Goal: Task Accomplishment & Management: Manage account settings

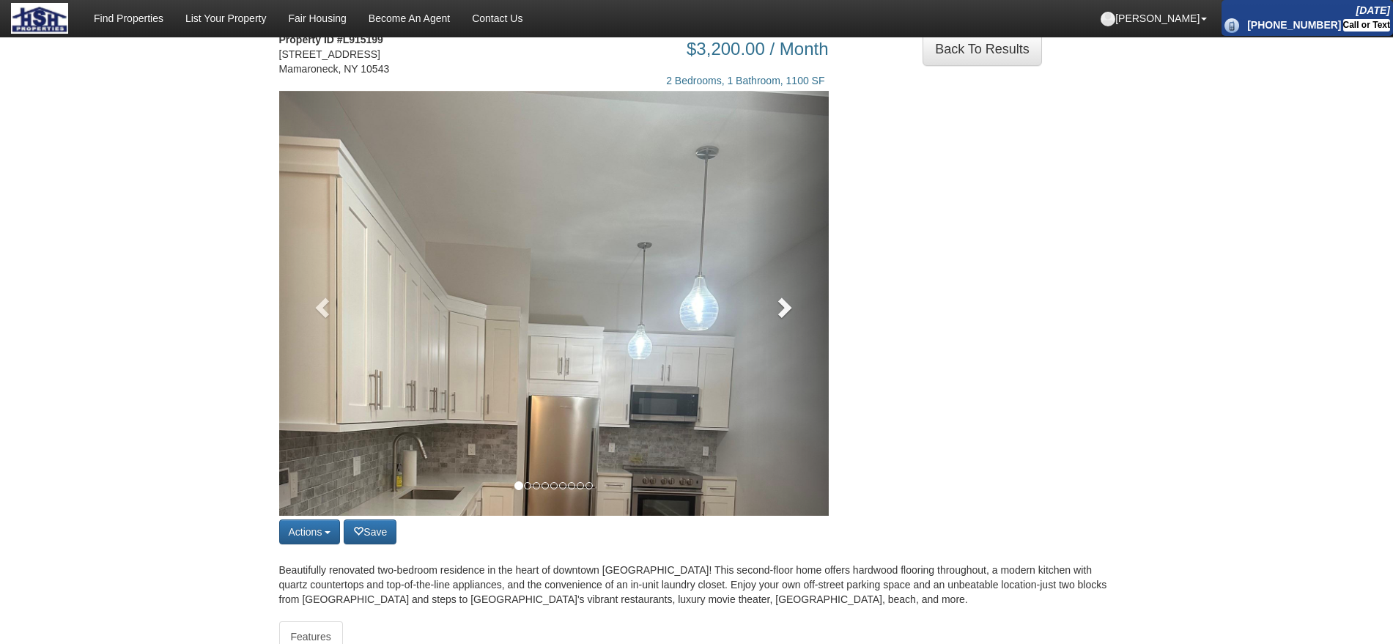
scroll to position [92, 0]
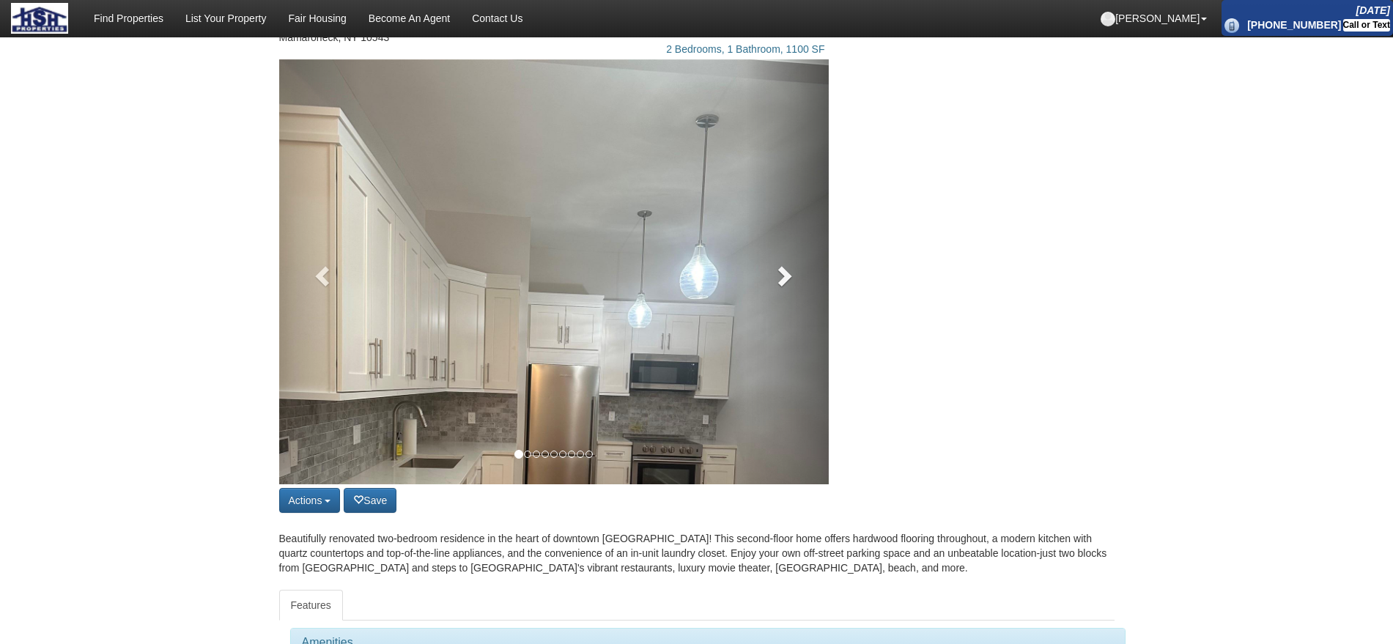
click at [787, 287] on span at bounding box center [783, 276] width 22 height 22
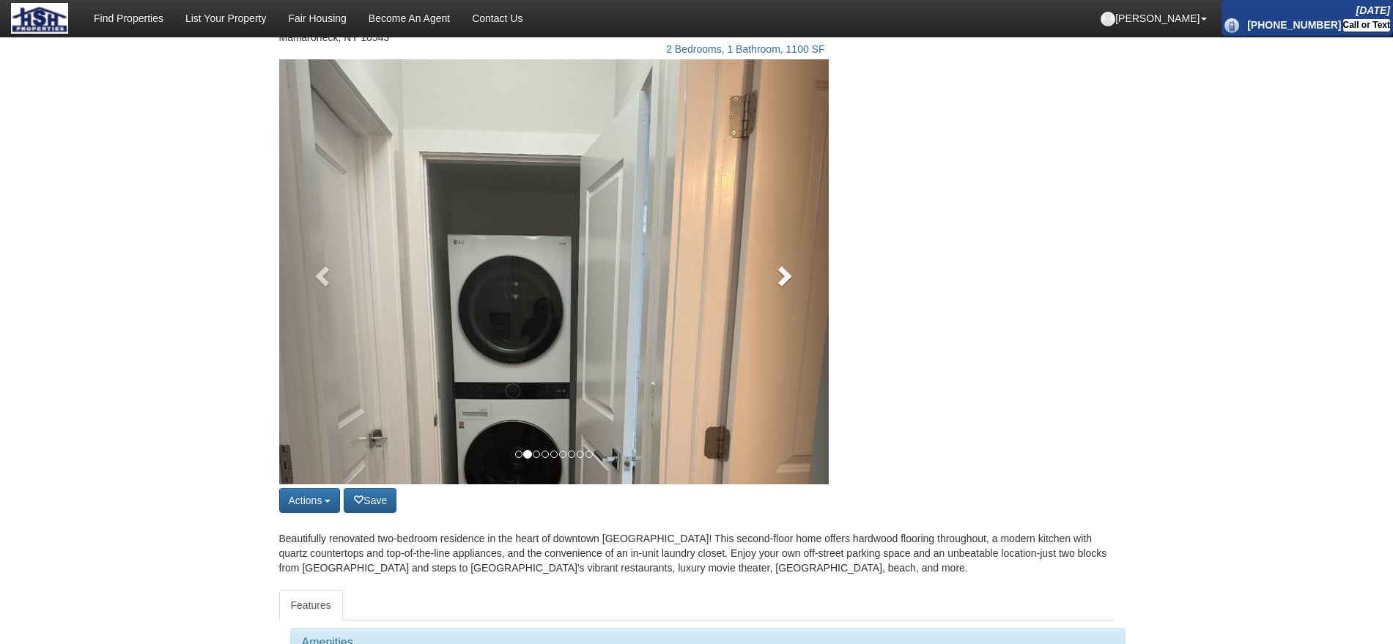
click at [787, 287] on span at bounding box center [783, 276] width 22 height 22
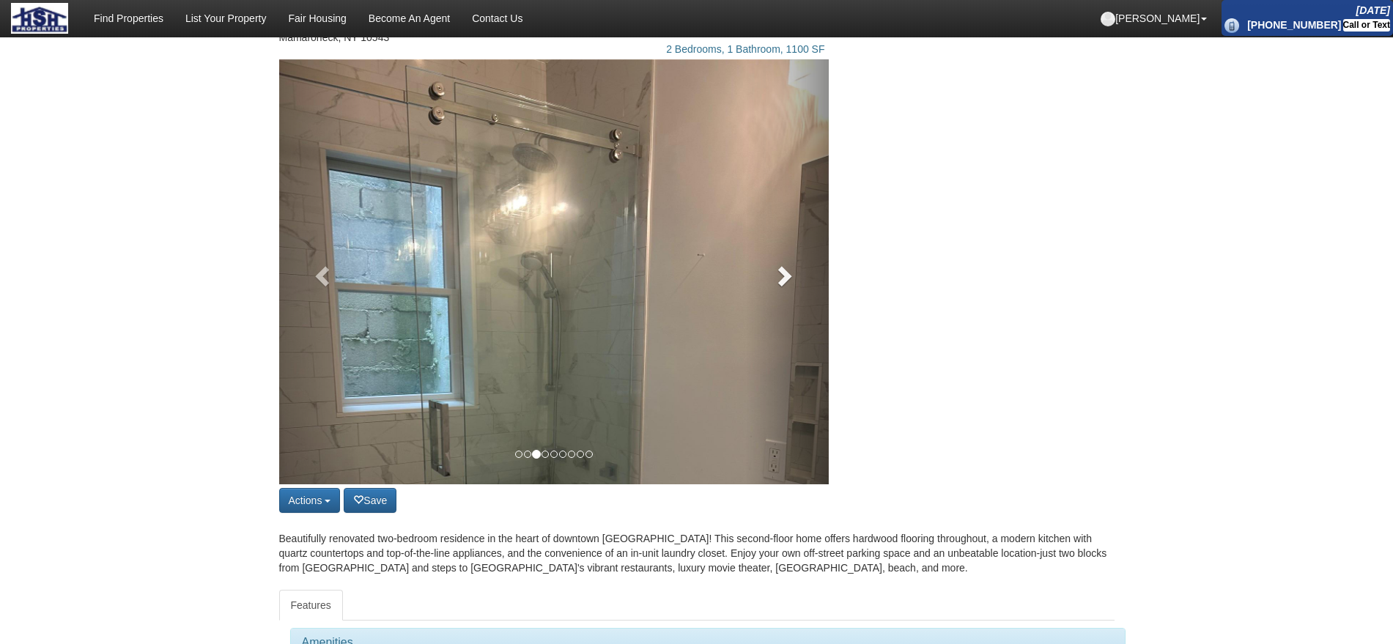
click at [787, 287] on span at bounding box center [783, 276] width 22 height 22
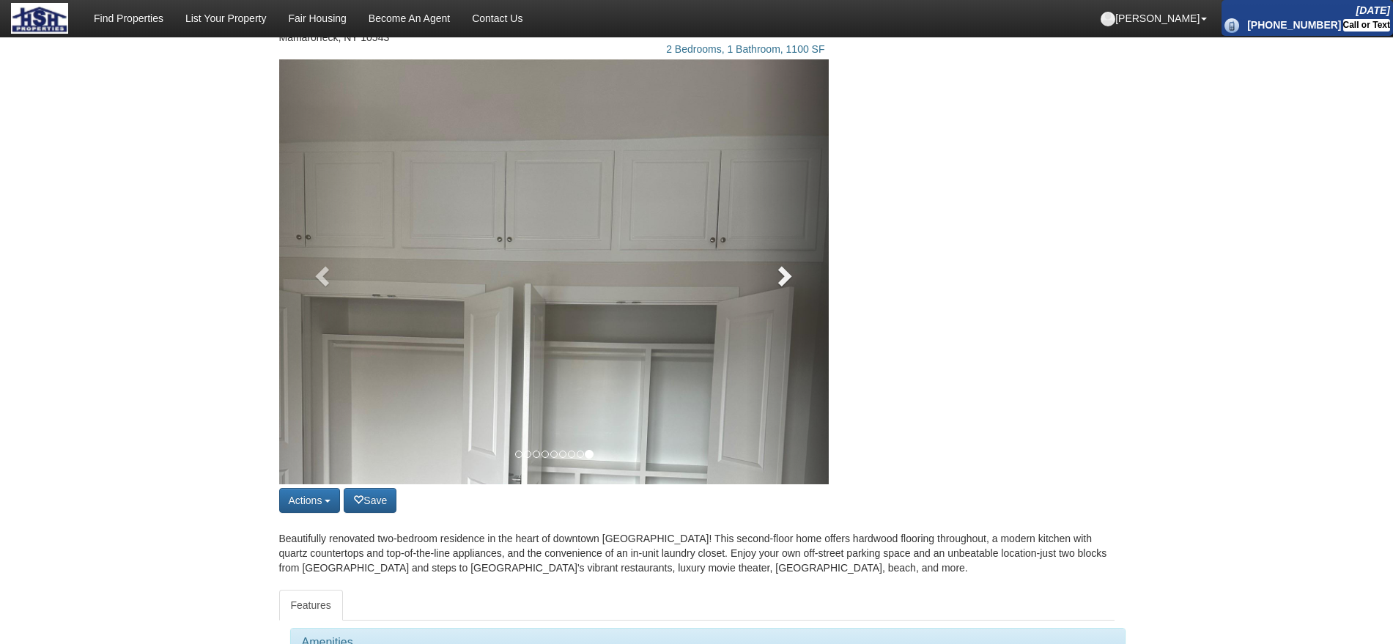
click at [814, 314] on link at bounding box center [787, 271] width 83 height 425
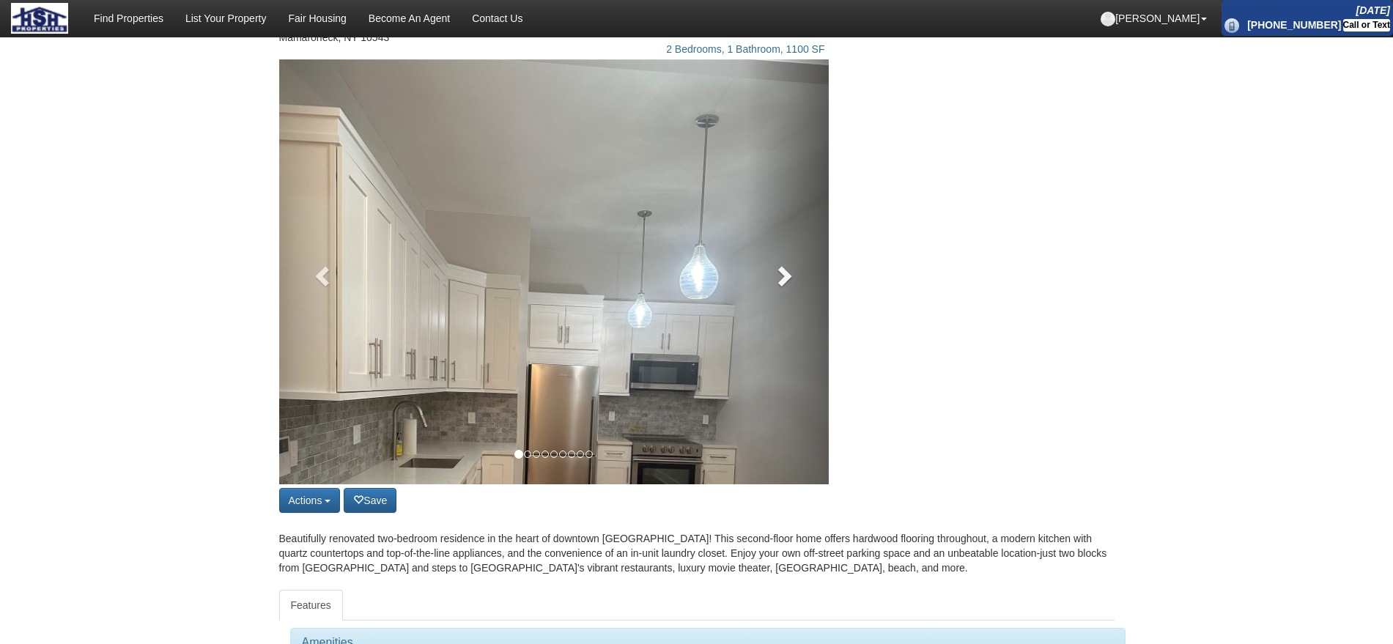
click at [810, 284] on link at bounding box center [787, 271] width 83 height 425
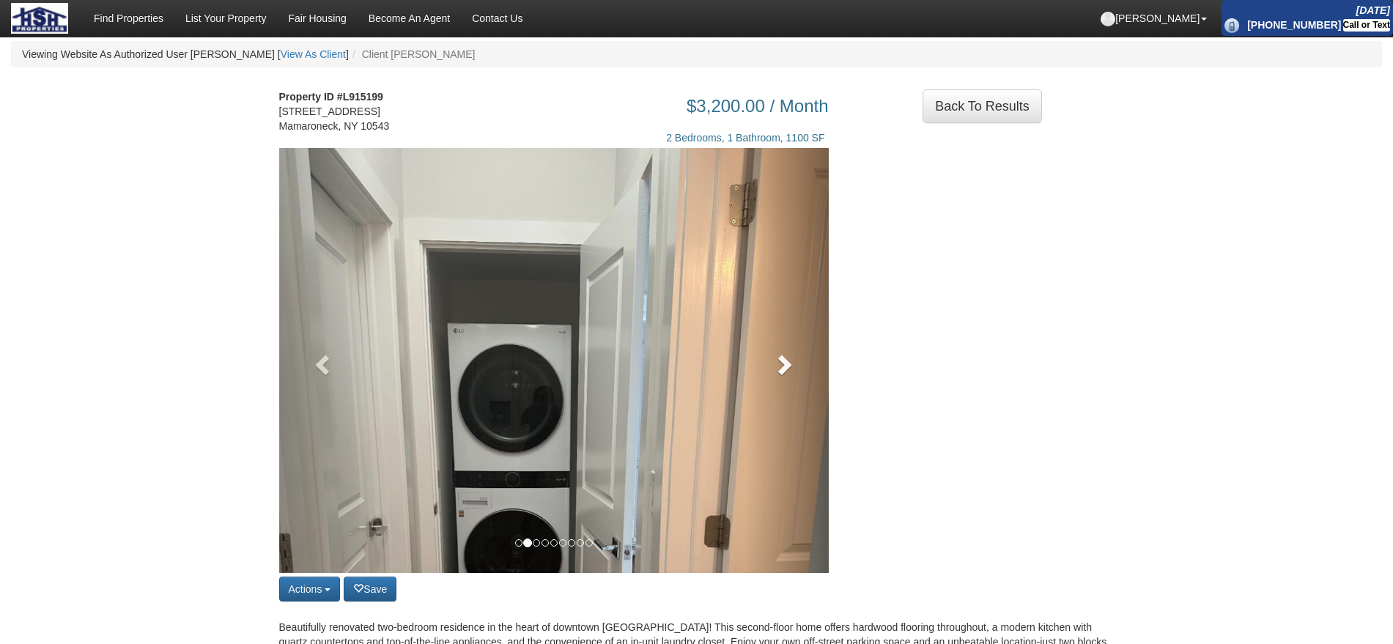
scroll to position [0, 0]
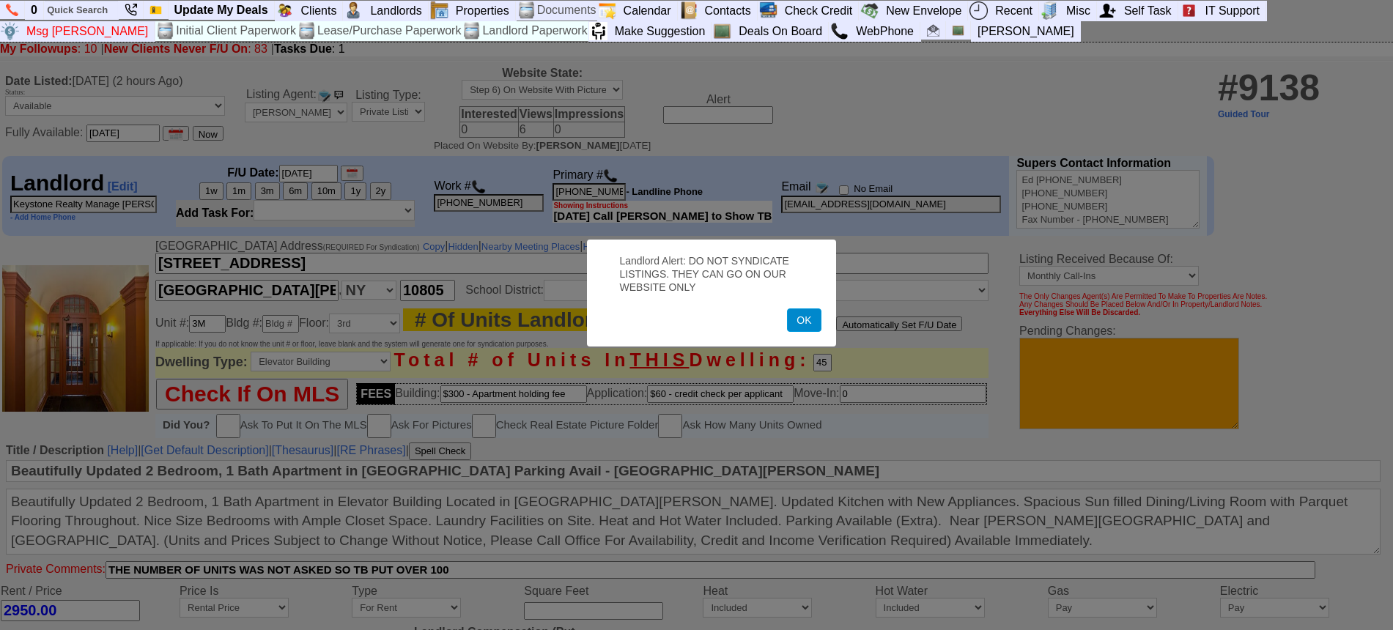
click at [805, 331] on button "OK" at bounding box center [804, 319] width 34 height 23
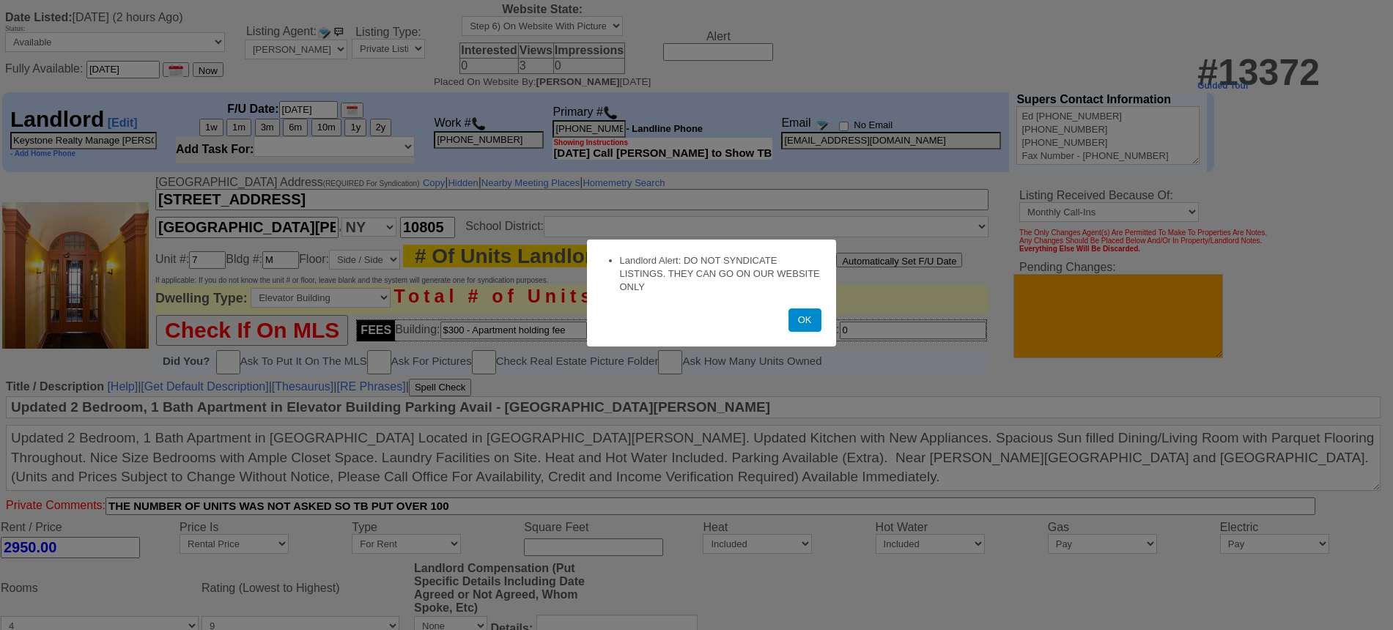
click at [799, 317] on button "OK" at bounding box center [804, 319] width 33 height 23
click at [815, 326] on button "OK" at bounding box center [804, 319] width 33 height 23
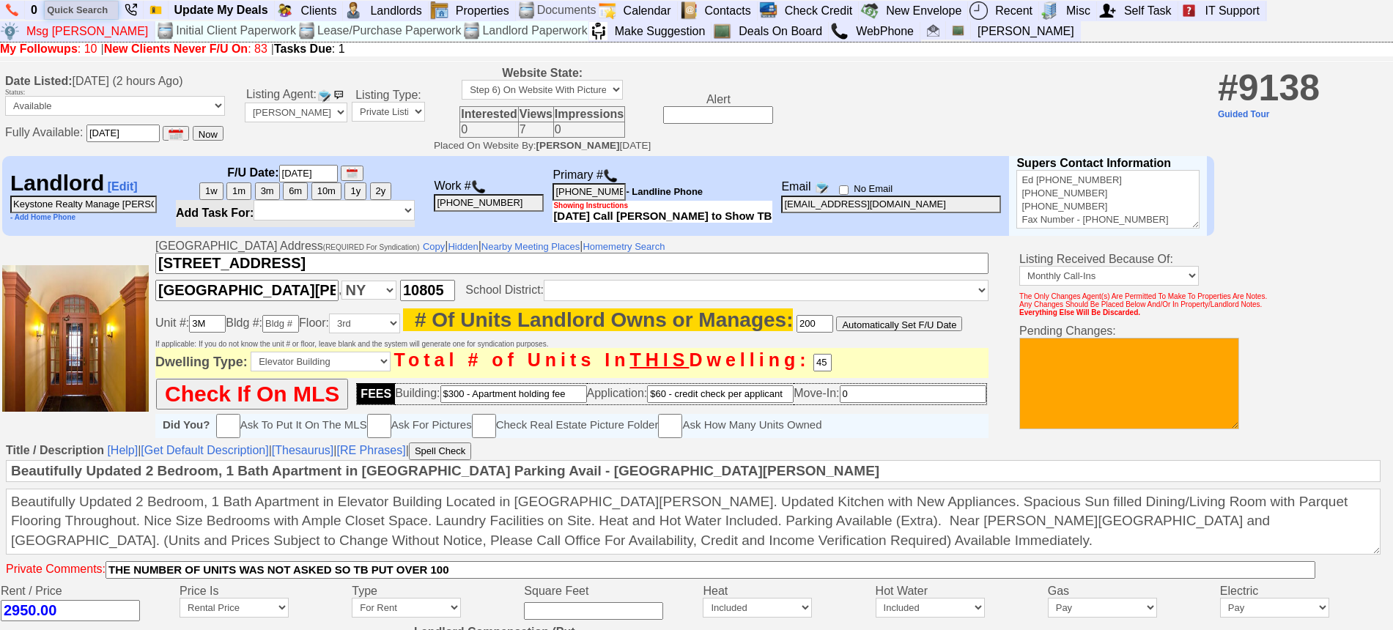
click at [73, 12] on input "text" at bounding box center [81, 10] width 73 height 18
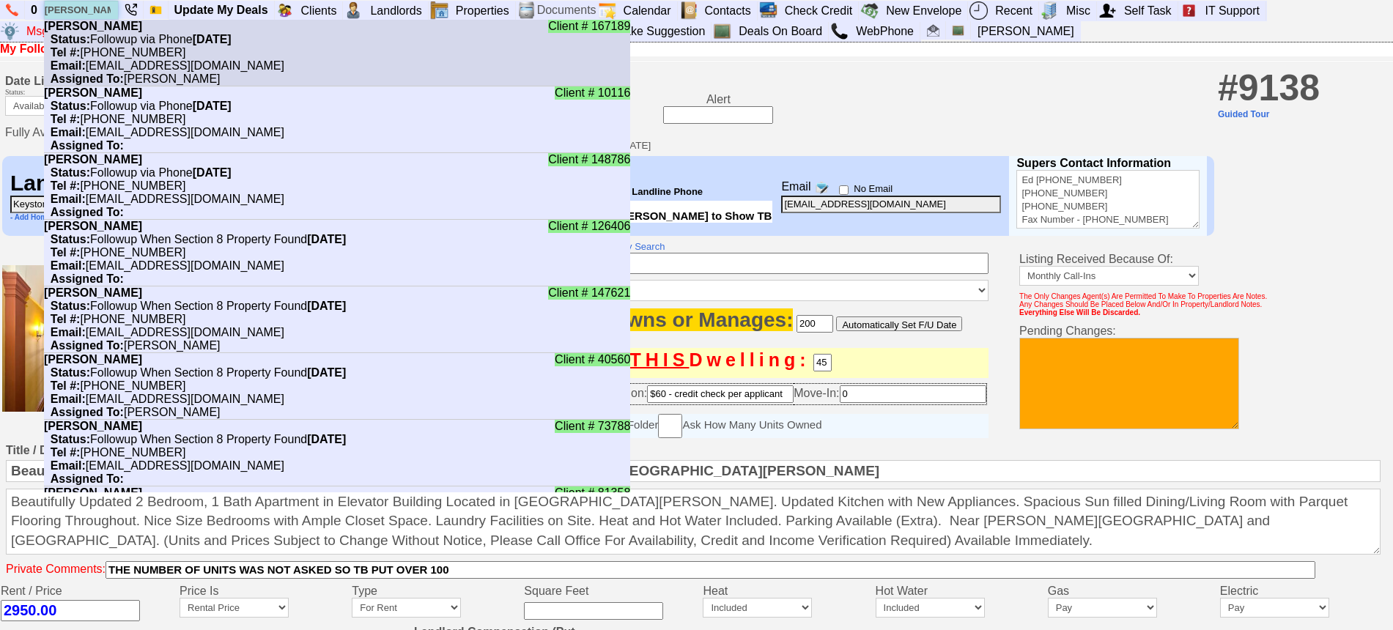
type input "sara"
click at [103, 36] on nobr "Status: Followup via Phone Friday, September 19th, 2025" at bounding box center [138, 39] width 188 height 12
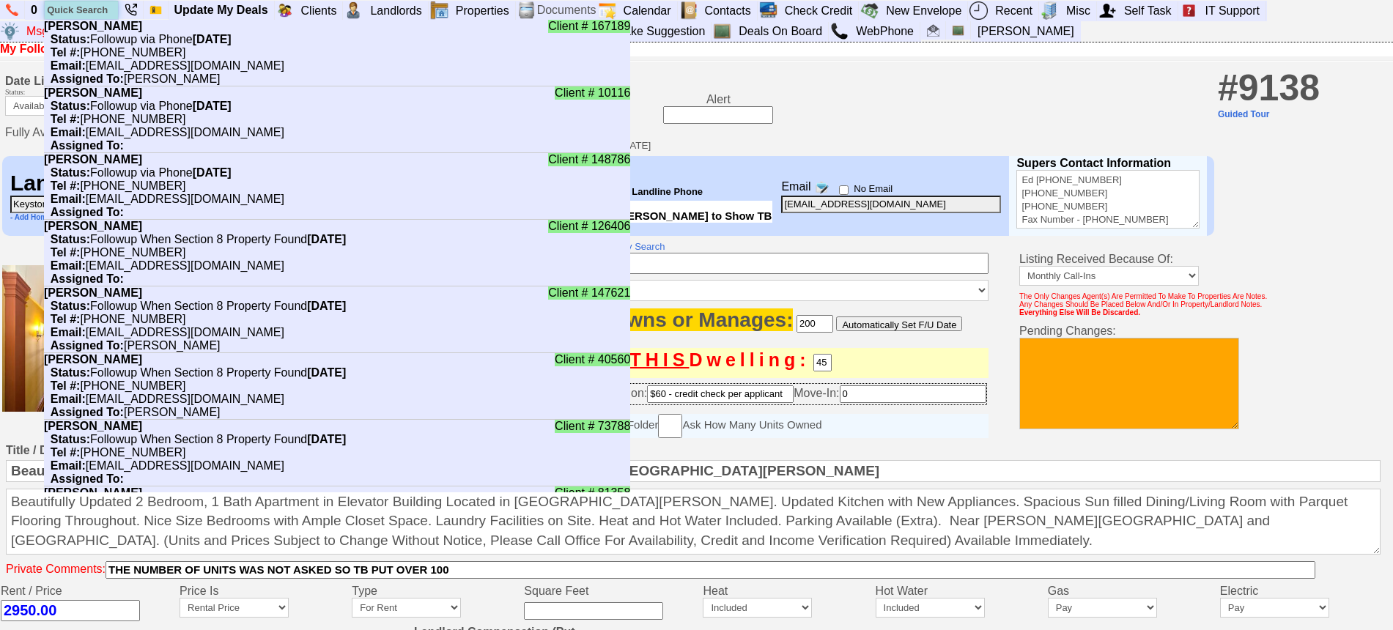
click at [92, 4] on input "text" at bounding box center [81, 10] width 73 height 18
paste input "3472490380"
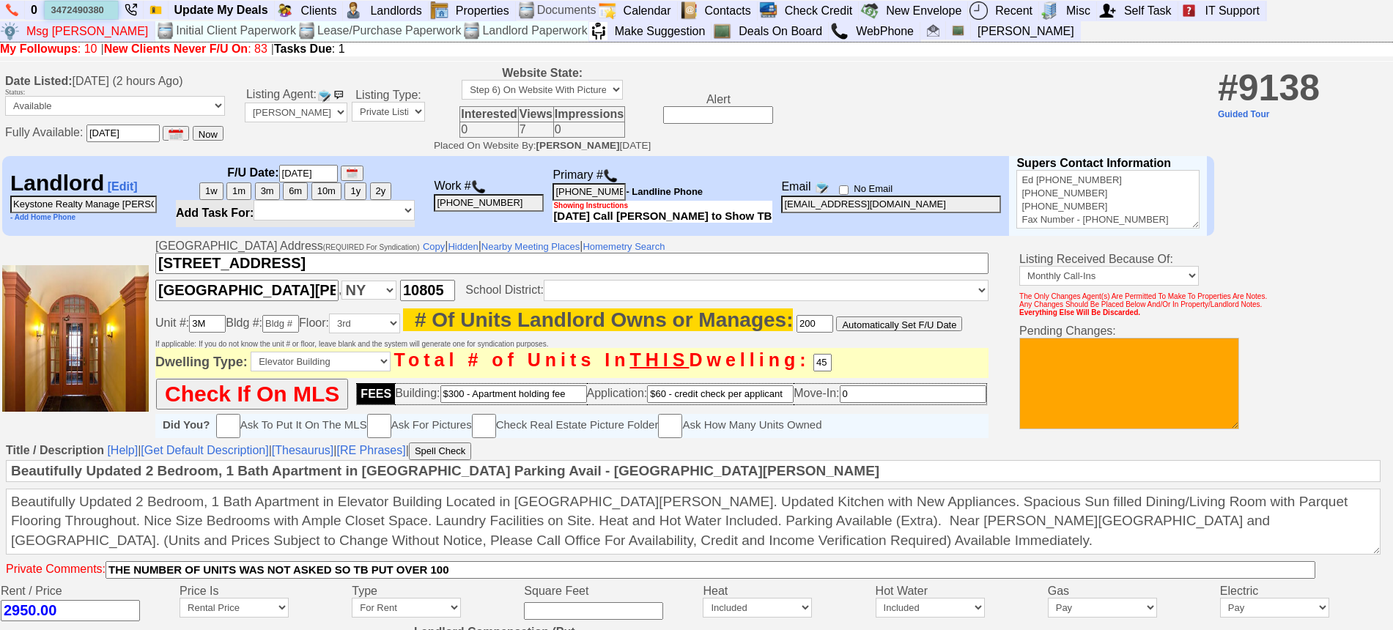
type input "3472490380"
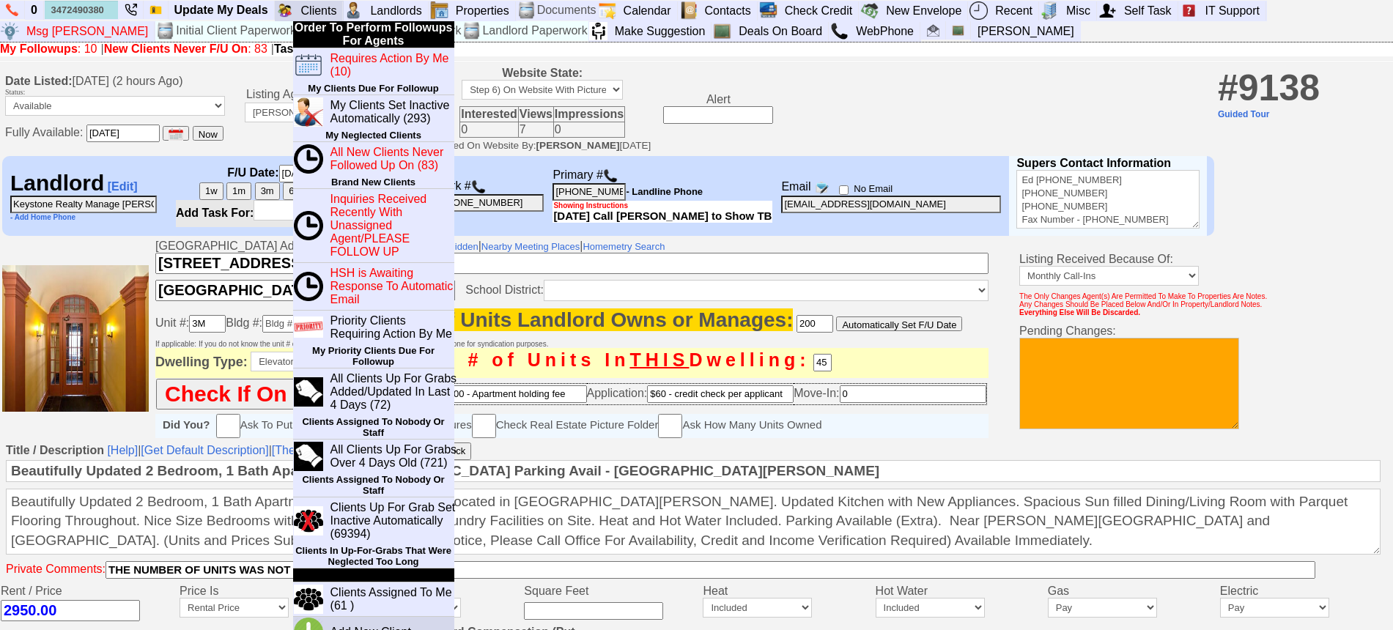
click at [376, 628] on link "Add New Client" at bounding box center [377, 632] width 104 height 19
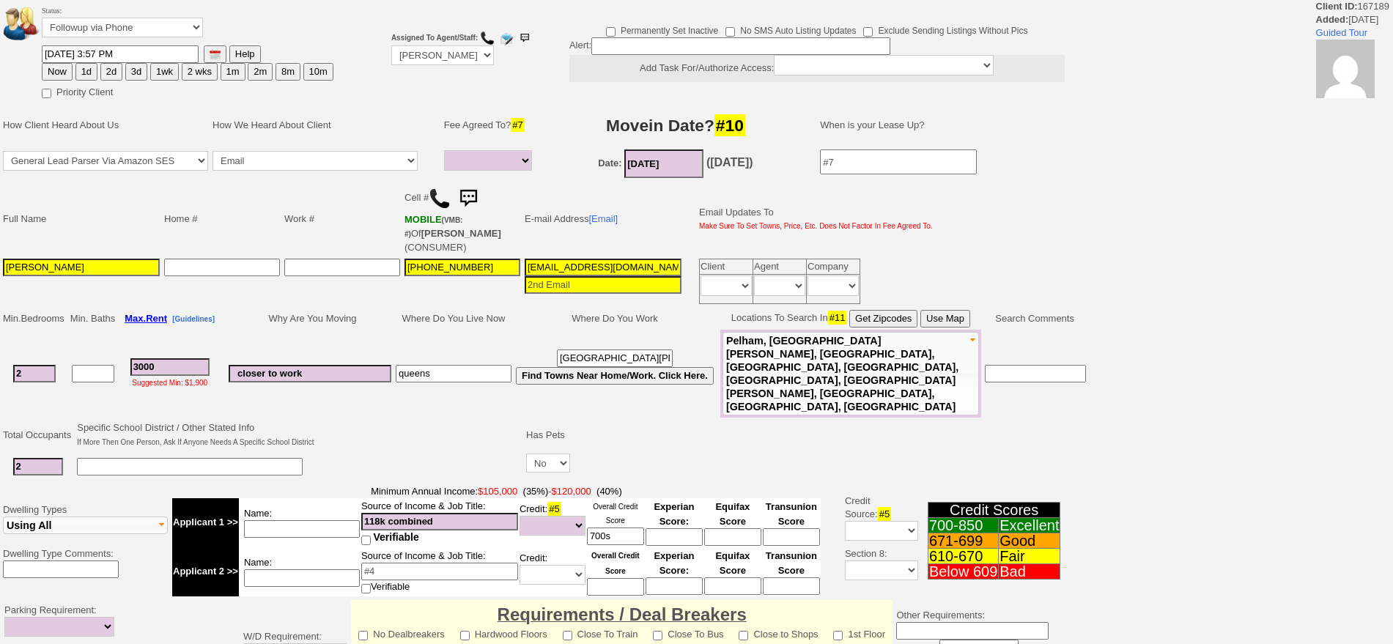
select select
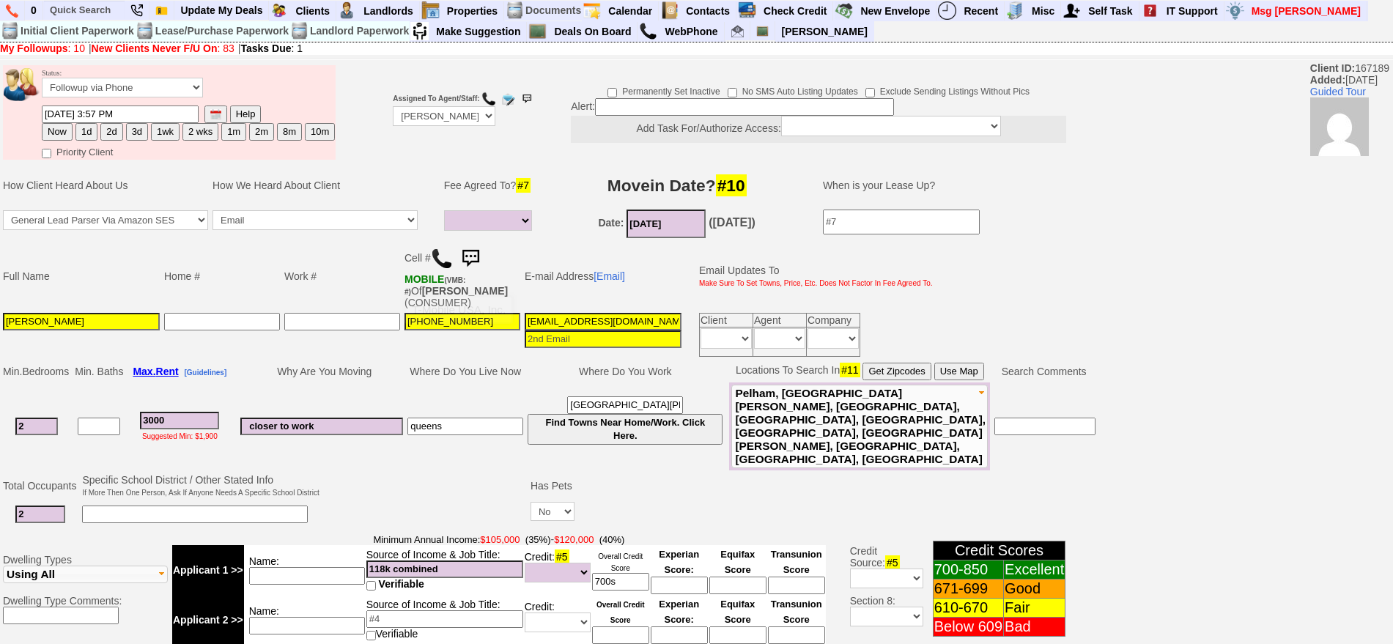
click at [467, 252] on img at bounding box center [470, 258] width 29 height 29
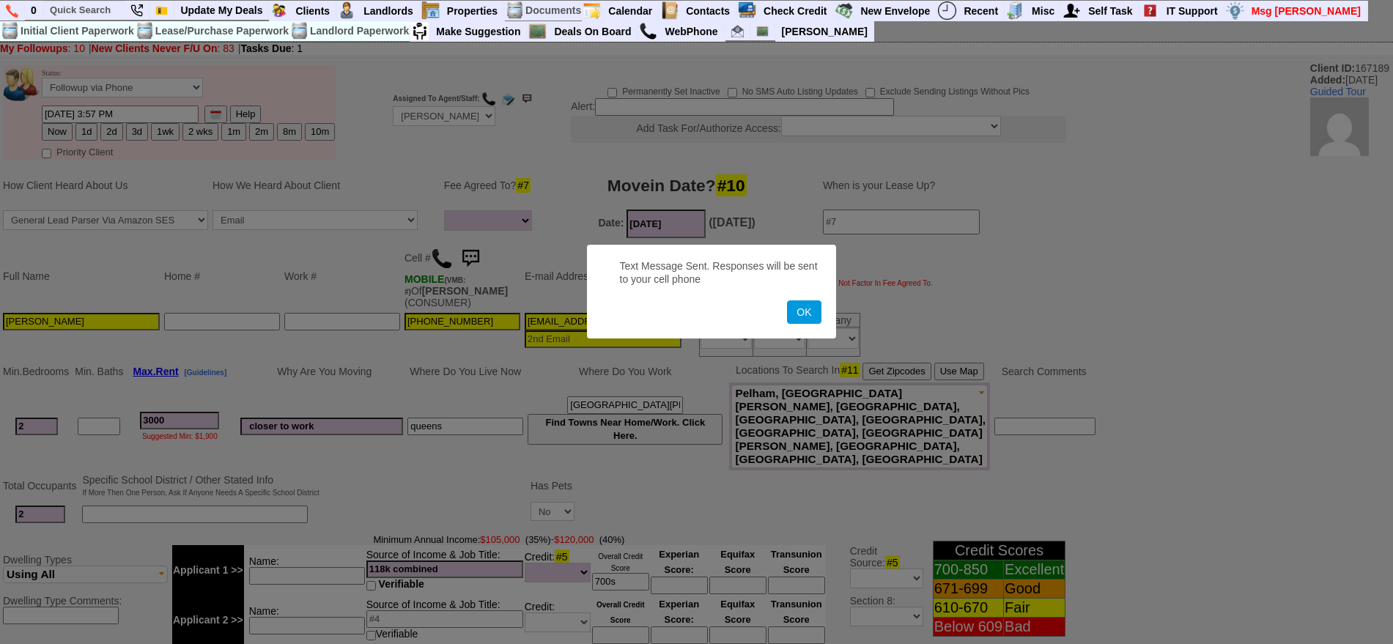
click at [787, 300] on button "OK" at bounding box center [804, 311] width 34 height 23
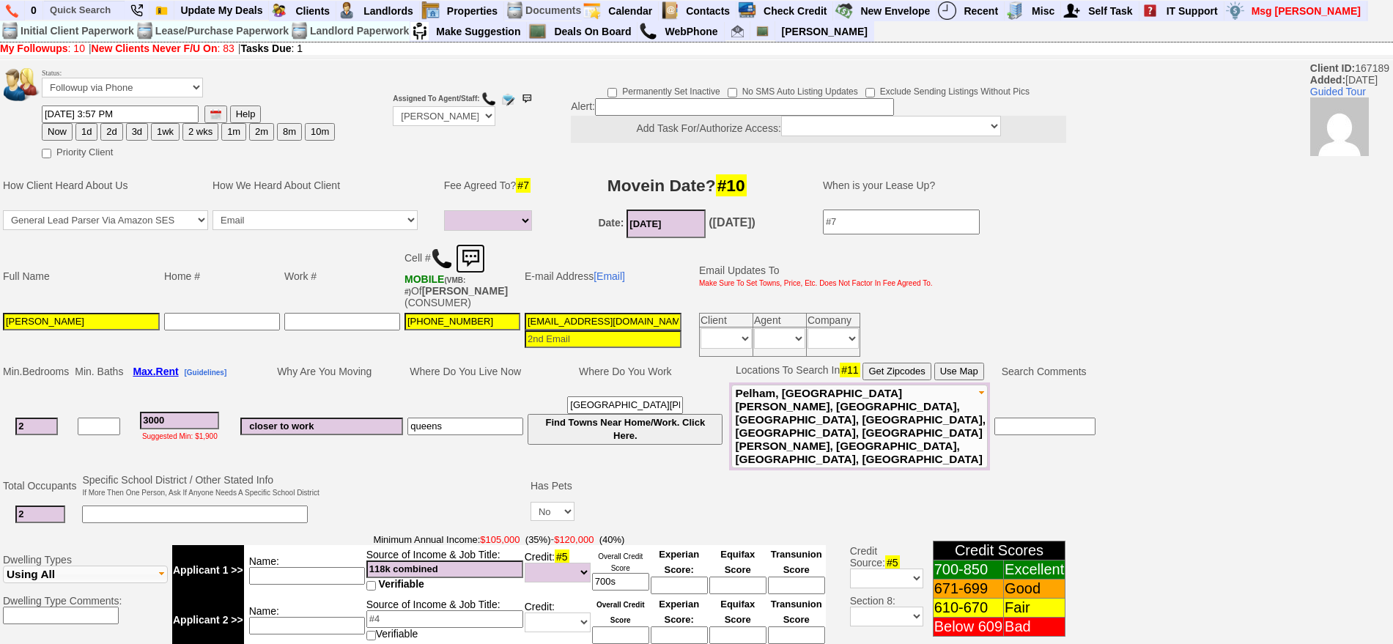
scroll to position [443, 0]
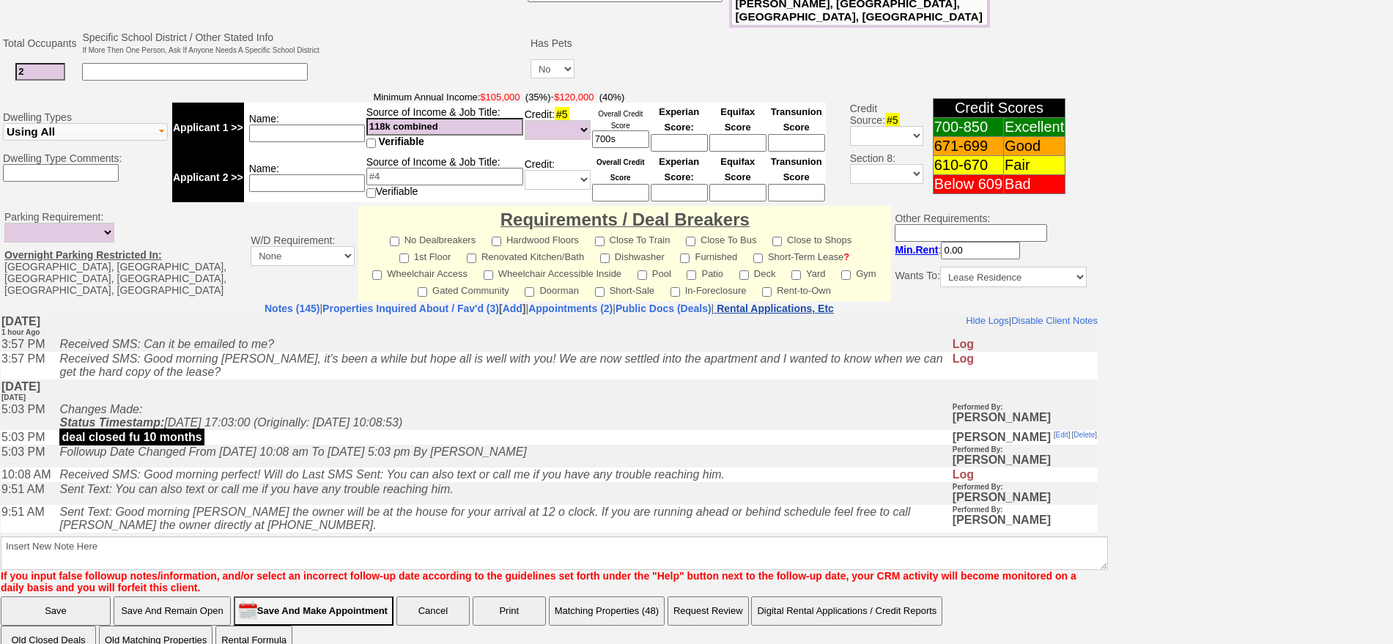
click at [811, 303] on nobr "Rental Applications, Etc" at bounding box center [775, 309] width 117 height 12
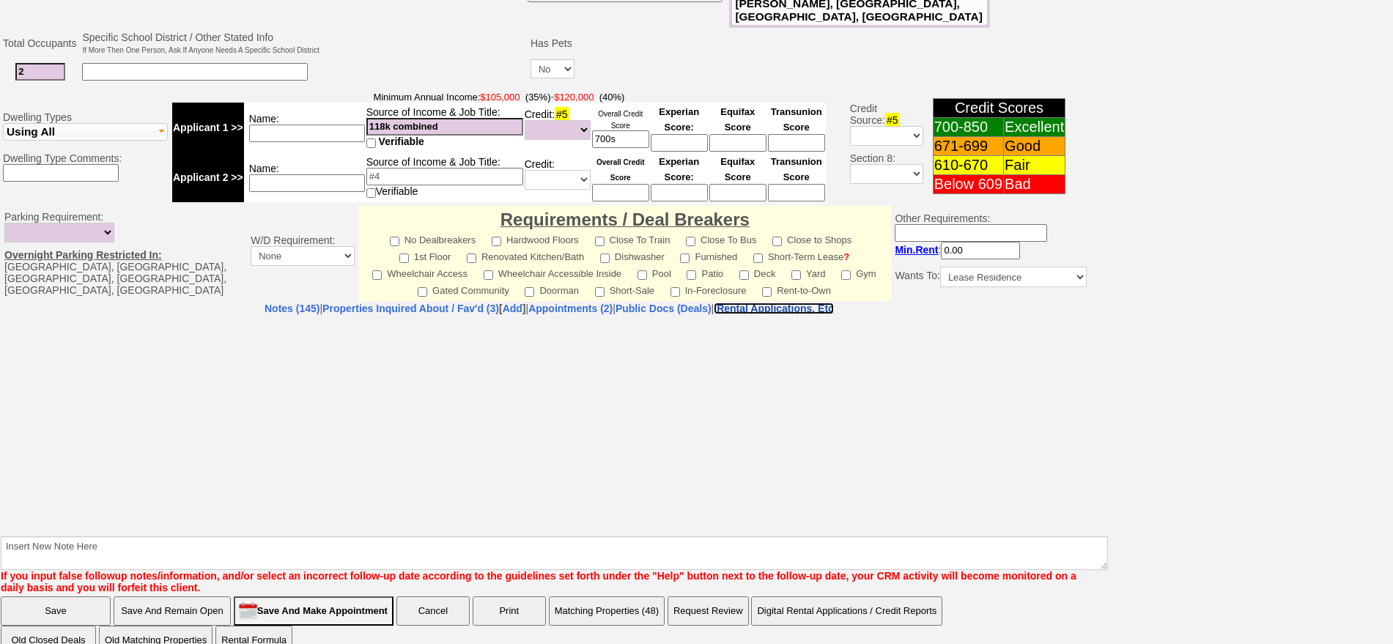
select select "100"
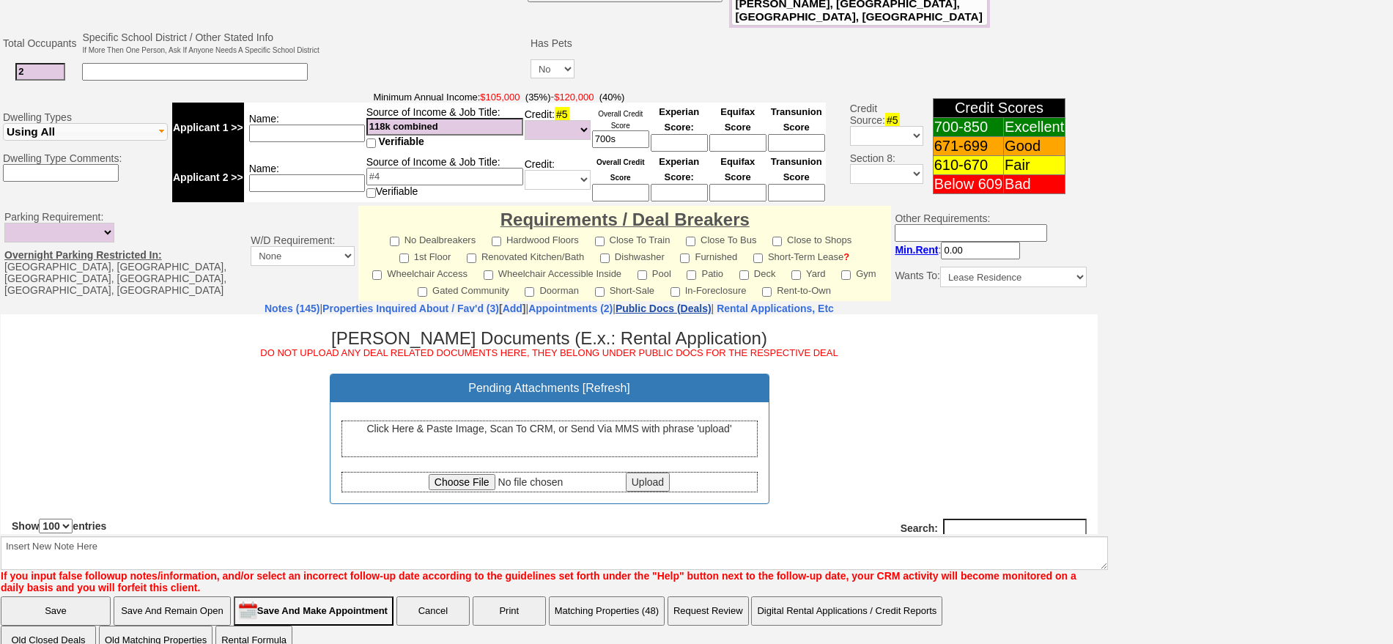
click at [711, 303] on link "Public Docs (Deals)" at bounding box center [664, 309] width 96 height 12
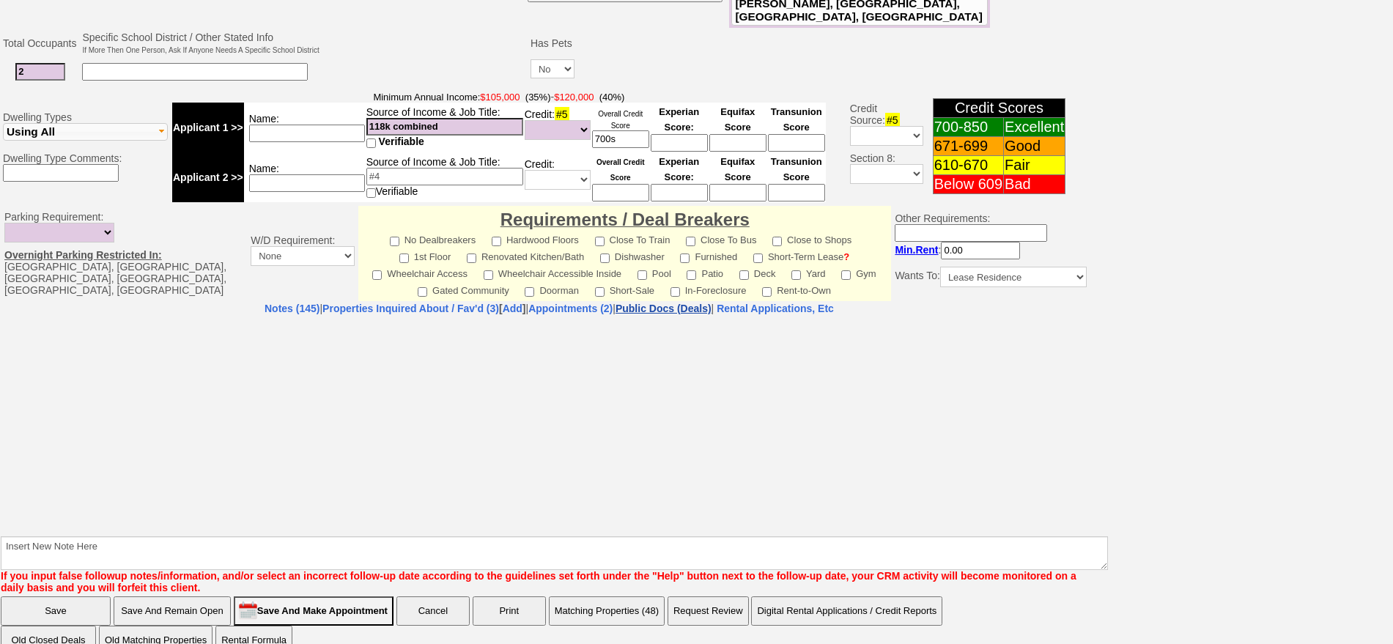
select select "50"
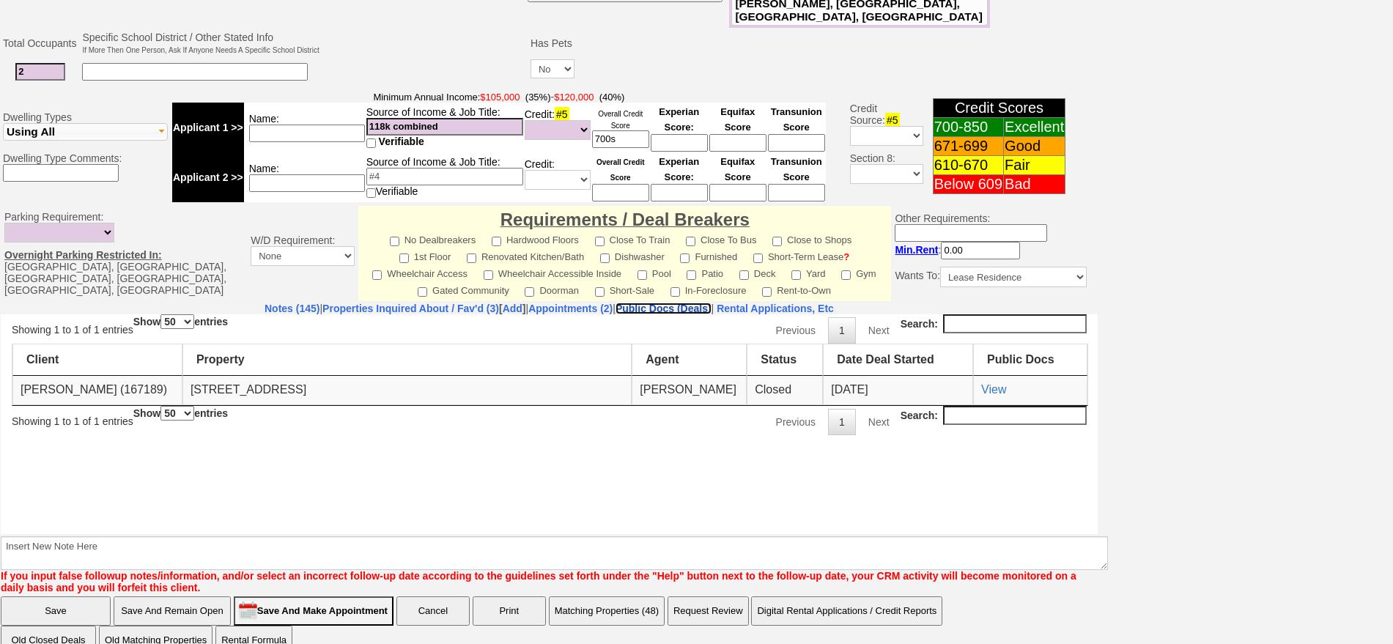
scroll to position [0, 0]
click at [1002, 387] on link "View" at bounding box center [993, 388] width 25 height 12
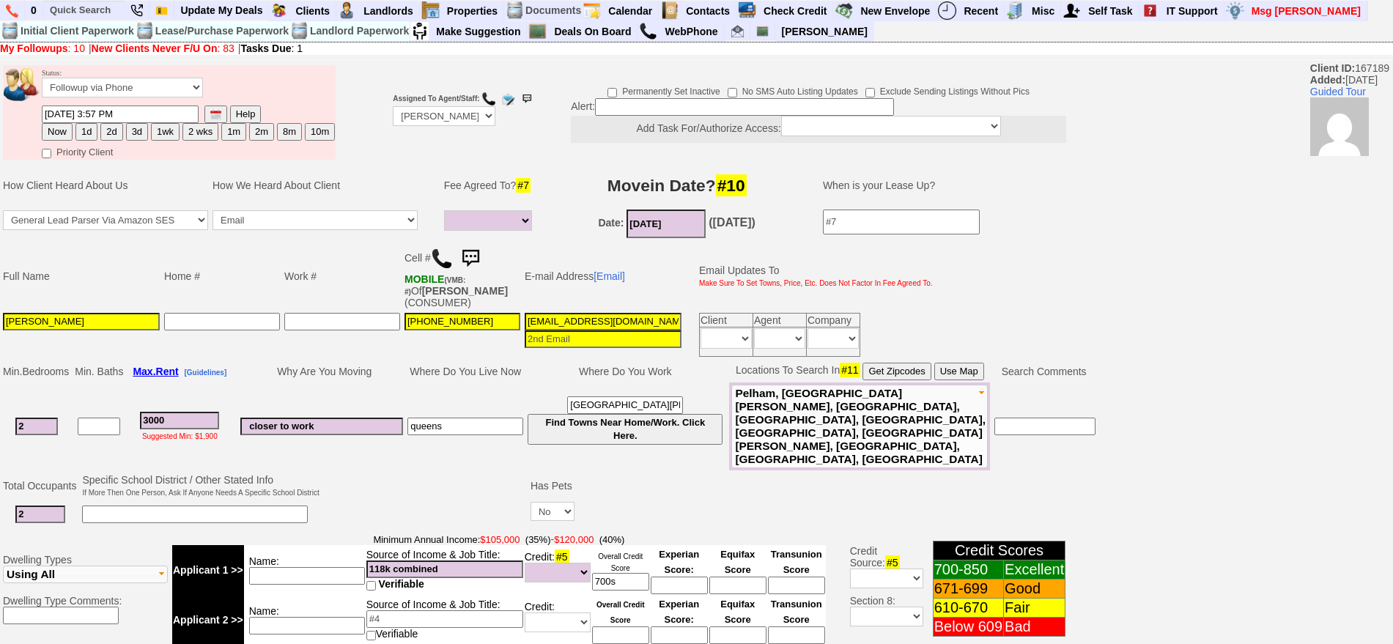
click at [624, 321] on input "saraabraham121@yahoo.com" at bounding box center [603, 322] width 157 height 18
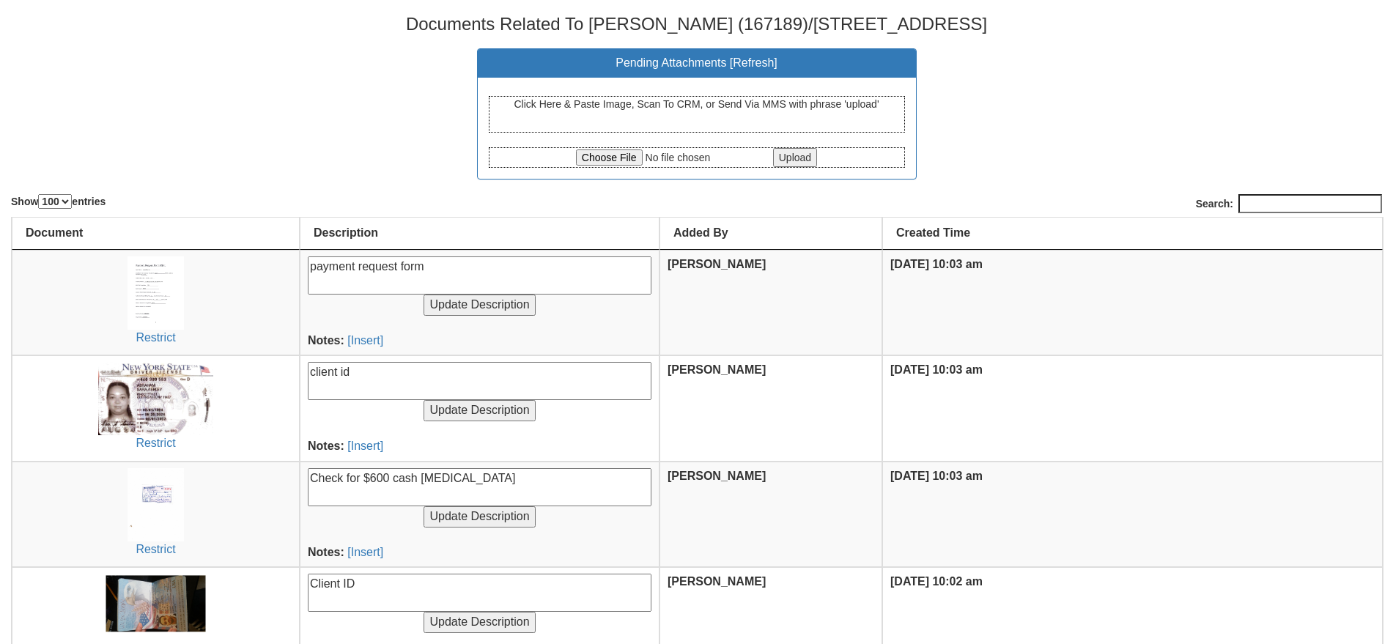
select select "100"
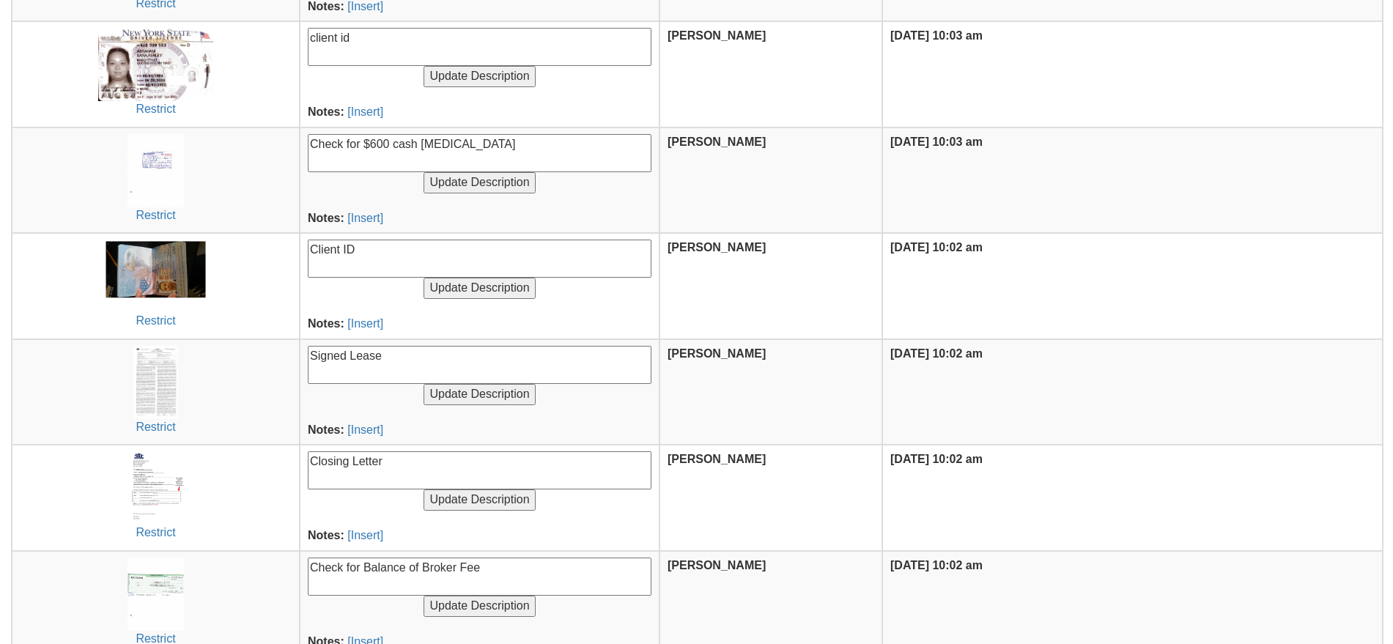
scroll to position [366, 0]
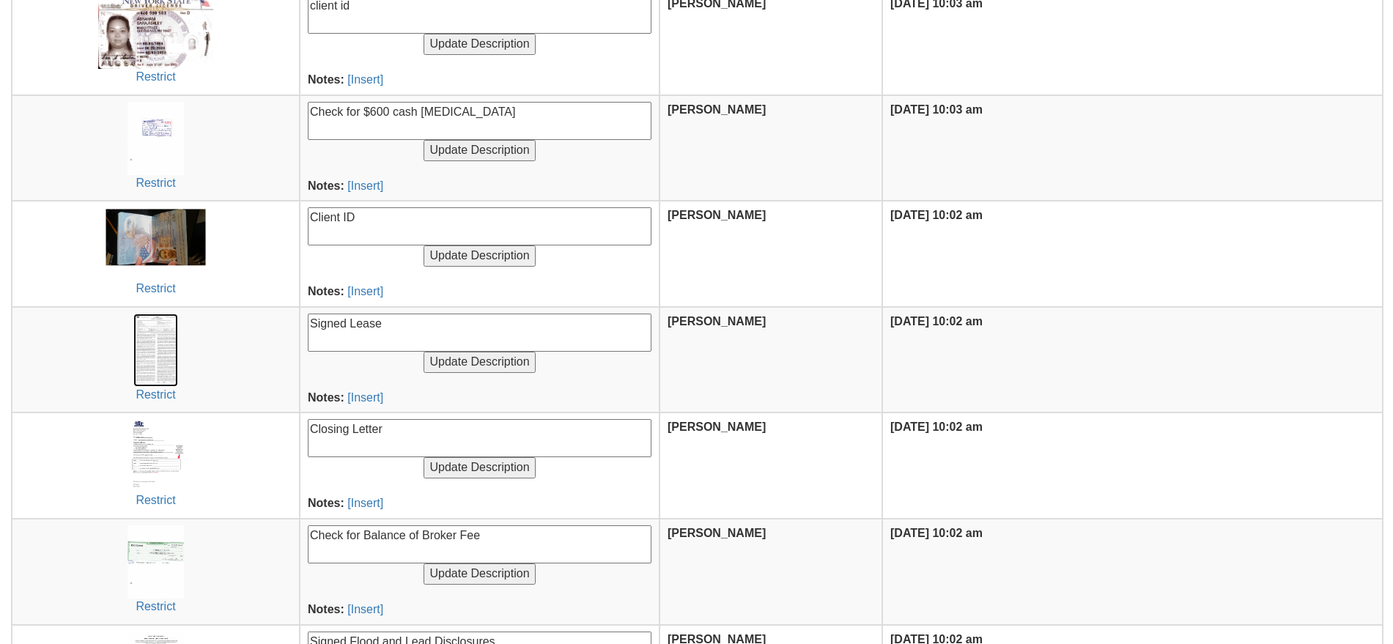
click at [173, 352] on img at bounding box center [155, 350] width 44 height 73
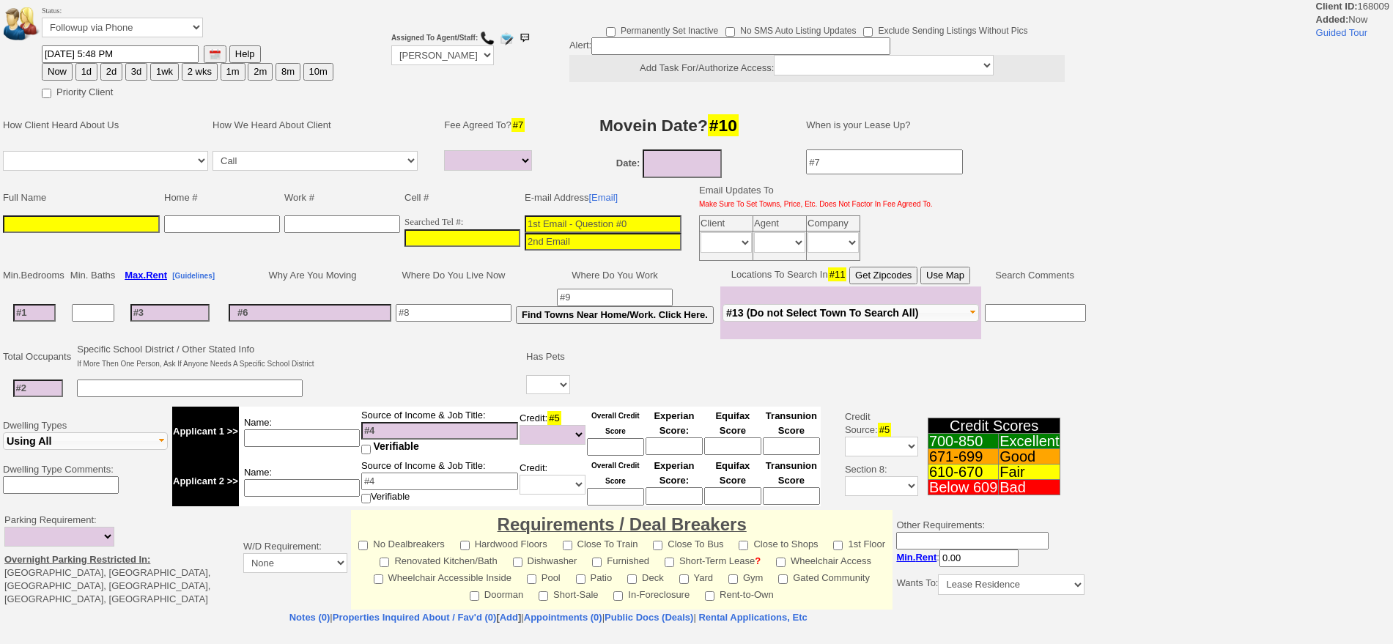
select select
click at [451, 242] on input "___-___-____" at bounding box center [462, 238] width 116 height 18
paste input "347-249-0380"
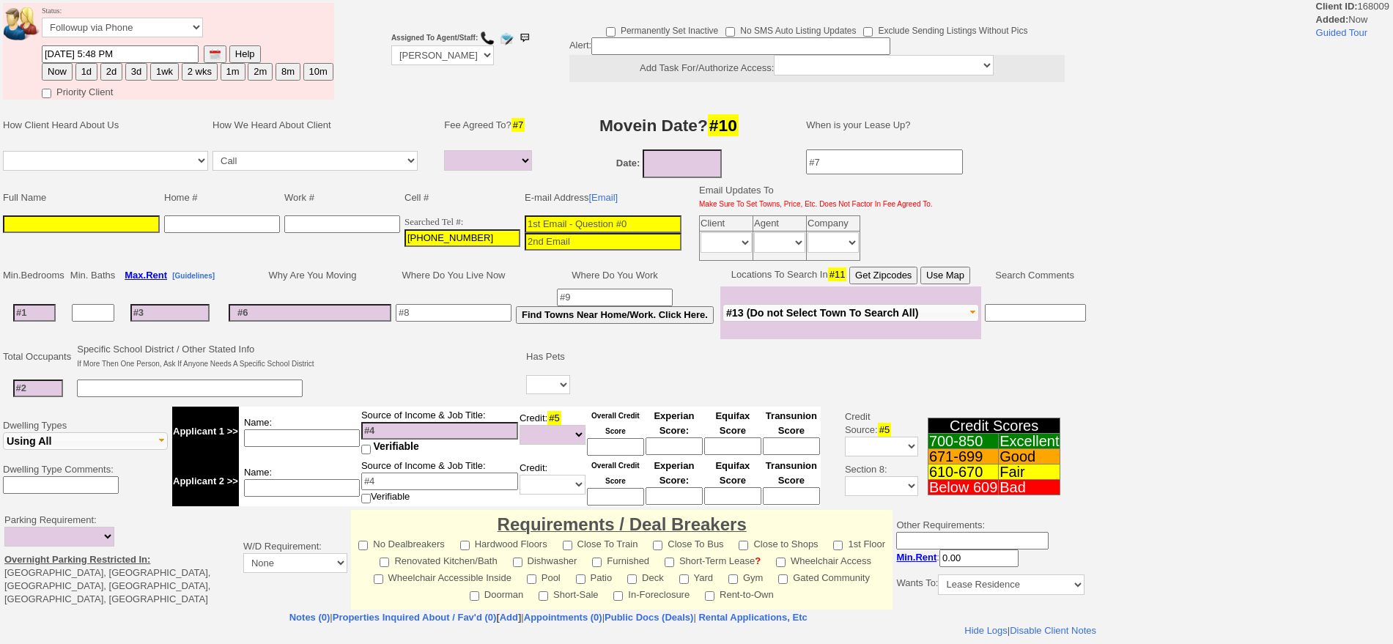
type input "347-249-0380"
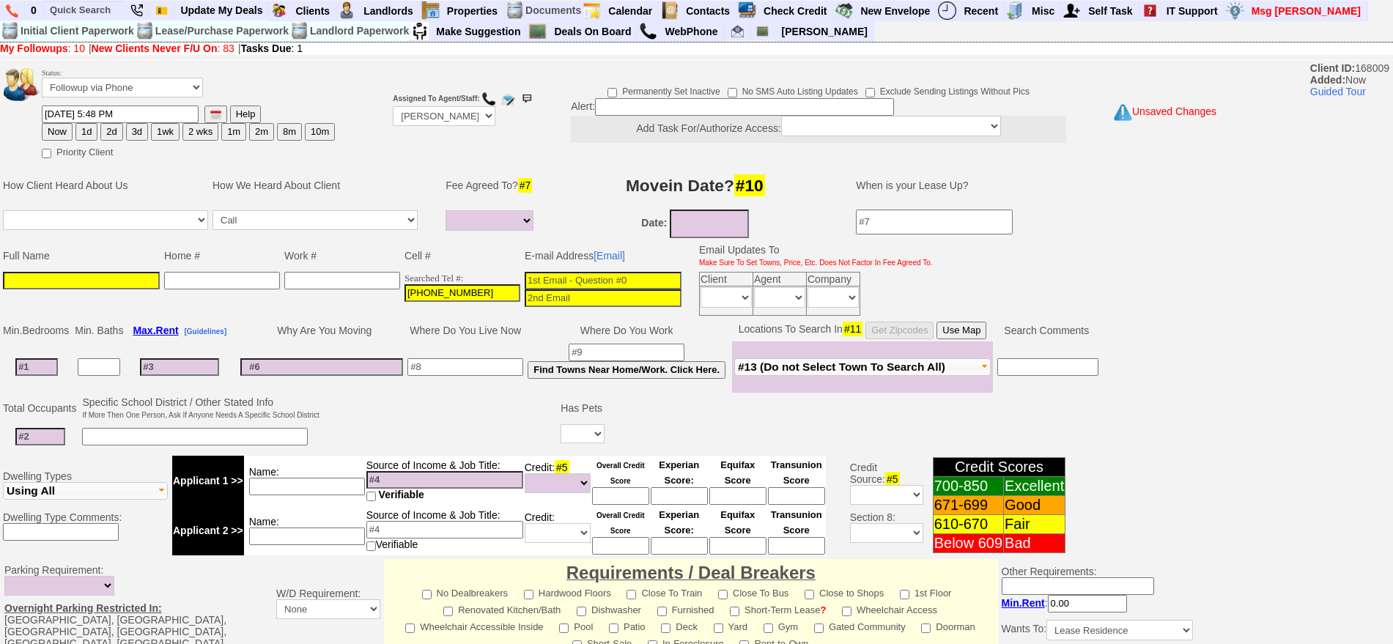
click at [617, 279] on input at bounding box center [603, 281] width 157 height 18
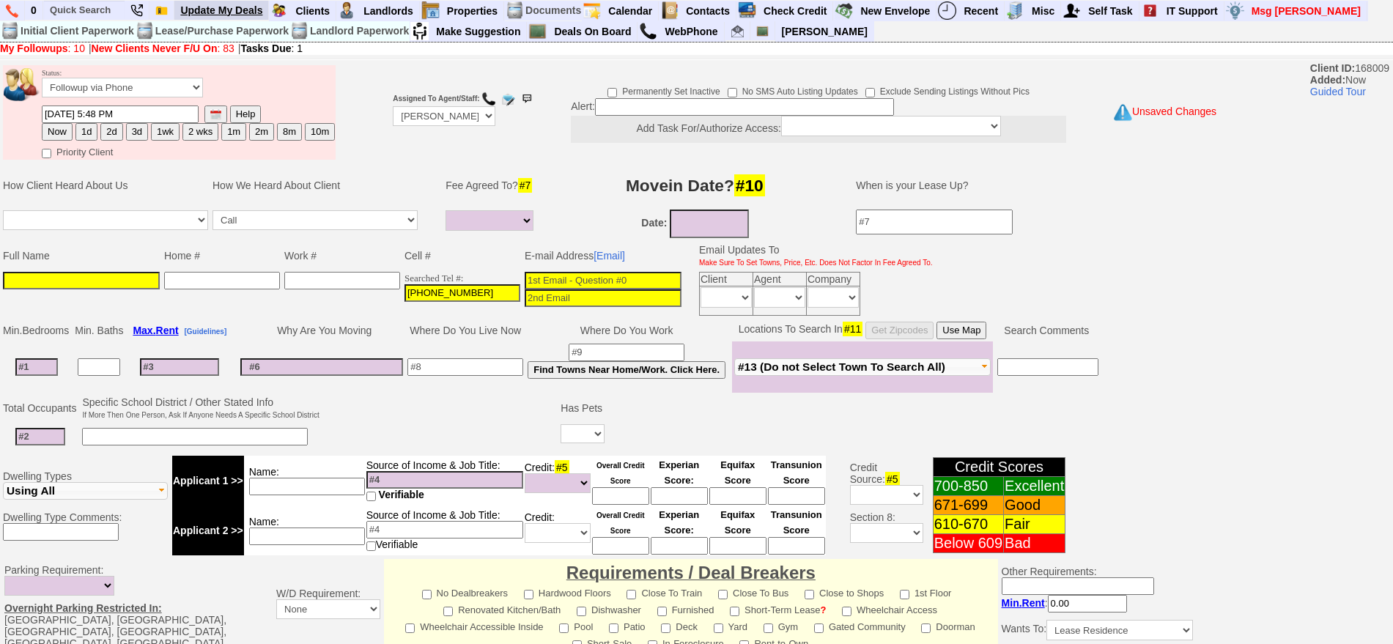
paste input "dezziarzu2019@gmail.com"
type input "dezziarzu2019@gmail.com"
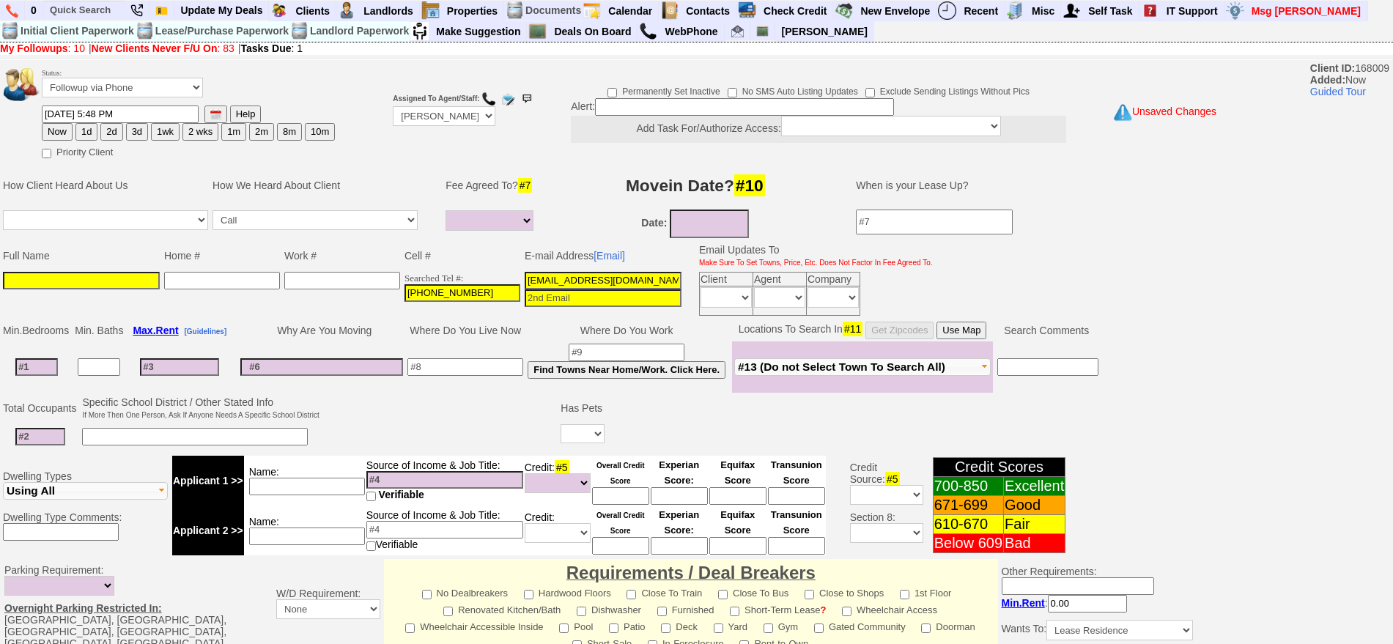
click at [81, 284] on input at bounding box center [81, 281] width 157 height 18
paste input "Desteny Arzu"
type input "Desteny Arzu"
click at [93, 126] on button "1d" at bounding box center [86, 132] width 22 height 18
type input "09/20/2025 05:48 PM"
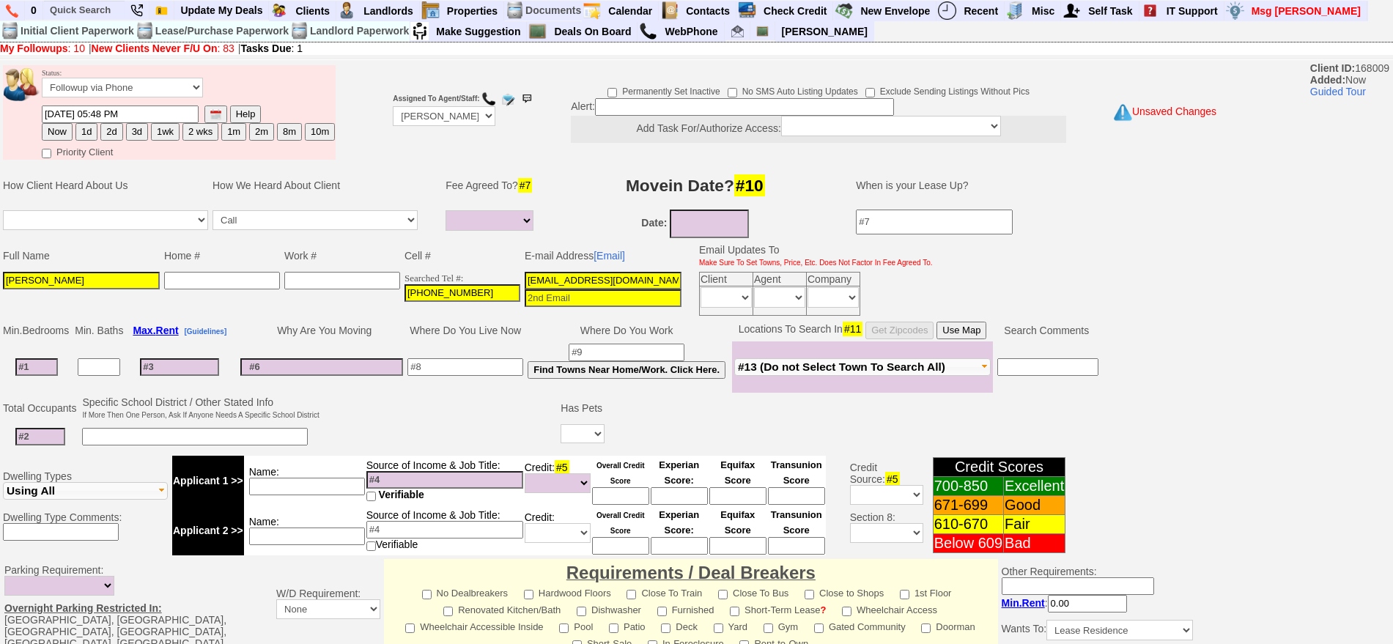
drag, startPoint x: 1406, startPoint y: 227, endPoint x: 1147, endPoint y: 553, distance: 416.2
click at [1392, 632] on html "0 Bookmark This Page Organize Update My Deals Clients Add New Client" at bounding box center [696, 510] width 1393 height 1021
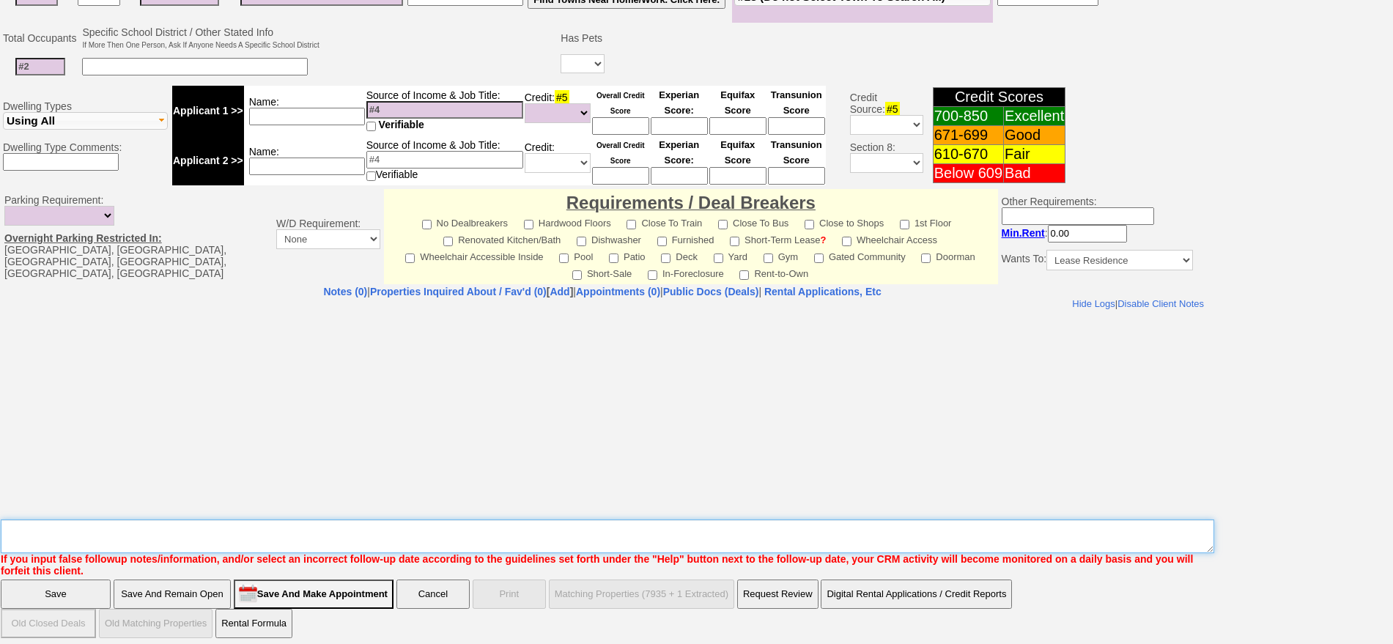
click at [824, 538] on textarea "Insert New Note Here" at bounding box center [607, 537] width 1213 height 34
type textarea "sent email referred to me"
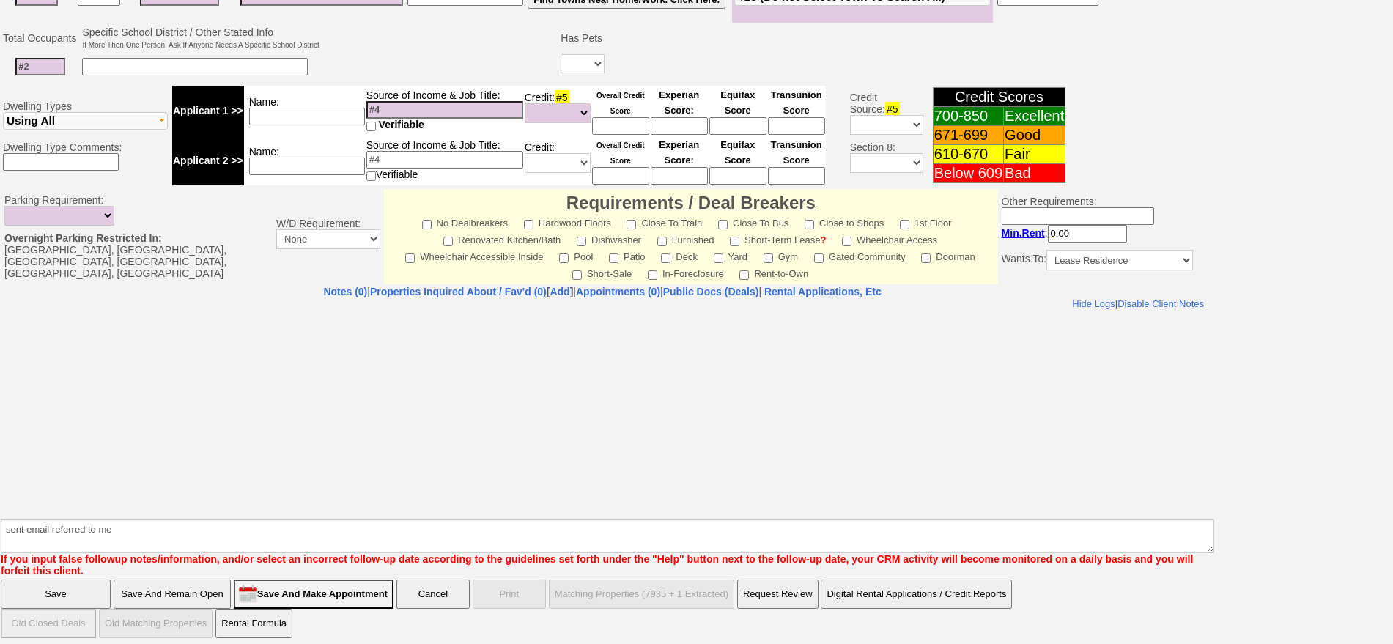
click input "Save" at bounding box center [56, 594] width 110 height 29
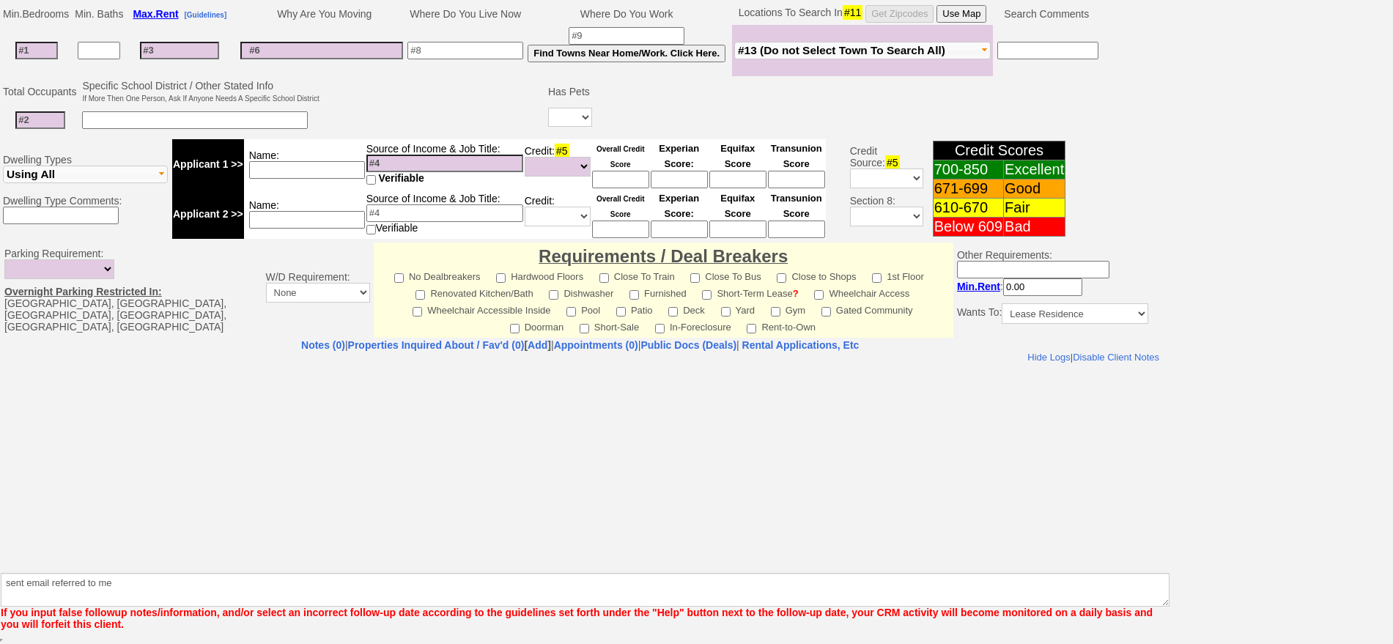
scroll to position [317, 0]
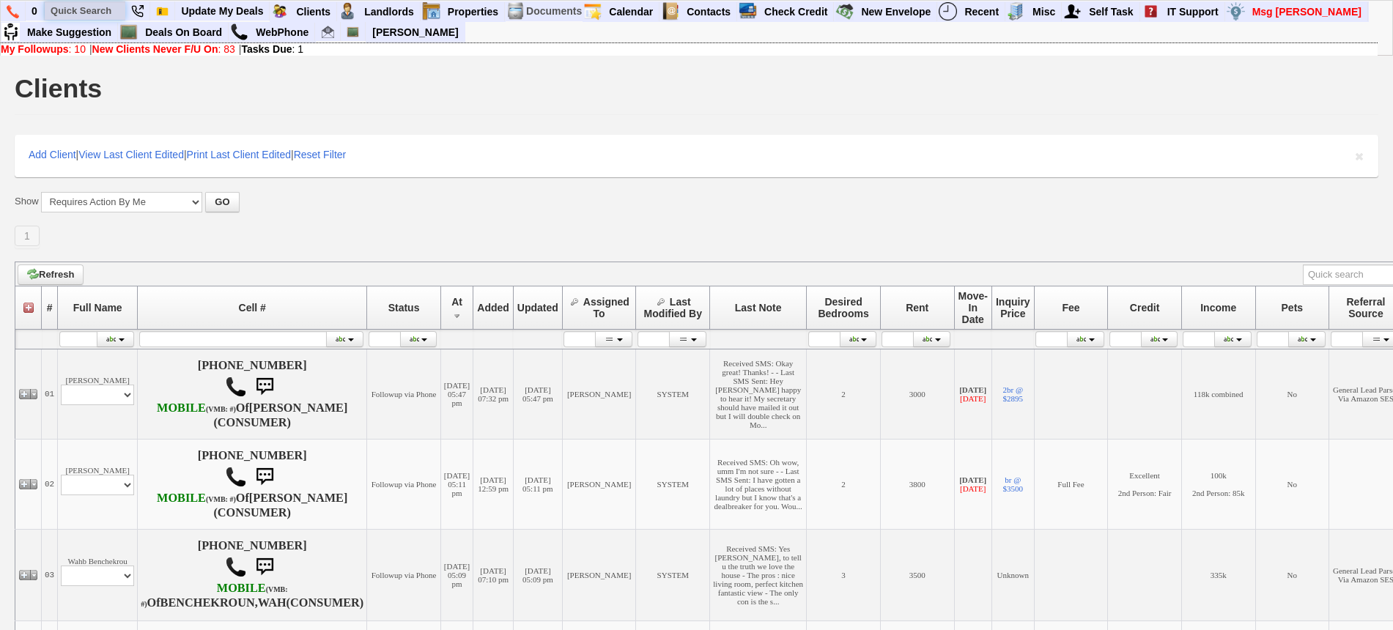
click at [73, 8] on input "text" at bounding box center [85, 10] width 81 height 18
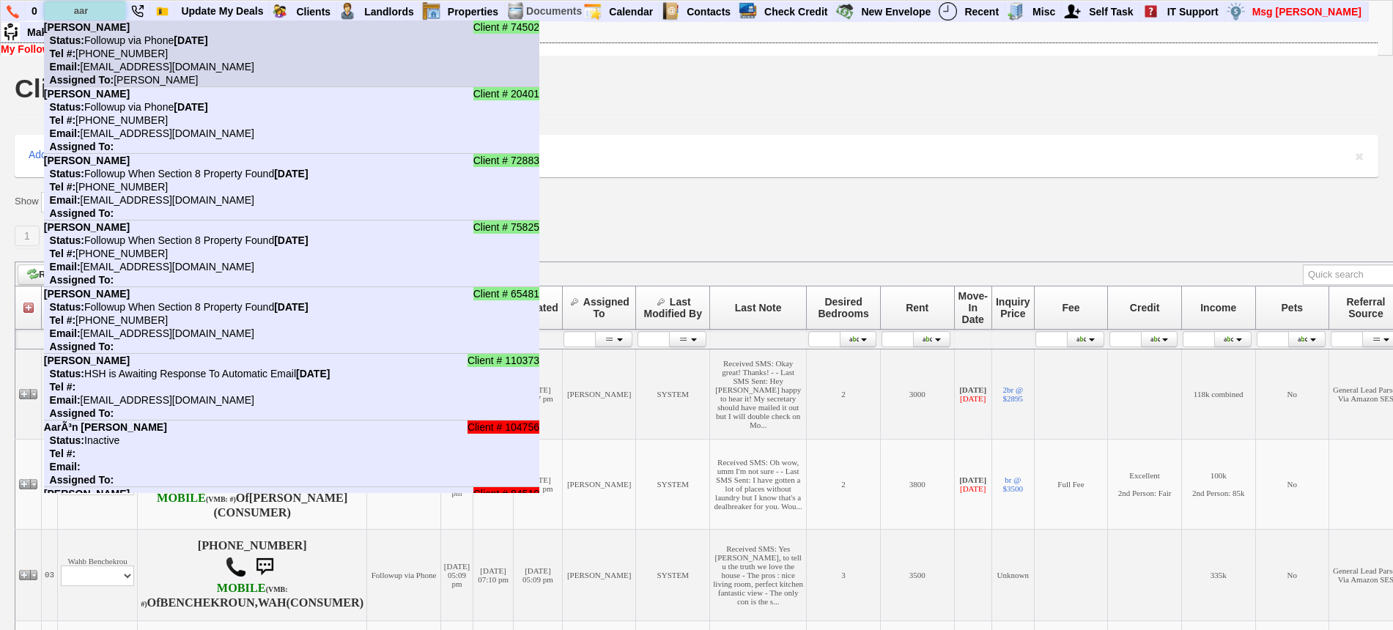
type input "aar"
click at [89, 40] on nobr "Status: Followup via Phone Friday, September 26th, 2025" at bounding box center [126, 40] width 164 height 12
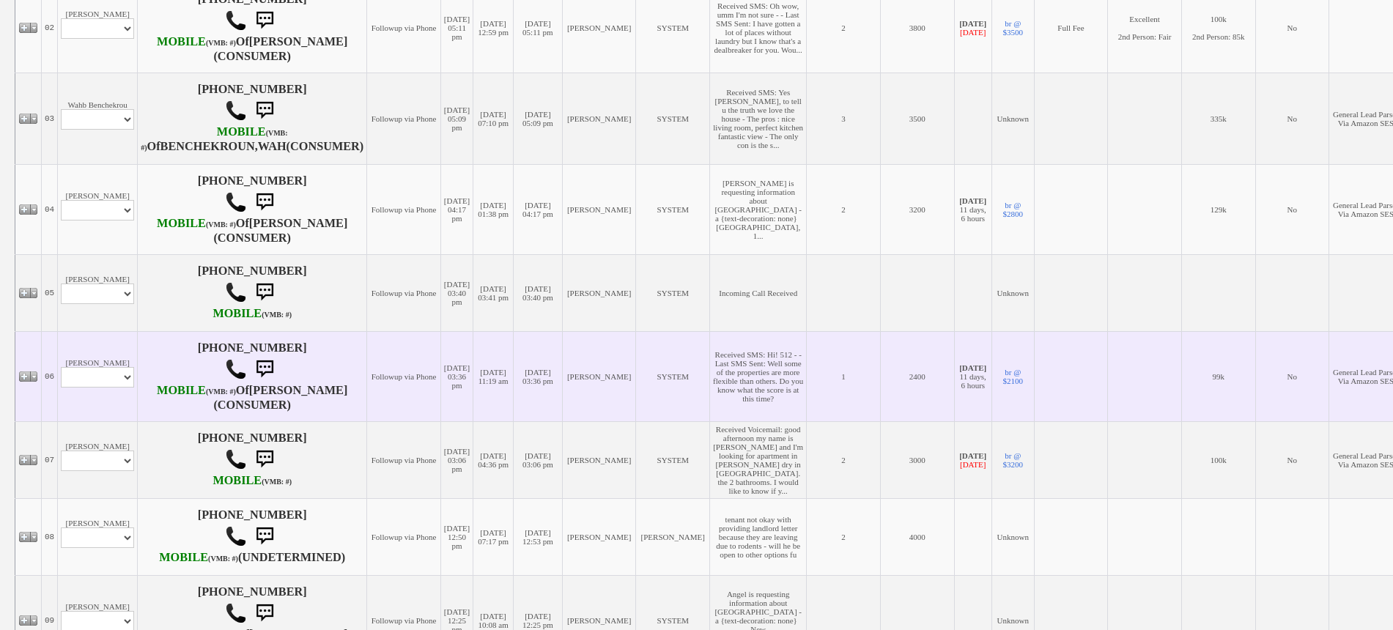
scroll to position [458, 0]
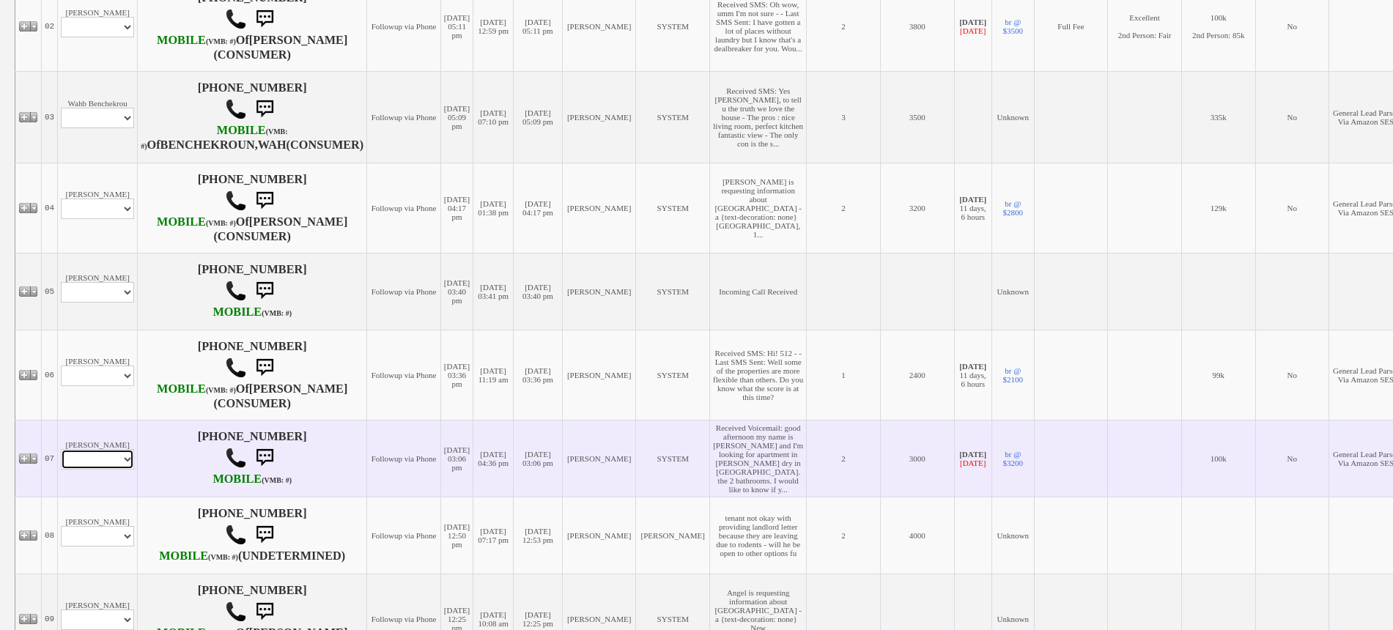
click at [100, 470] on select "Profile Edit Print Email Externally (Will Not Be Tracked In CRM) Closed Deals" at bounding box center [97, 459] width 73 height 21
select select "ChangeURL,/crm/custom/edit_client_form.php?redirect=%2Fcrm%2Fclients.php&id=156…"
click at [61, 470] on select "Profile Edit Print Email Externally (Will Not Be Tracked In CRM) Closed Deals" at bounding box center [97, 459] width 73 height 21
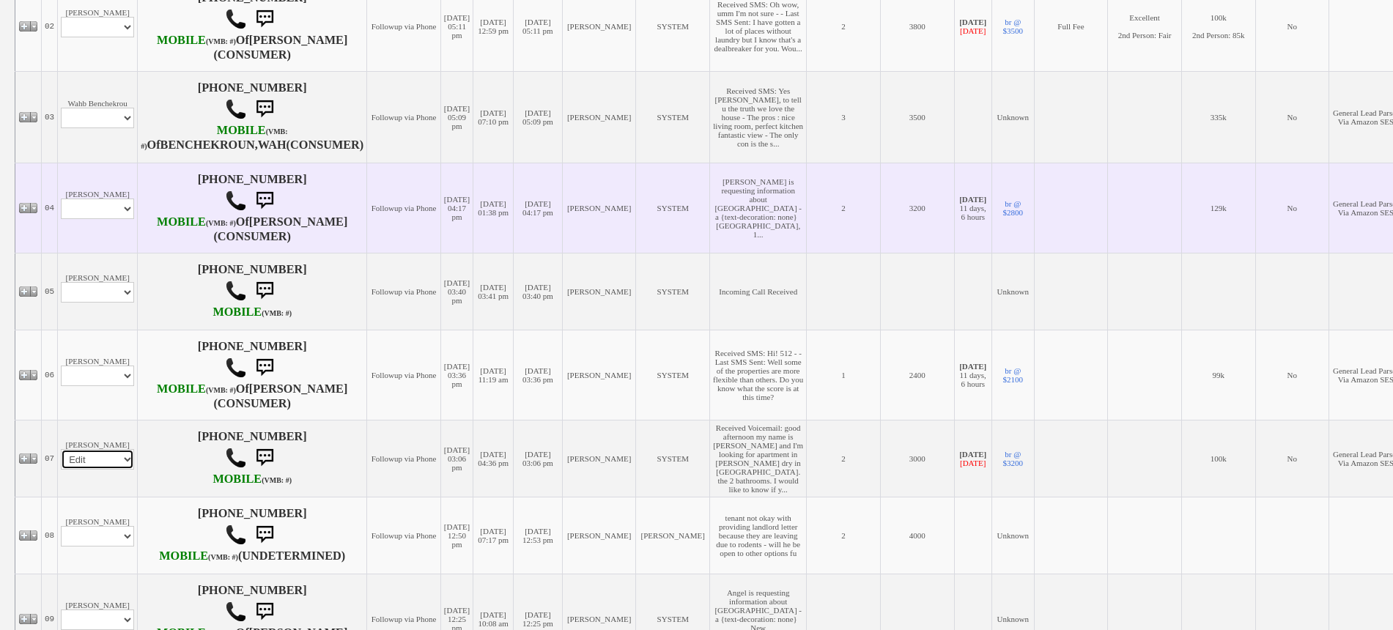
select select
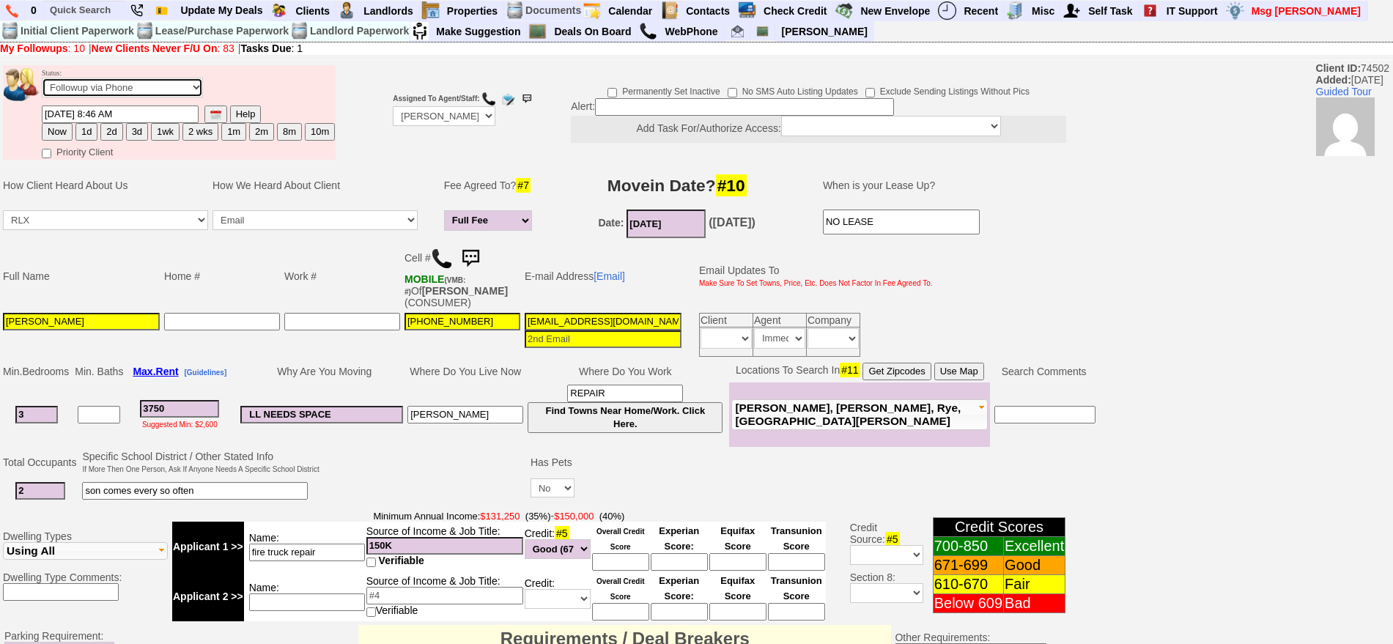
click at [146, 86] on select "Followup via Phone Followup via Email Followup When Section 8 Property Found De…" at bounding box center [122, 88] width 161 height 20
select select "Inactive"
click at [42, 83] on select "Followup via Phone Followup via Email Followup When Section 8 Property Found De…" at bounding box center [122, 88] width 161 height 20
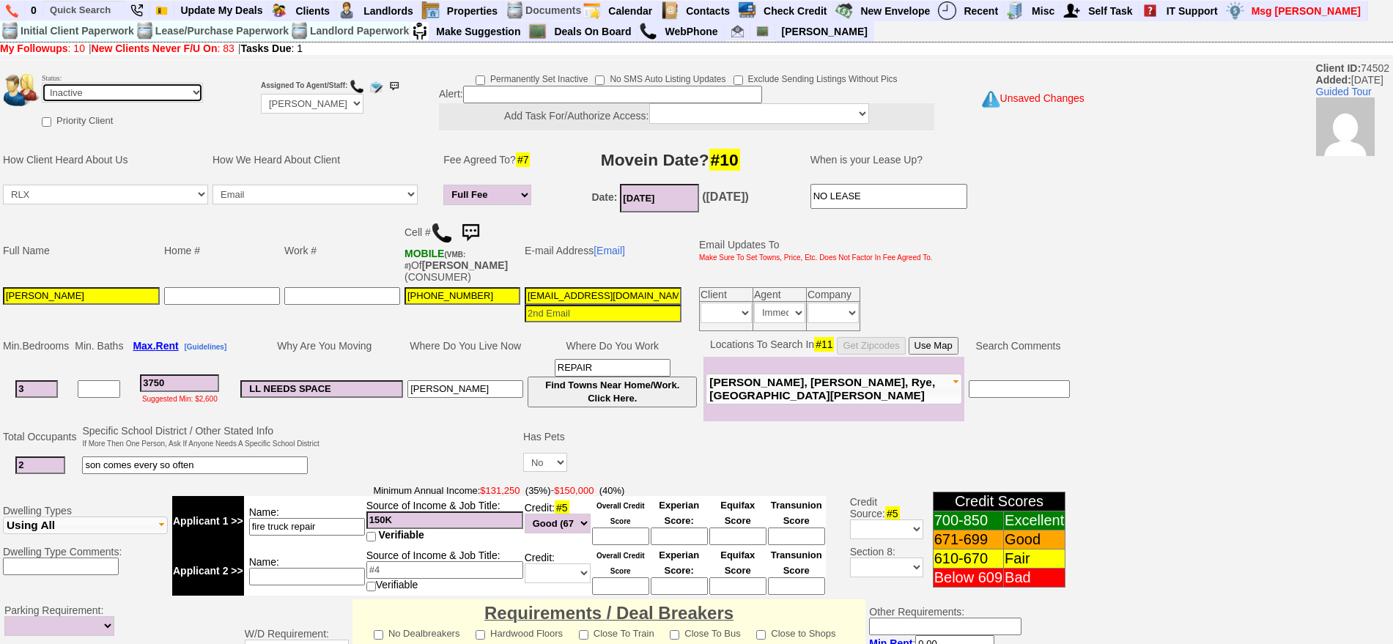
scroll to position [417, 0]
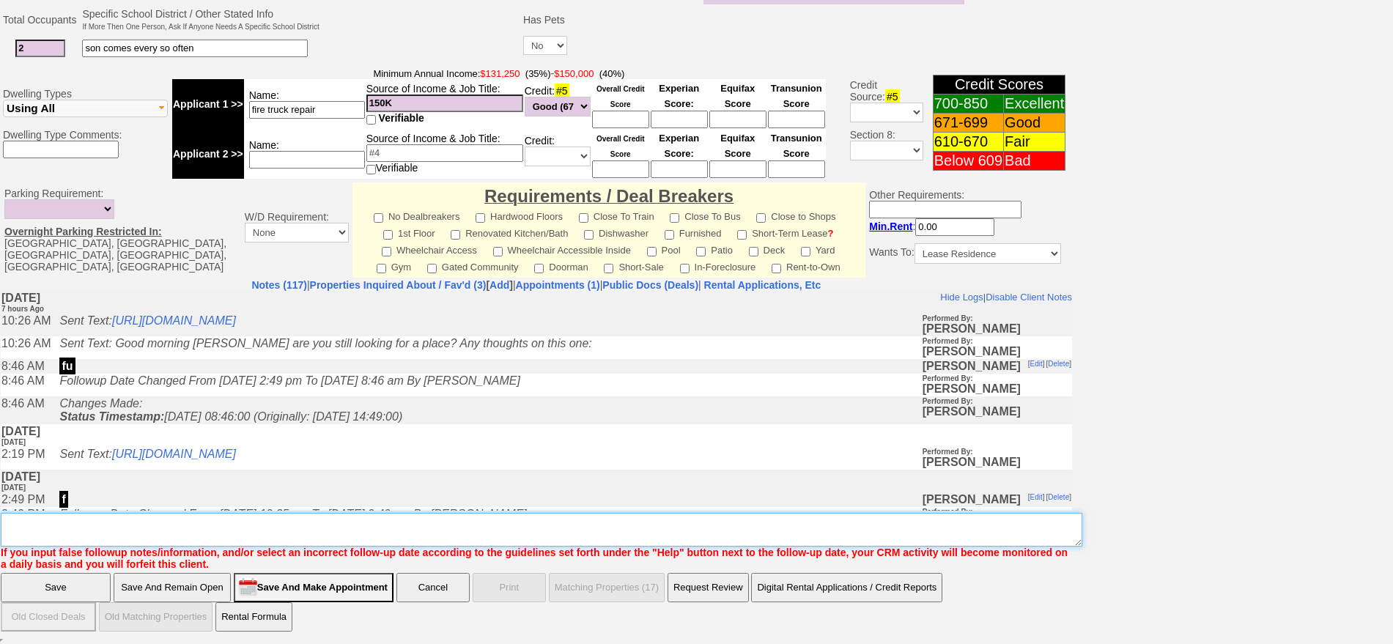
click at [516, 518] on textarea "Insert New Note Here" at bounding box center [542, 530] width 1082 height 34
type textarea "i"
type textarea "no reply ia"
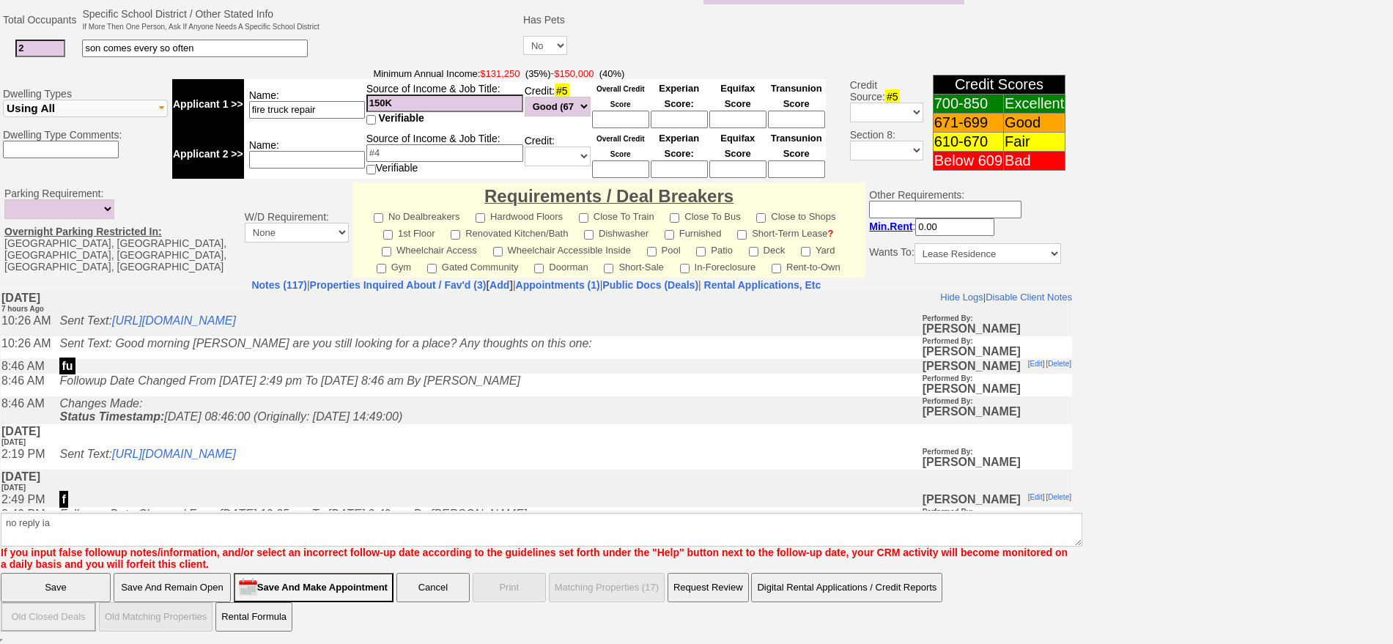
click at [53, 577] on input "Save" at bounding box center [56, 587] width 110 height 29
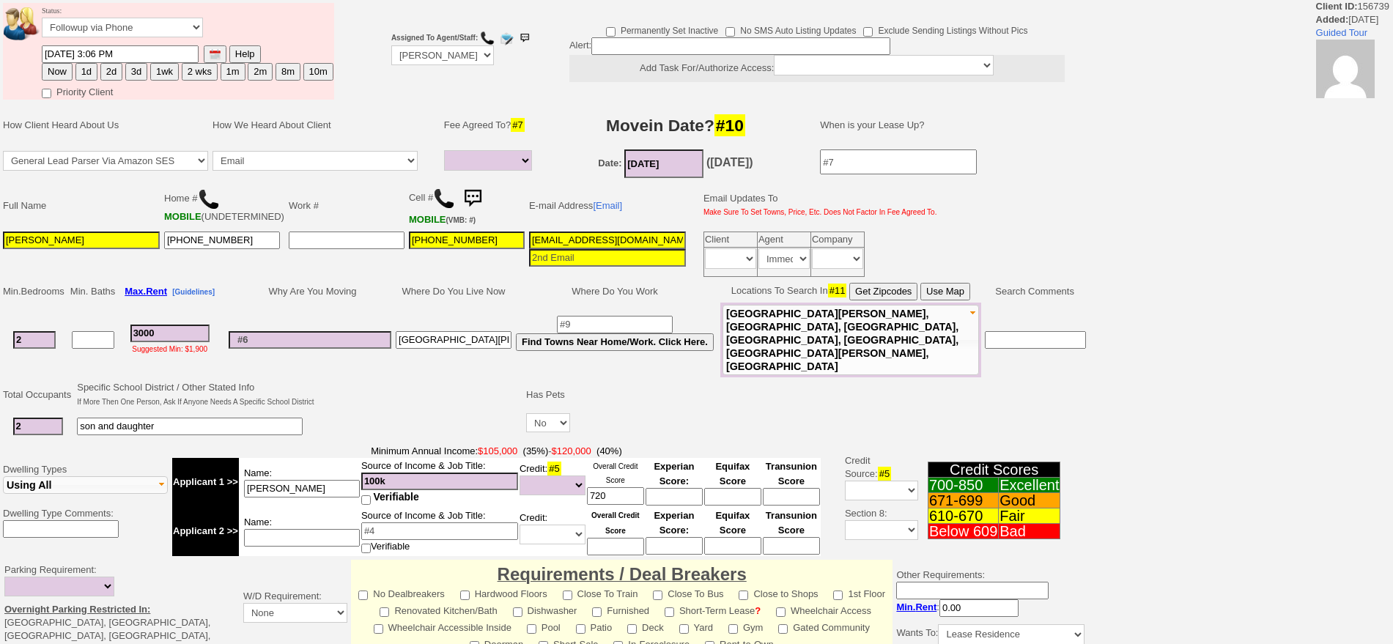
select select
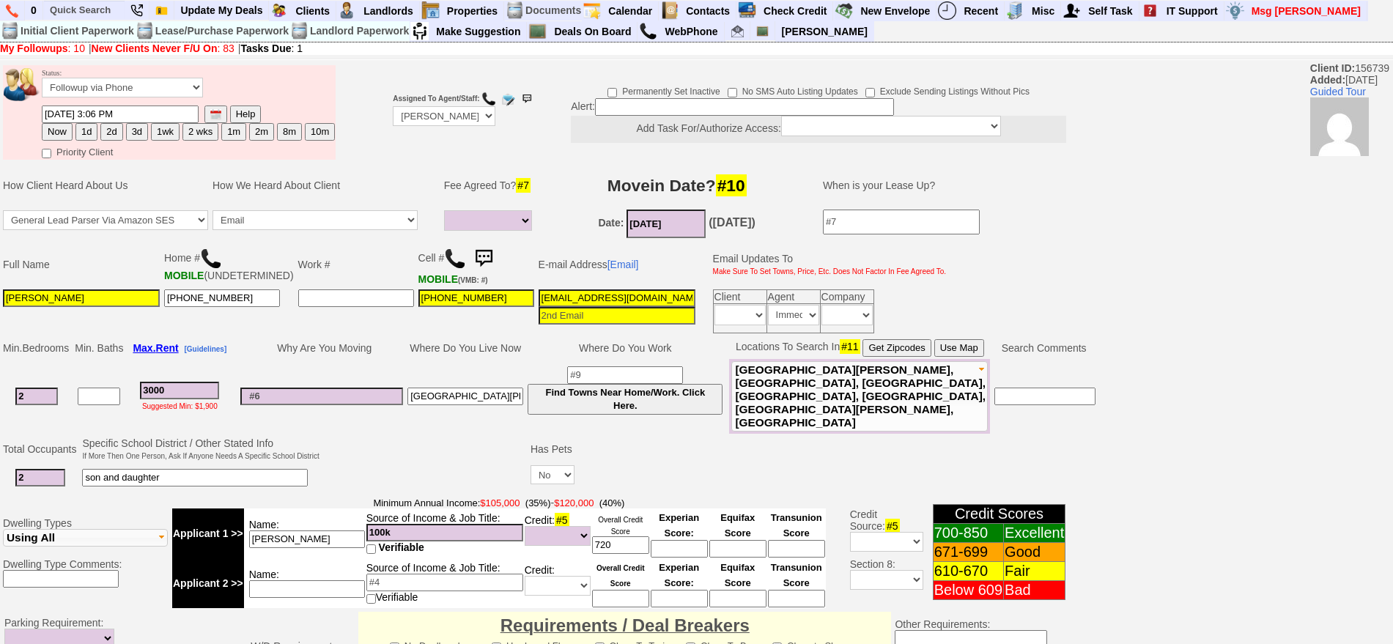
click at [478, 248] on img at bounding box center [483, 258] width 29 height 29
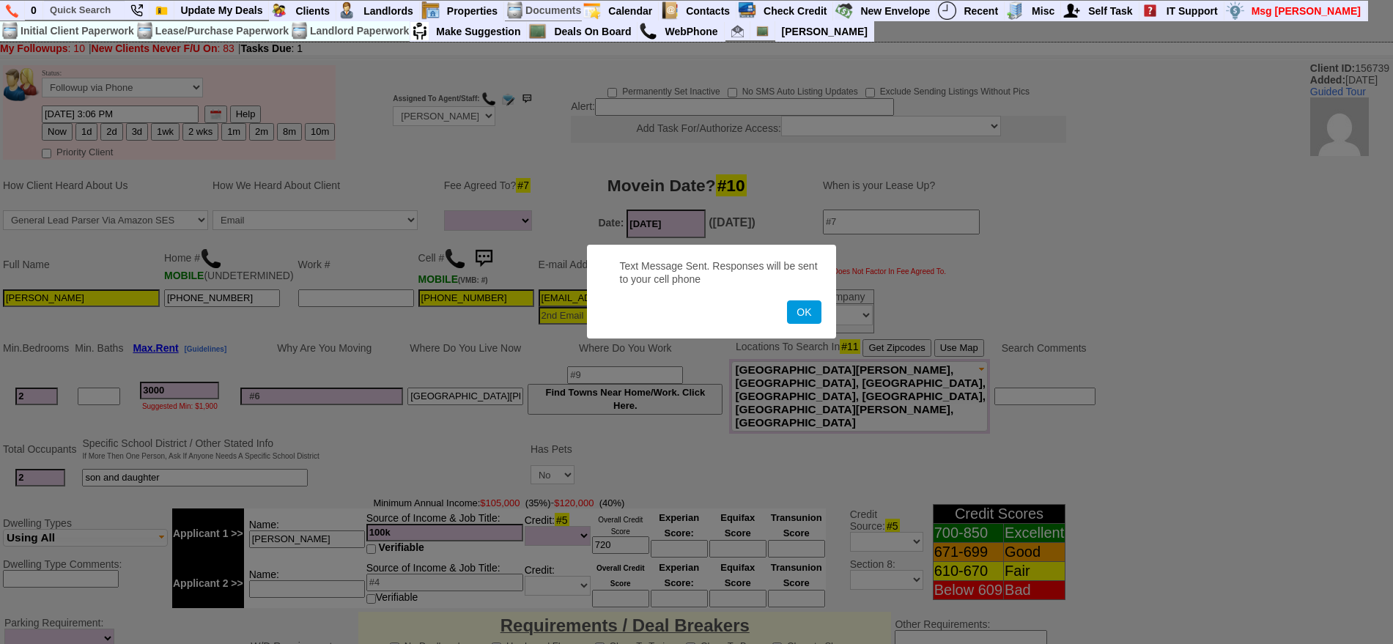
click at [787, 300] on button "OK" at bounding box center [804, 311] width 34 height 23
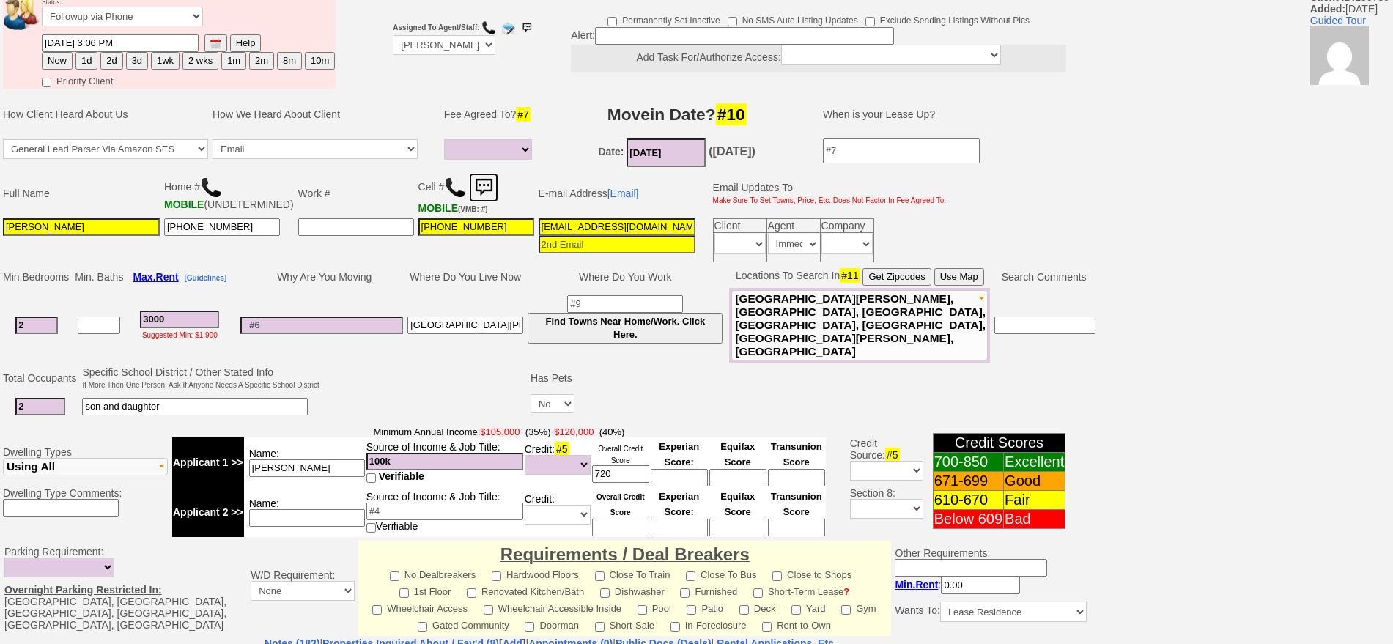
scroll to position [424, 0]
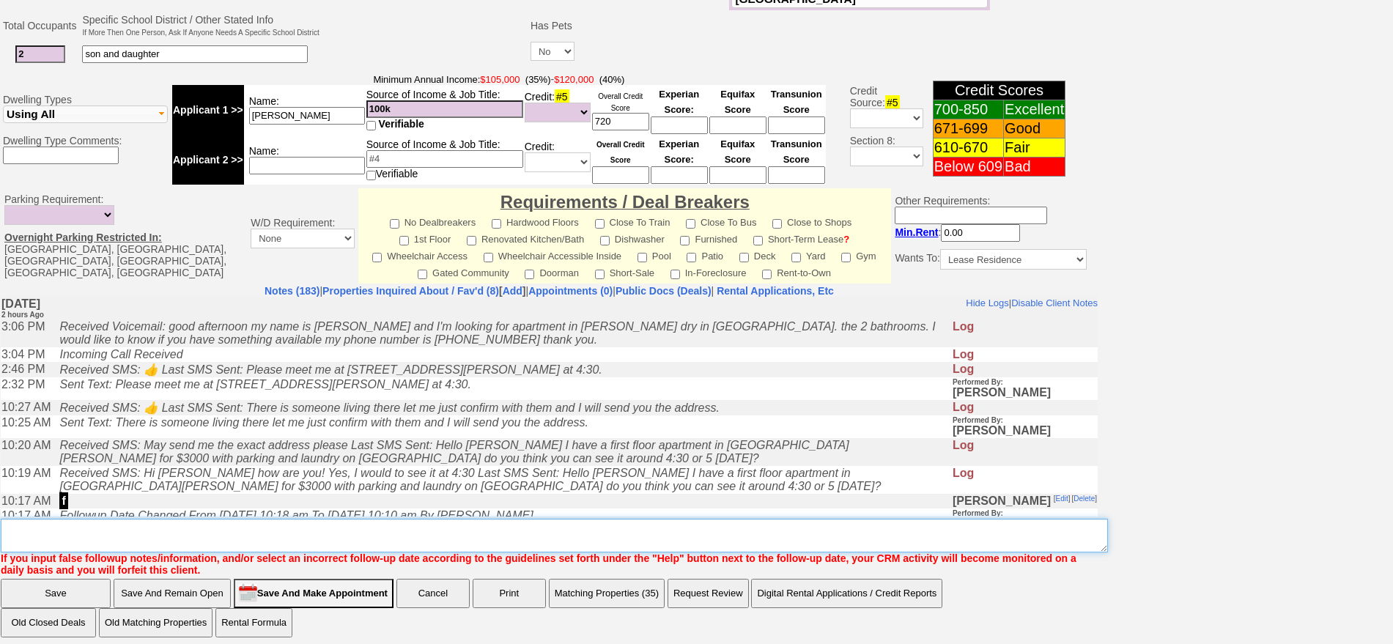
click at [678, 536] on textarea "Insert New Note Here" at bounding box center [554, 536] width 1107 height 34
type textarea "411 westchester fu"
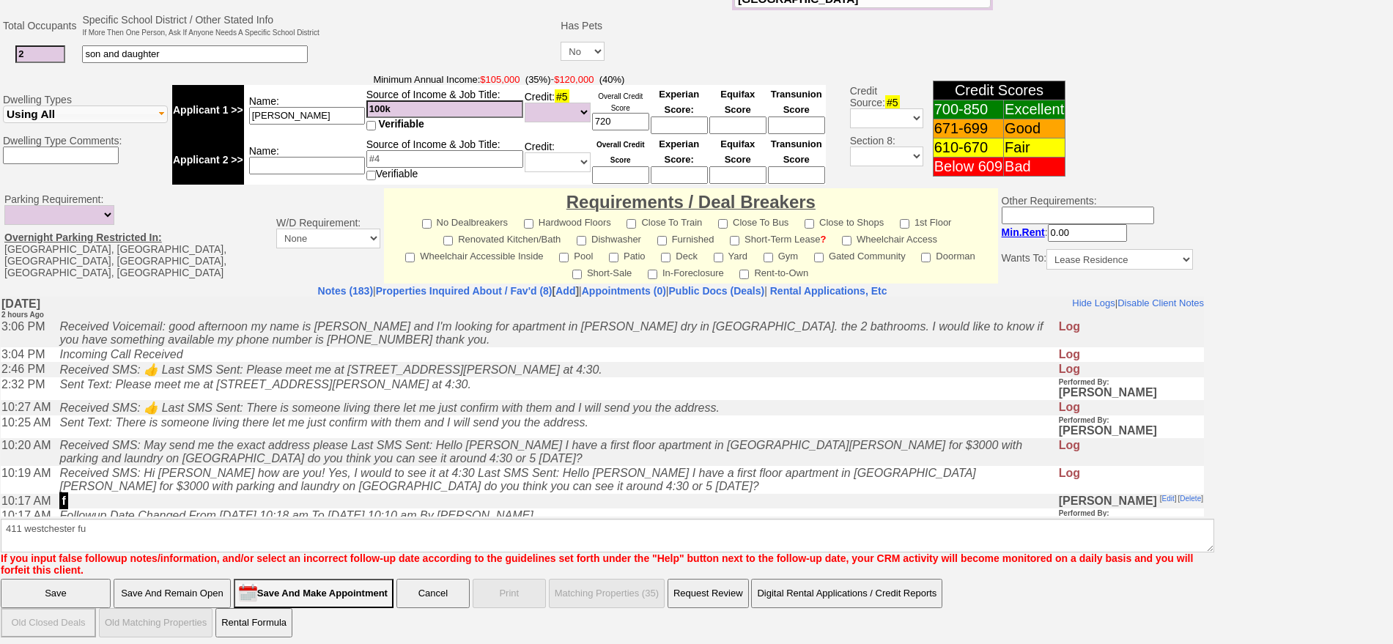
click input "Save" at bounding box center [56, 593] width 110 height 29
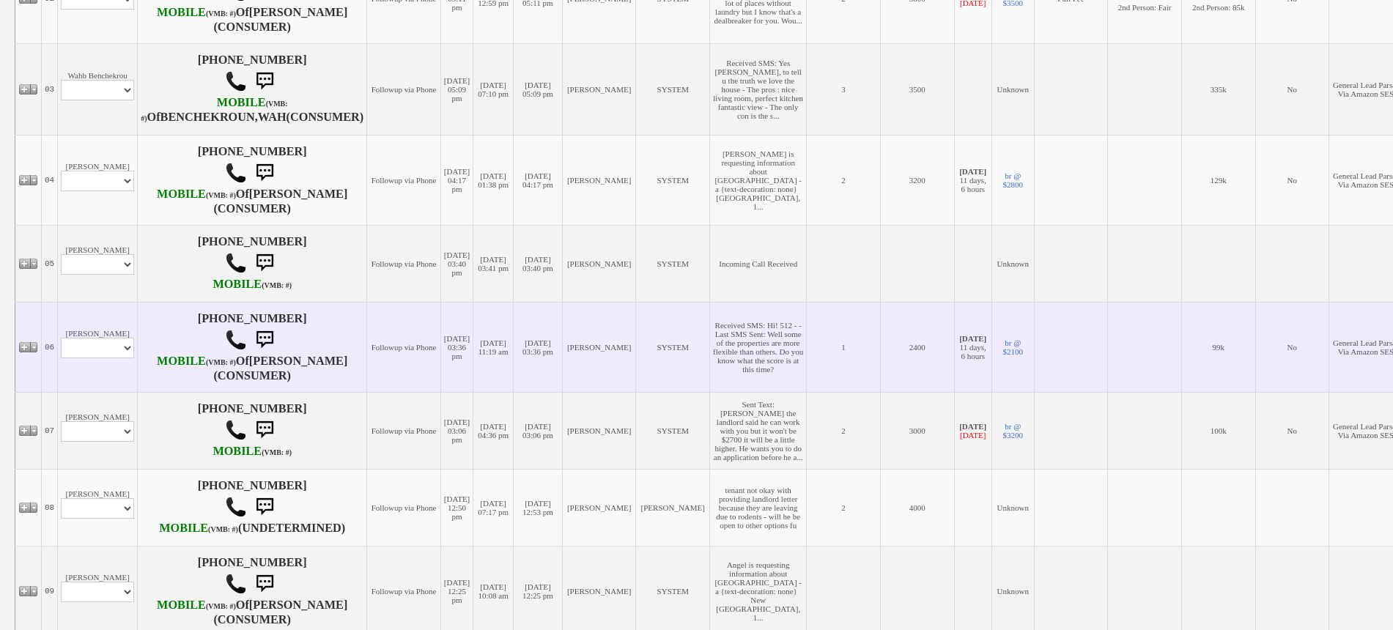
scroll to position [550, 0]
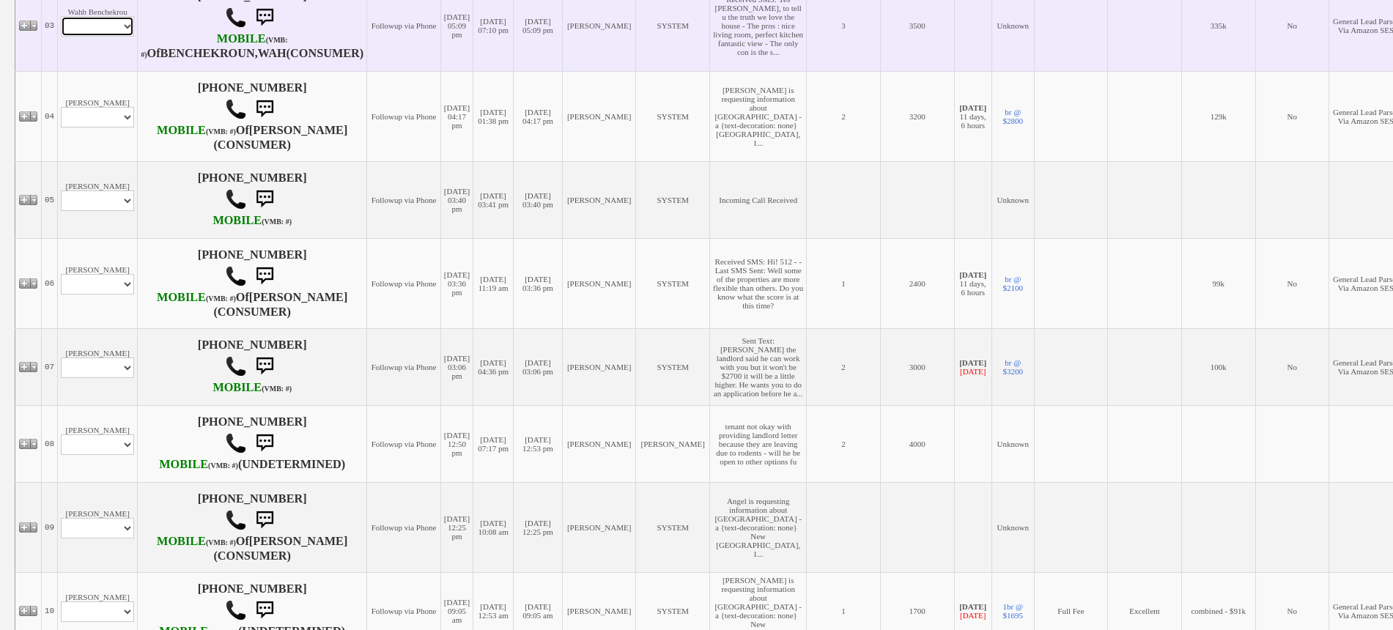
click at [122, 37] on select "Profile Edit Print Email Externally (Will Not Be Tracked In CRM) Closed Deals" at bounding box center [97, 26] width 73 height 21
select select "ChangeURL,/crm/custom/edit_client_form.php?redirect=%2Fcrm%2Fclients.php&id=141…"
click at [61, 37] on select "Profile Edit Print Email Externally (Will Not Be Tracked In CRM) Closed Deals" at bounding box center [97, 26] width 73 height 21
select select
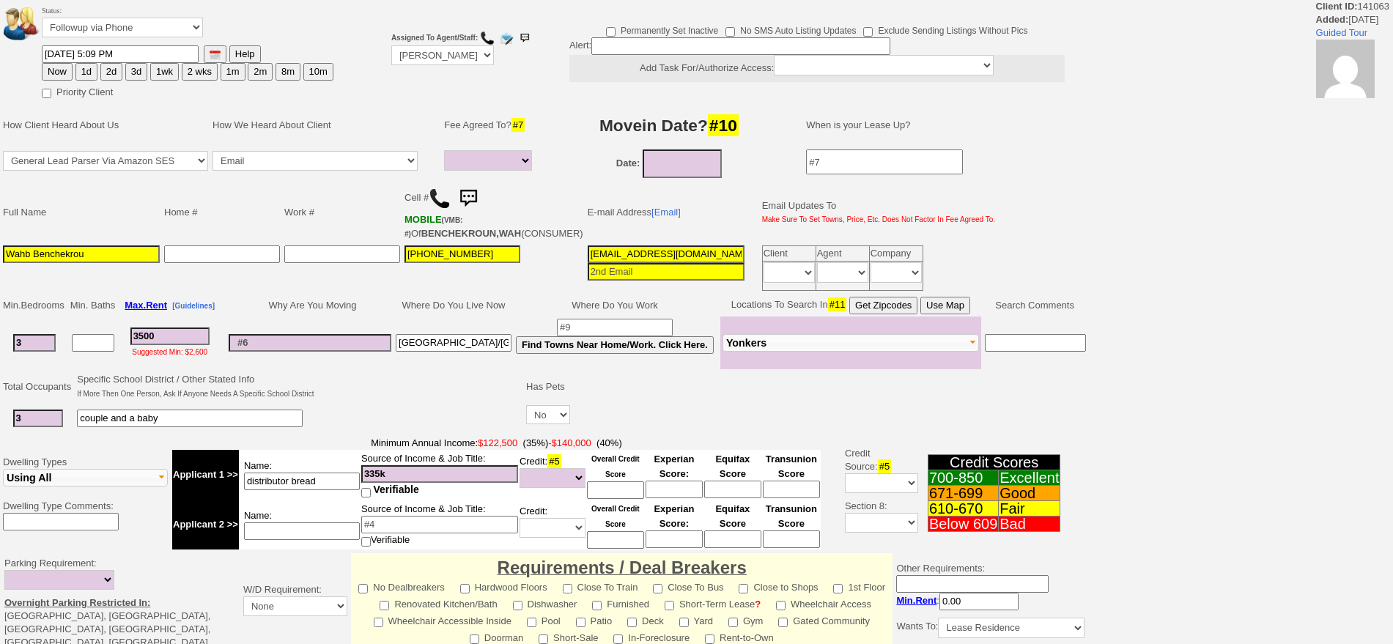
select select
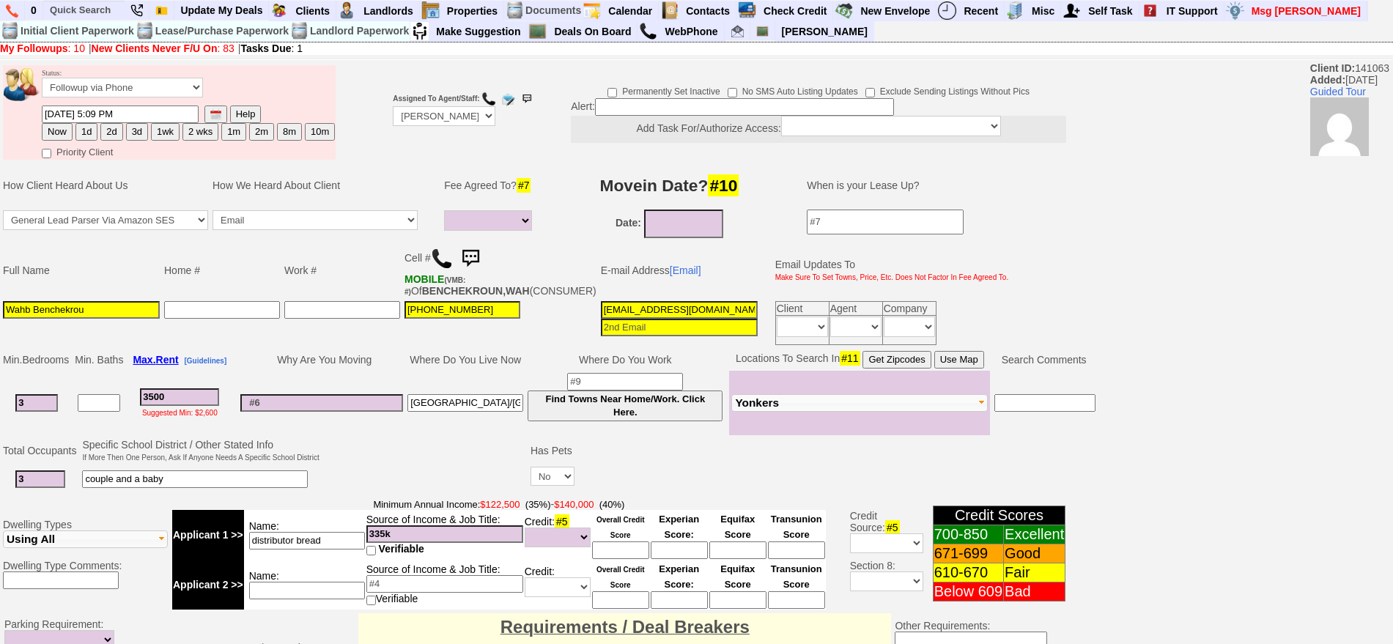
click at [485, 250] on img at bounding box center [470, 258] width 29 height 29
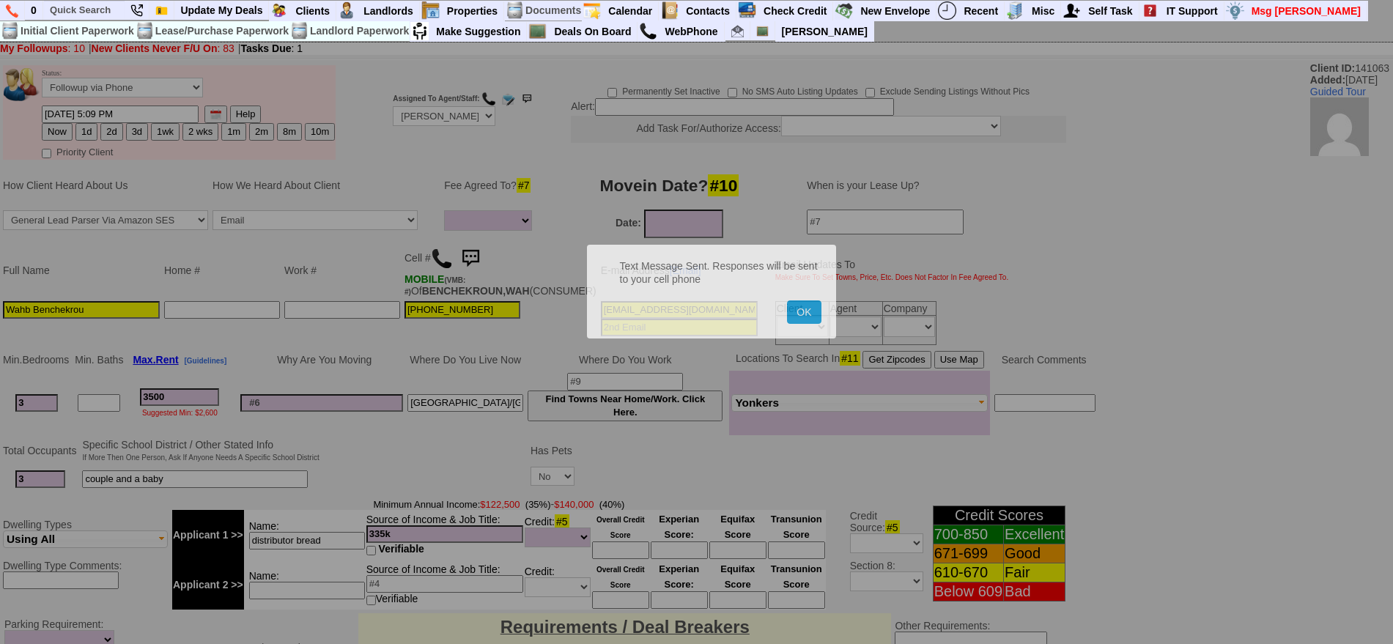
click at [787, 300] on button "OK" at bounding box center [804, 311] width 34 height 23
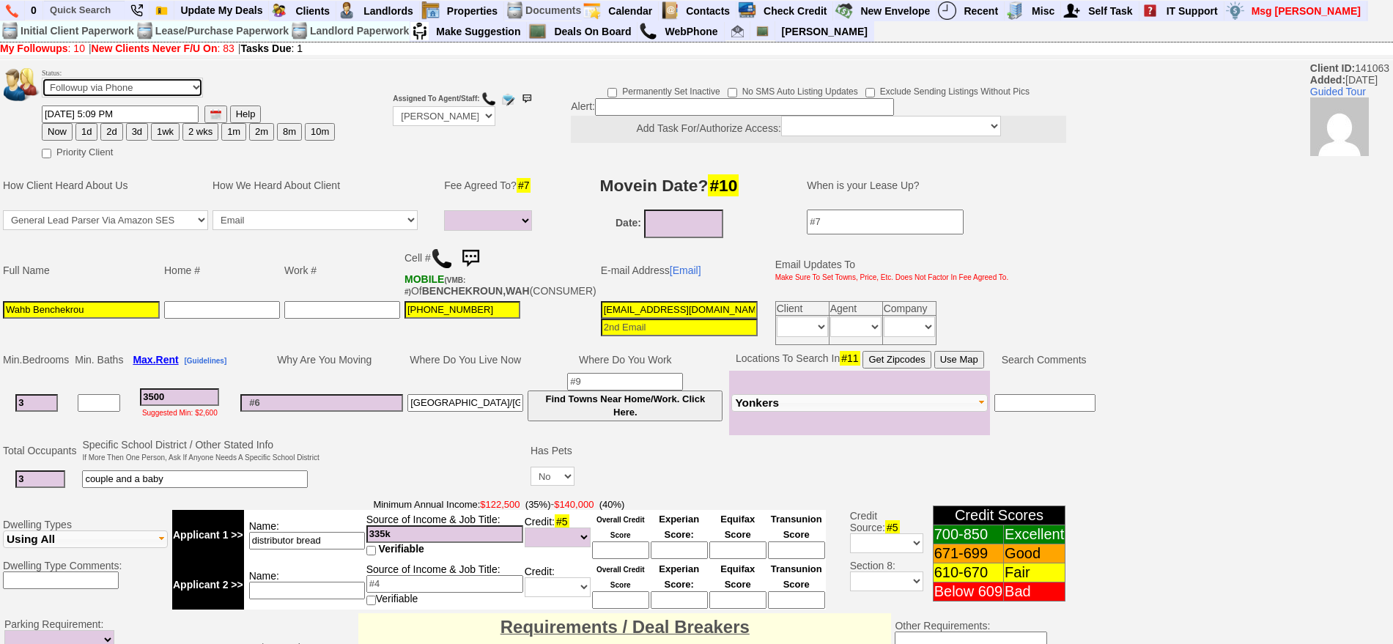
click at [174, 85] on select "Followup via Phone Followup via Email Followup When Section 8 Property Found De…" at bounding box center [122, 88] width 161 height 20
select select "Inactive"
click at [42, 83] on select "Followup via Phone Followup via Email Followup When Section 8 Property Found De…" at bounding box center [122, 88] width 161 height 20
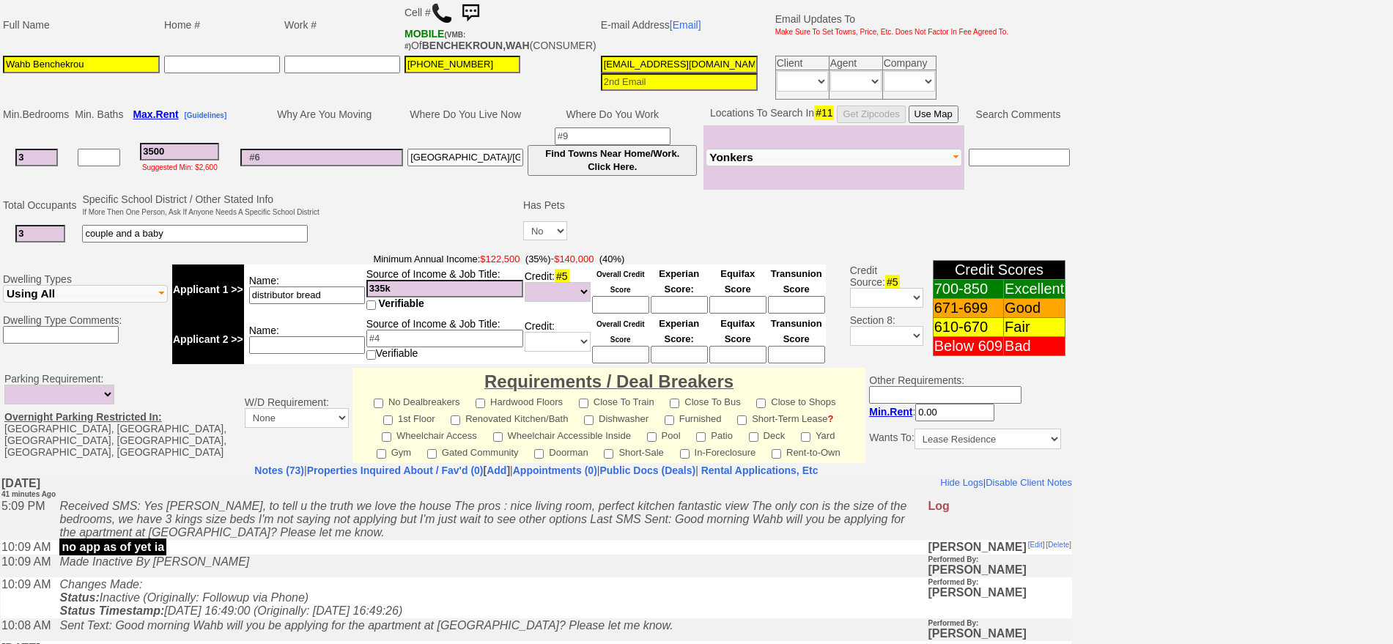
scroll to position [417, 0]
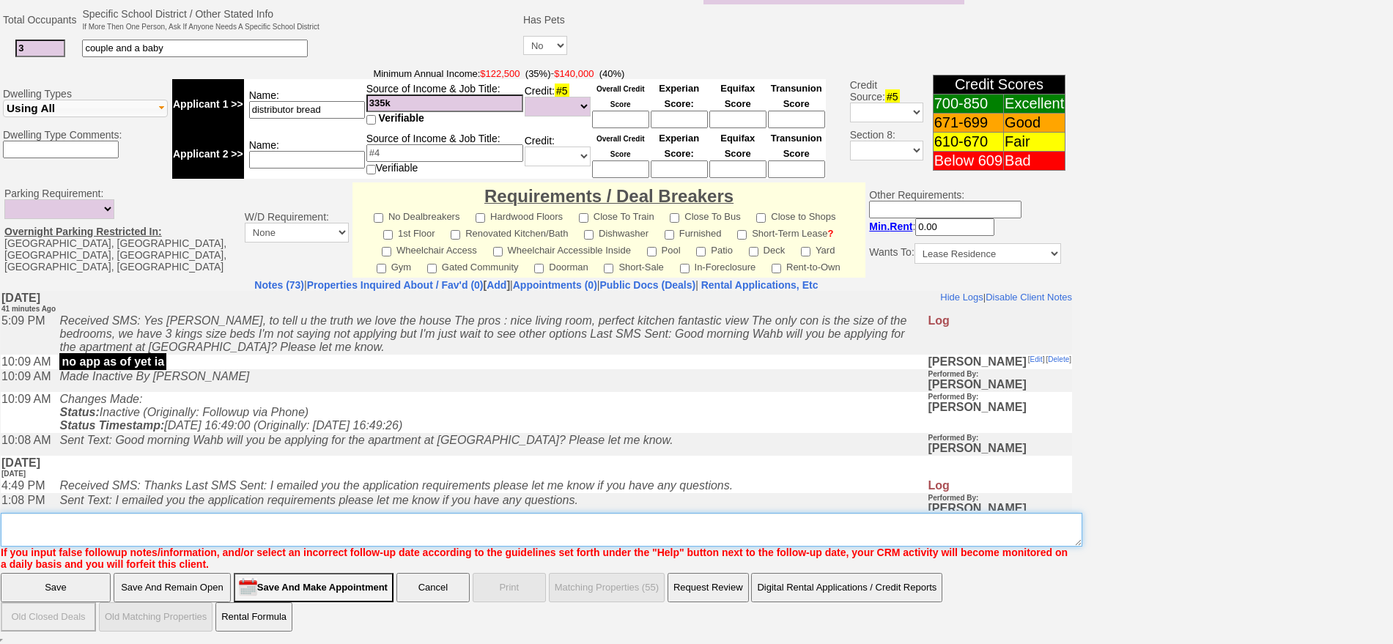
click at [601, 524] on textarea "Insert New Note Here" at bounding box center [542, 530] width 1082 height 34
type textarea "ia"
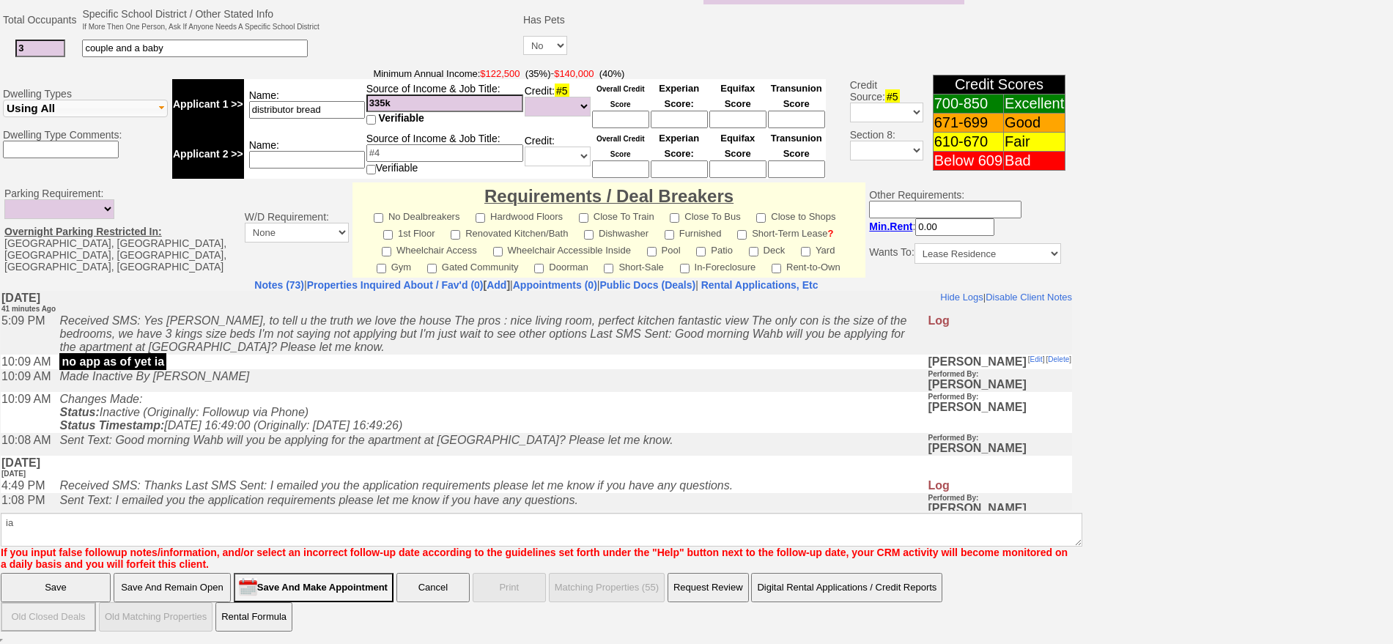
click input "Save" at bounding box center [56, 587] width 110 height 29
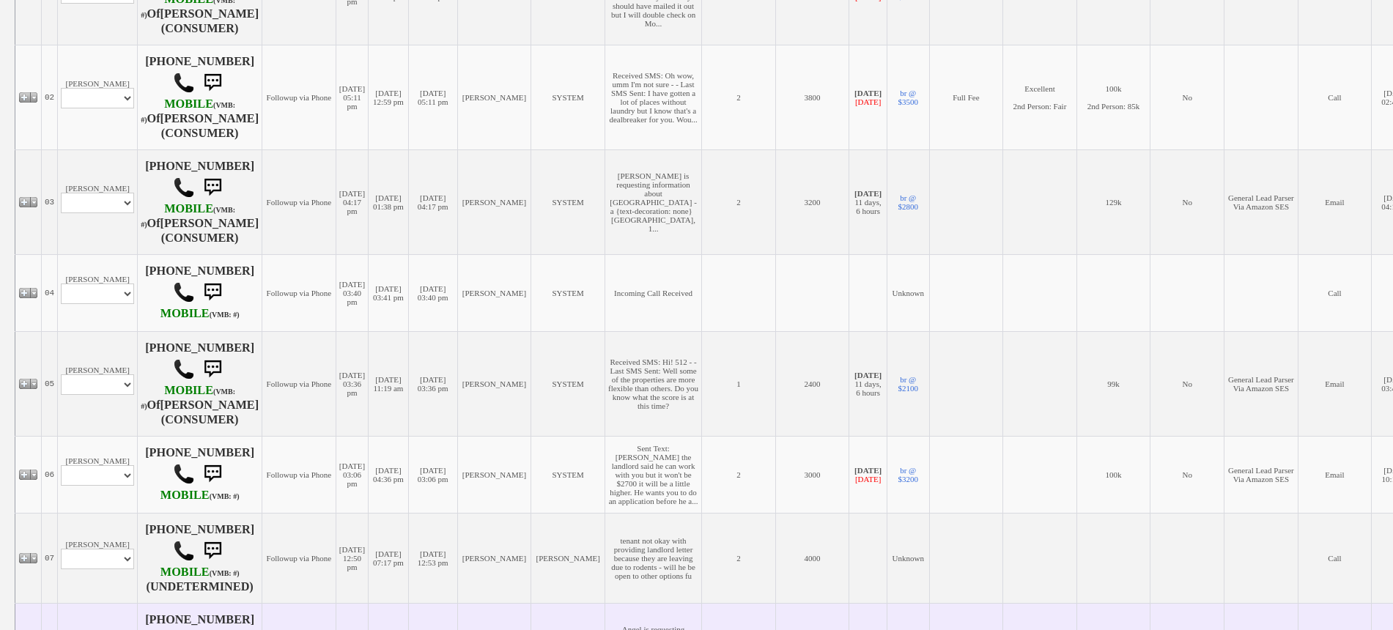
scroll to position [550, 0]
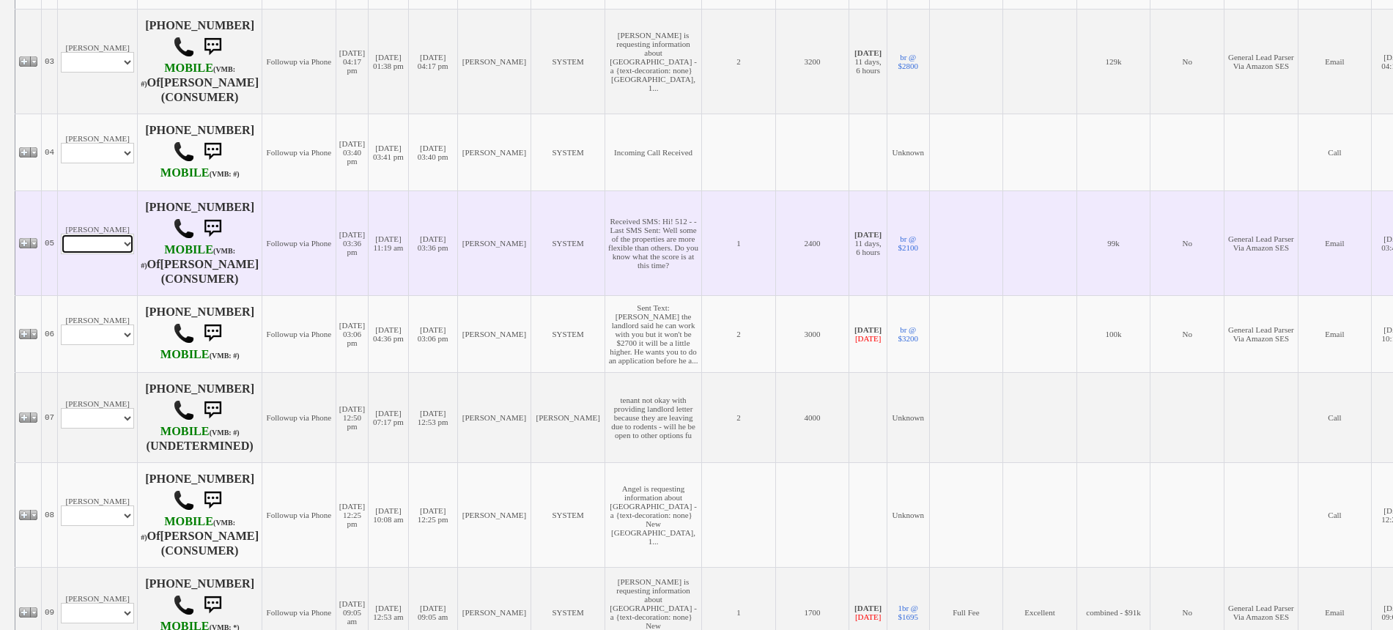
click at [111, 248] on select "Profile Edit Print Email Externally (Will Not Be Tracked In CRM) Closed Deals" at bounding box center [97, 244] width 73 height 21
select select "ChangeURL,/crm/custom/edit_client_form.php?redirect=%2Fcrm%2Fclients.php&id=167…"
click at [61, 237] on select "Profile Edit Print Email Externally (Will Not Be Tracked In CRM) Closed Deals" at bounding box center [97, 244] width 73 height 21
select select
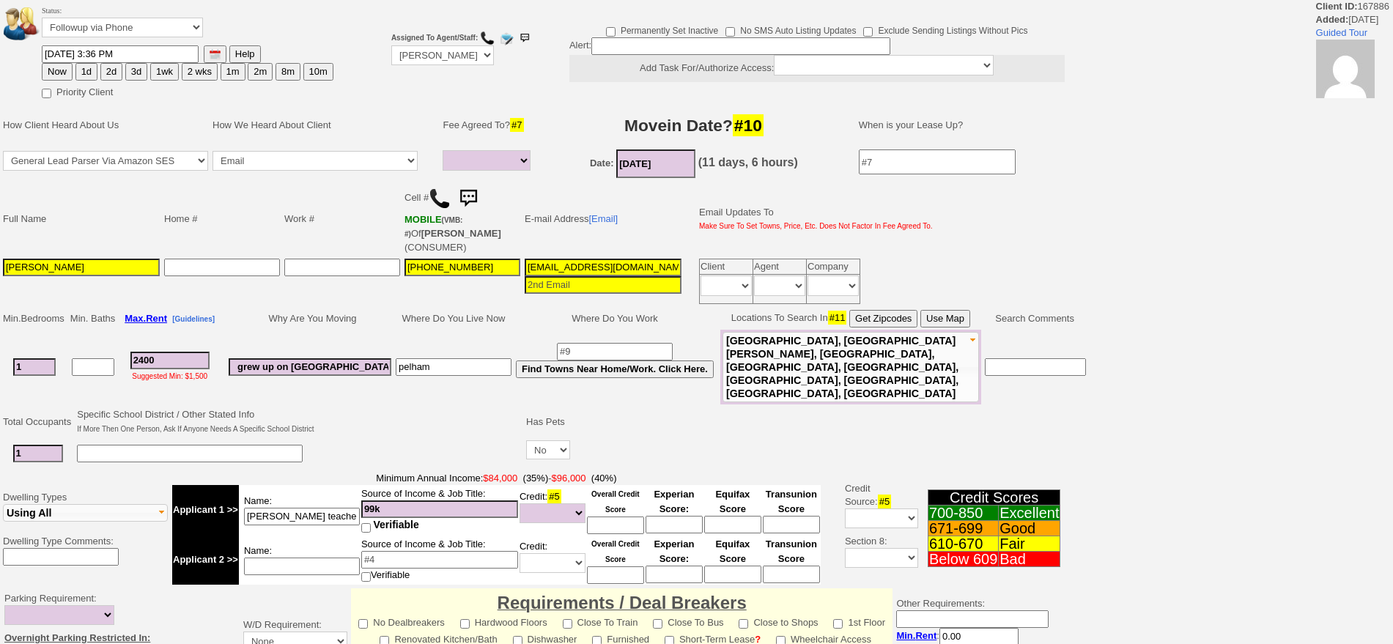
select select
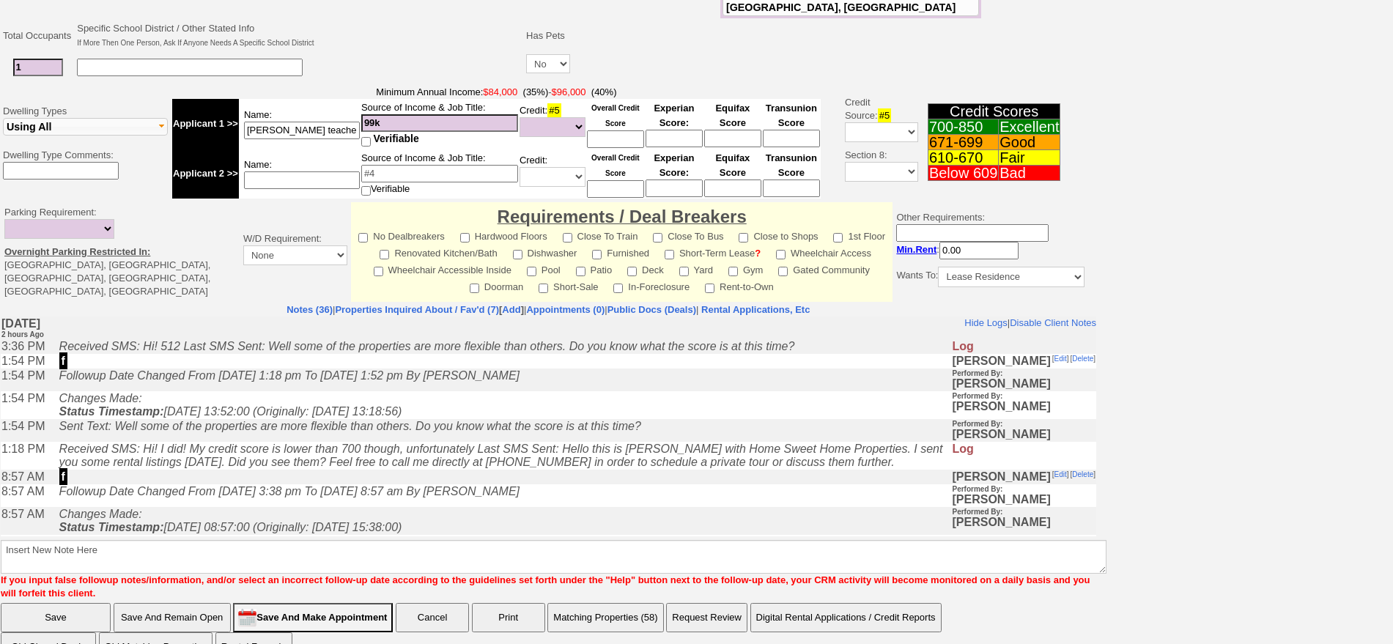
click at [435, 266] on center "Requirements / Deal Breakers No Dealbreakers Hardwood Floors Close To Train Clo…" at bounding box center [622, 252] width 534 height 84
click at [436, 304] on link "Properties Inquired About / Fav'd (7)" at bounding box center [417, 309] width 164 height 11
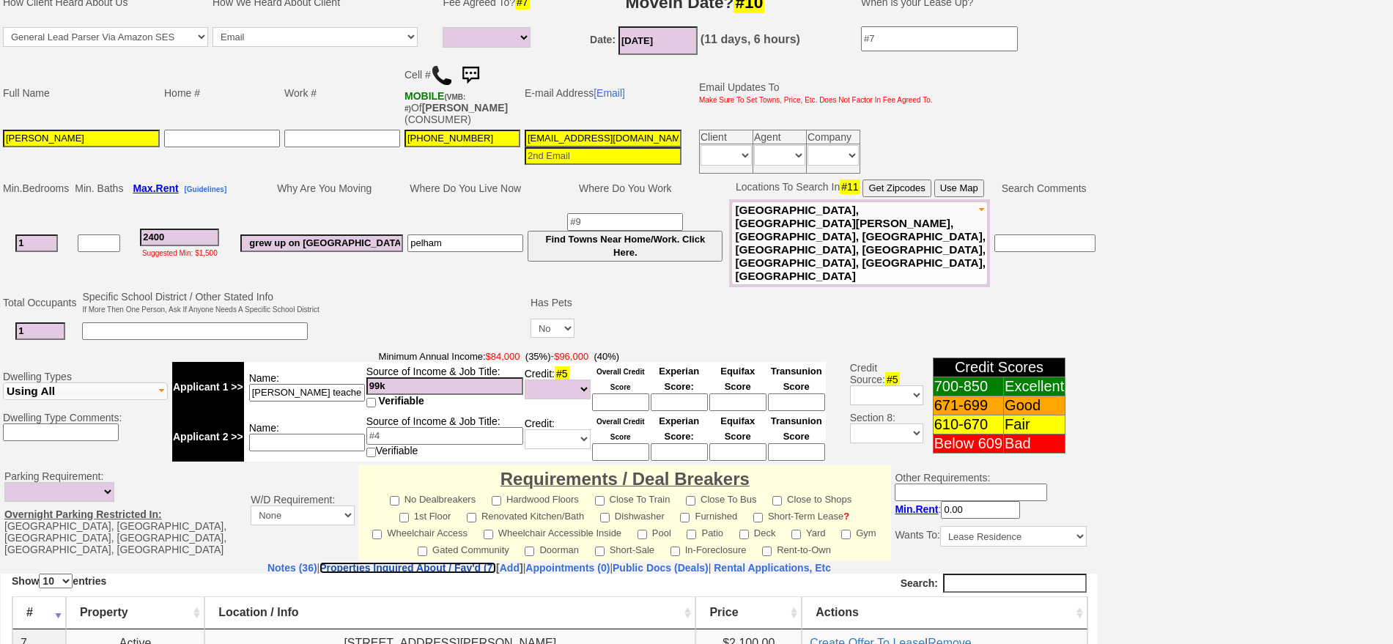
scroll to position [76, 0]
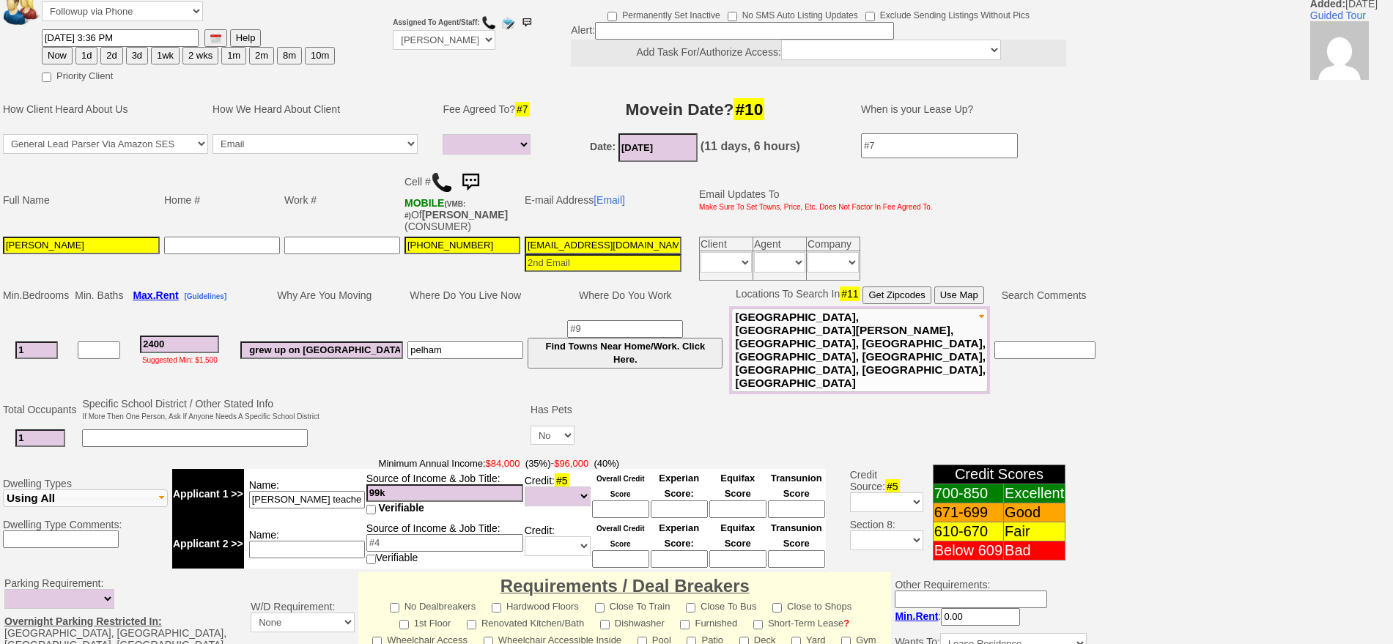
click at [457, 310] on td "pelham" at bounding box center [465, 350] width 120 height 88
click at [441, 304] on td "Where Do You Live Now" at bounding box center [465, 295] width 120 height 22
click at [664, 424] on td at bounding box center [835, 439] width 517 height 30
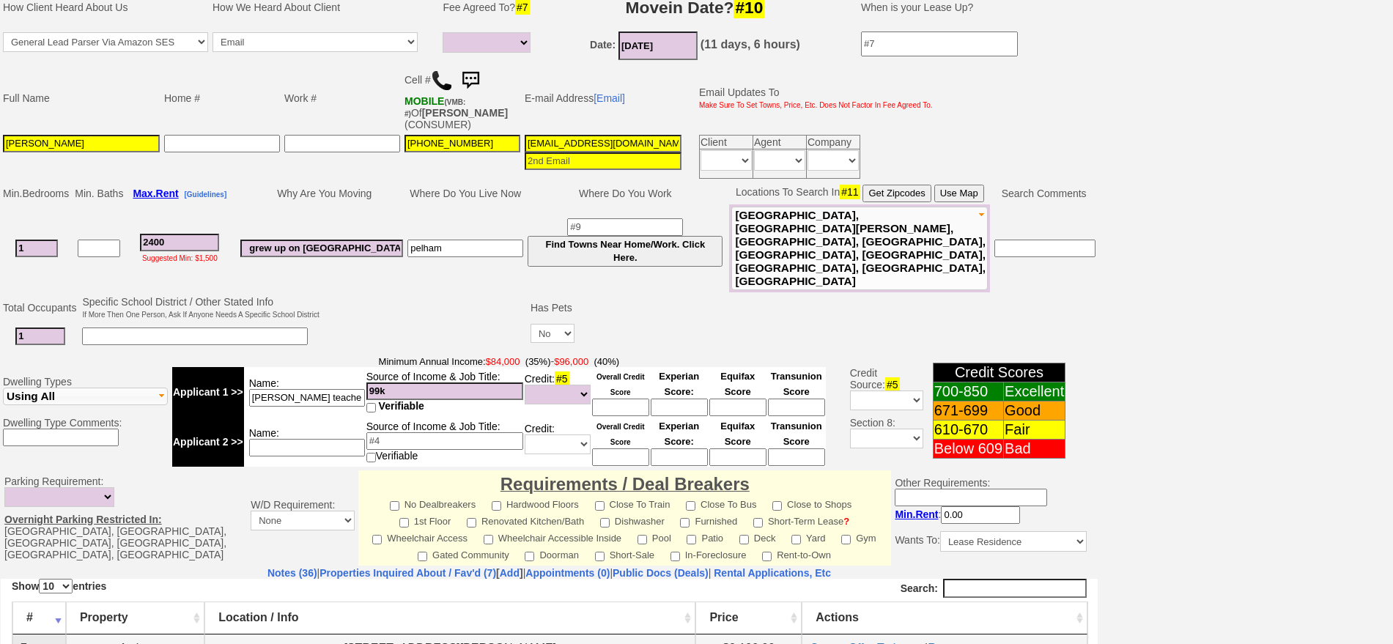
scroll to position [168, 0]
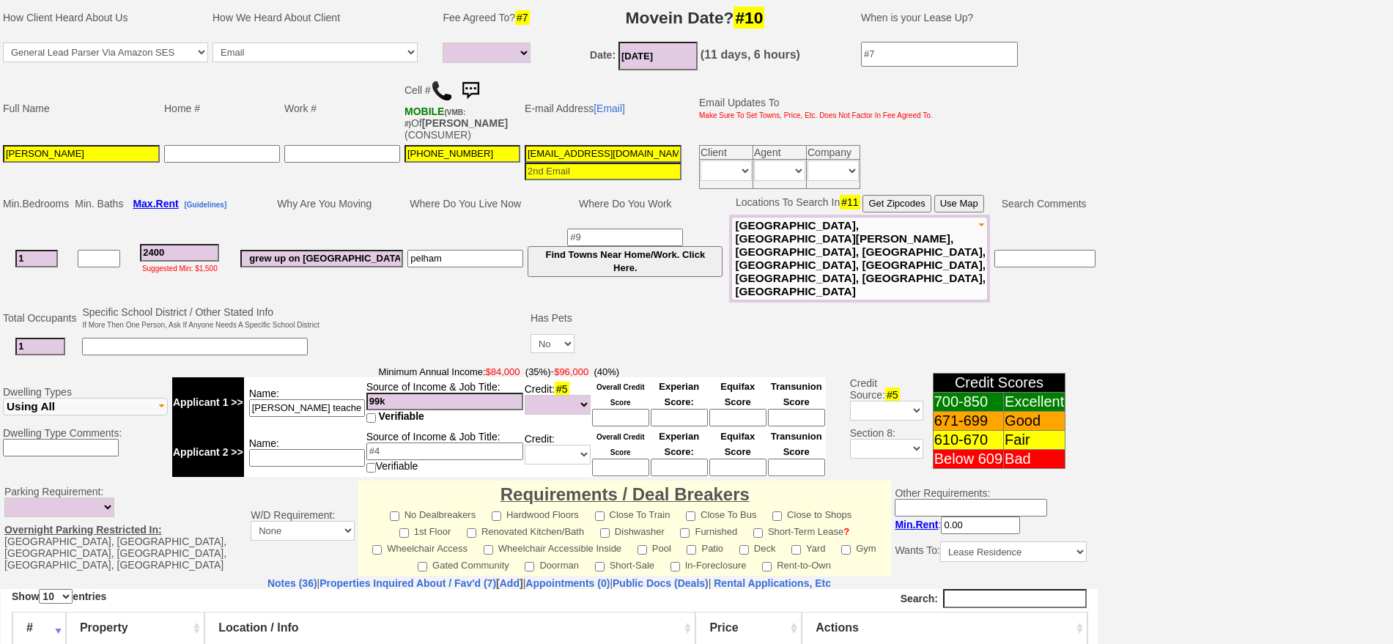
click at [612, 304] on td at bounding box center [835, 318] width 517 height 28
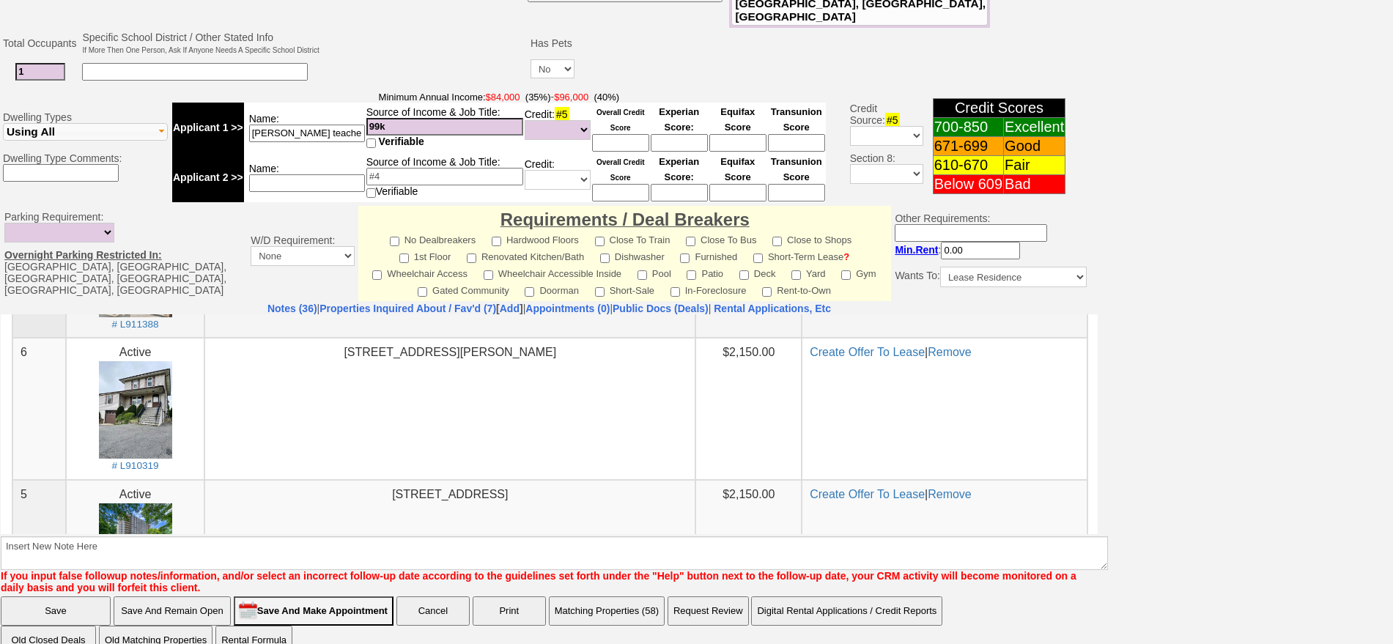
scroll to position [595, 0]
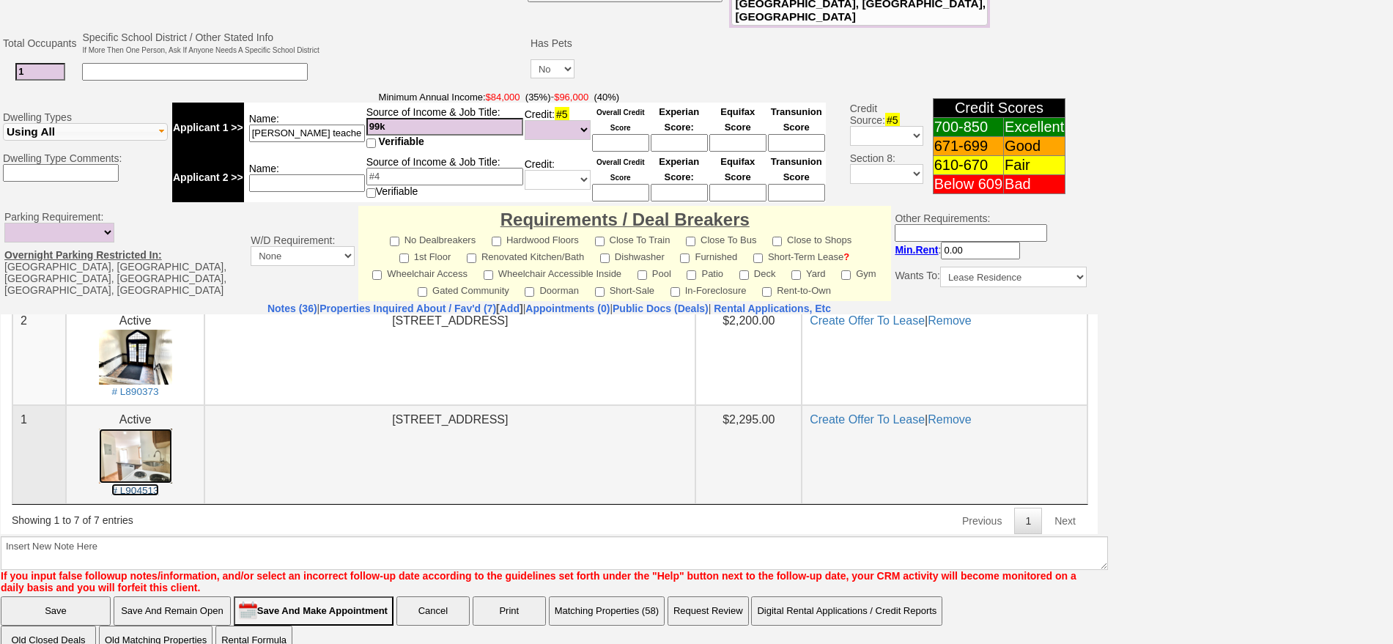
click at [162, 467] on img at bounding box center [135, 455] width 73 height 55
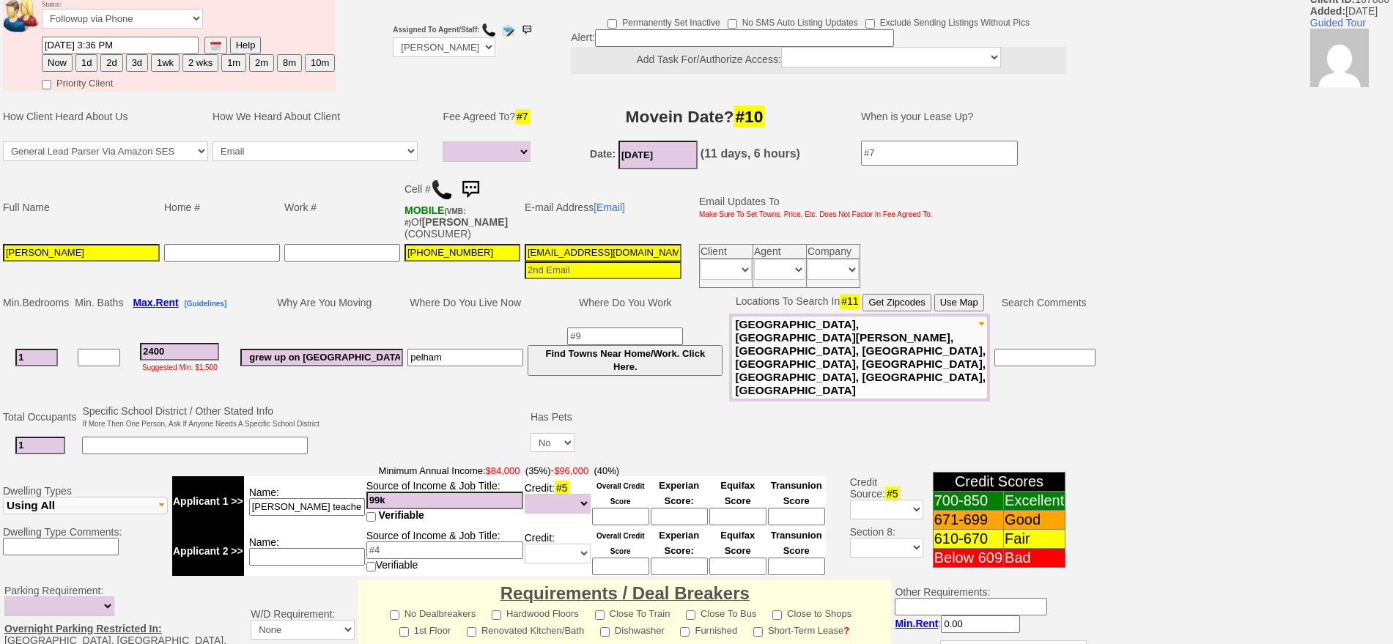
scroll to position [0, 0]
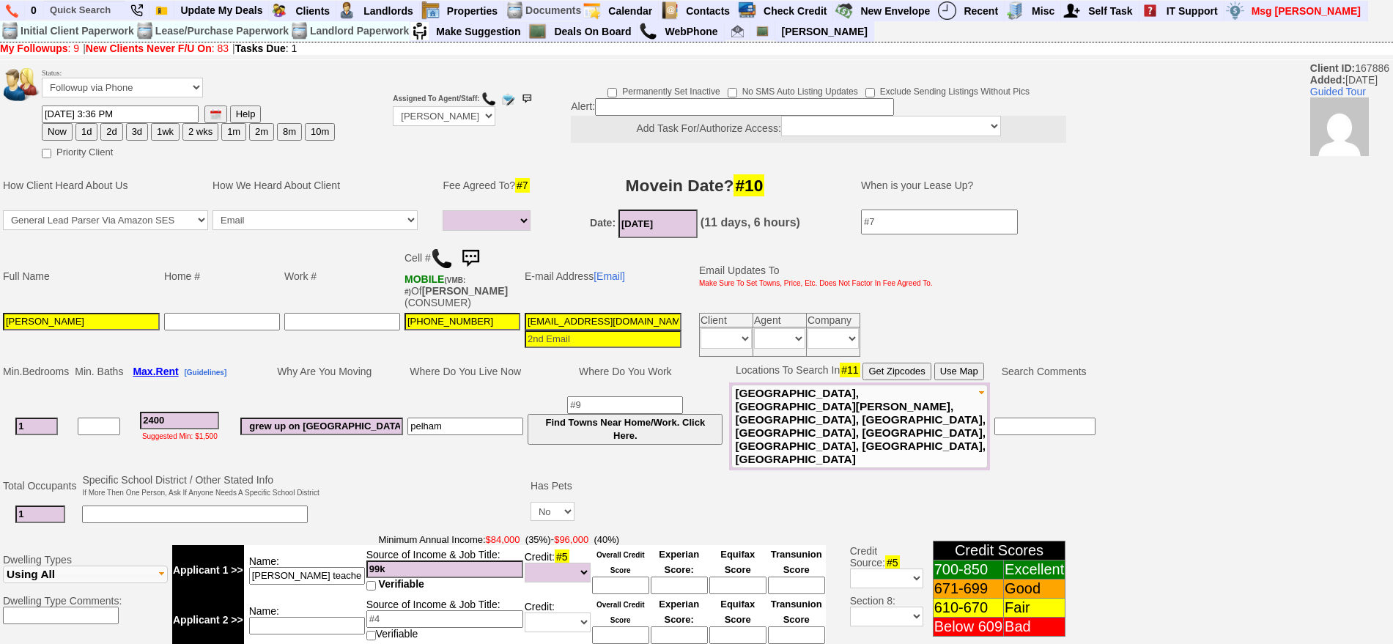
click at [476, 249] on img at bounding box center [470, 258] width 29 height 29
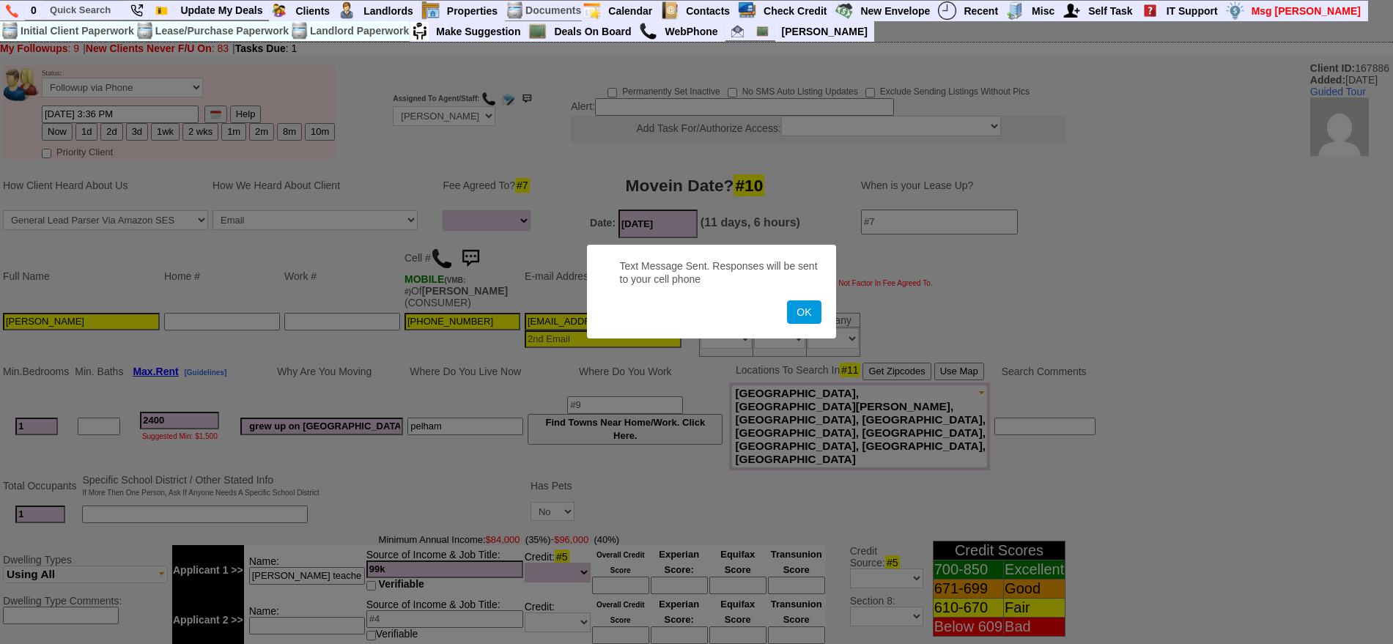
click at [787, 300] on button "OK" at bounding box center [804, 311] width 34 height 23
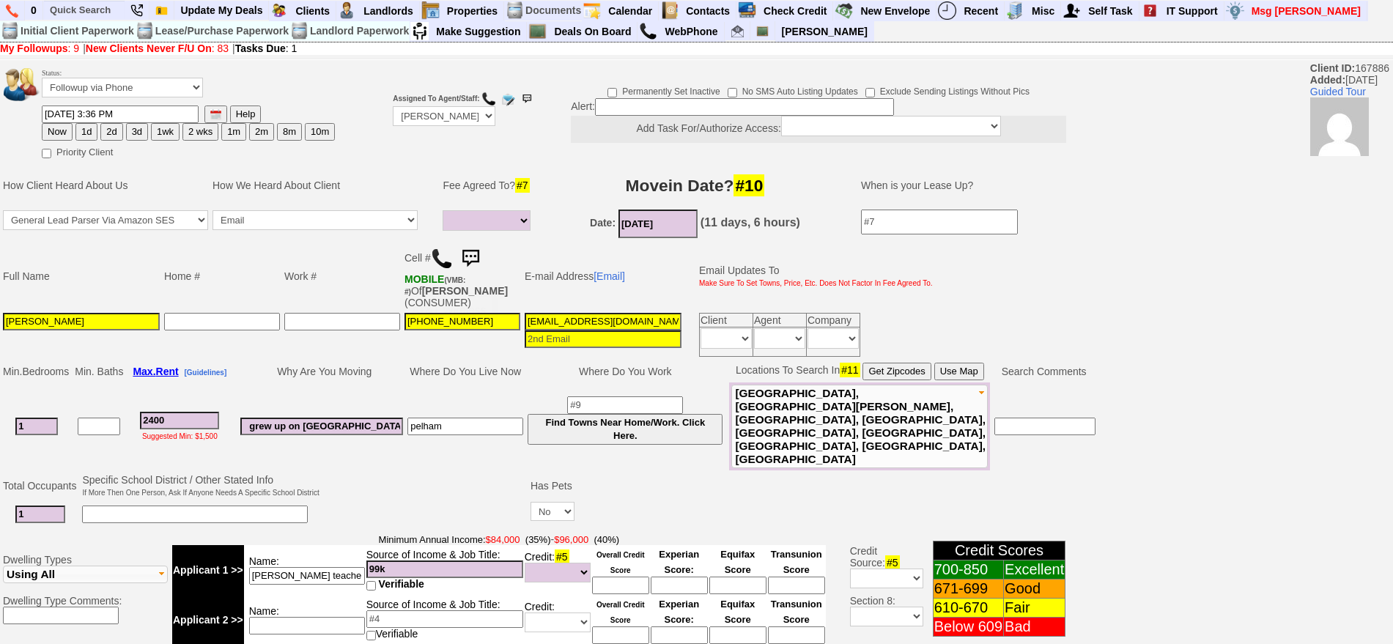
click at [489, 249] on td "Cell # MOBILE (VMB: #) Of EMILY ACKERMAN (CONSUMER)" at bounding box center [462, 276] width 120 height 69
click at [482, 254] on img at bounding box center [470, 258] width 29 height 29
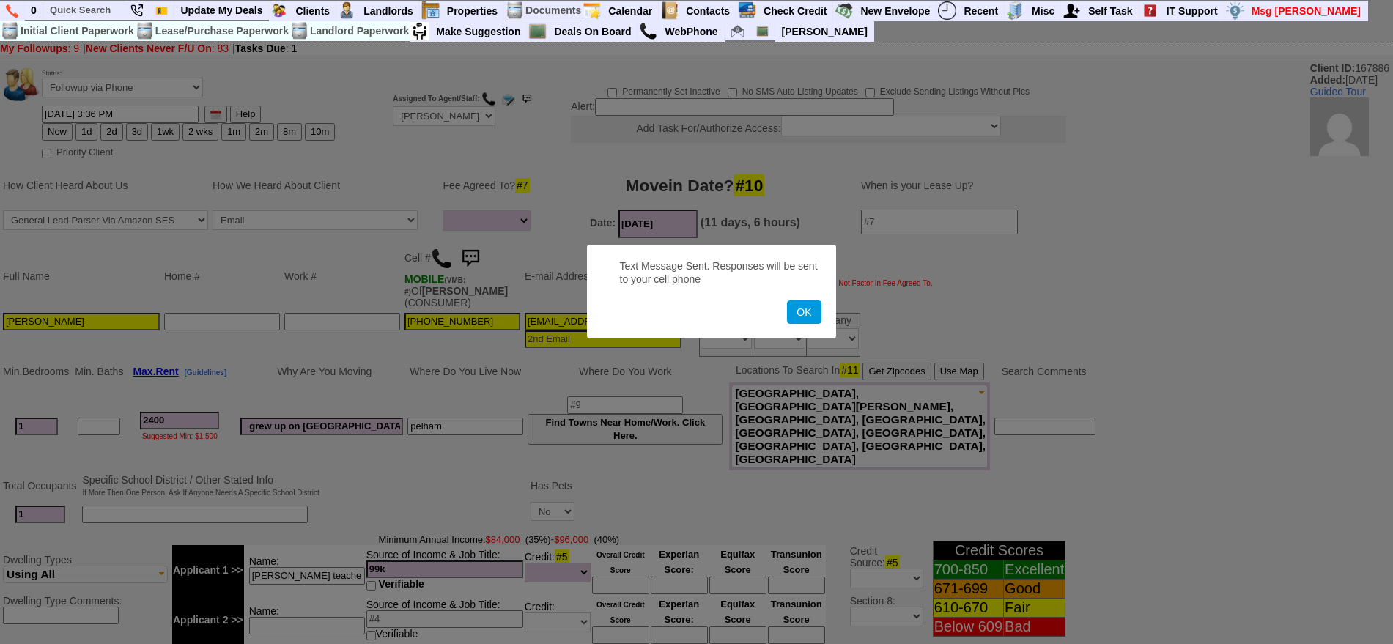
click at [787, 300] on button "OK" at bounding box center [804, 311] width 34 height 23
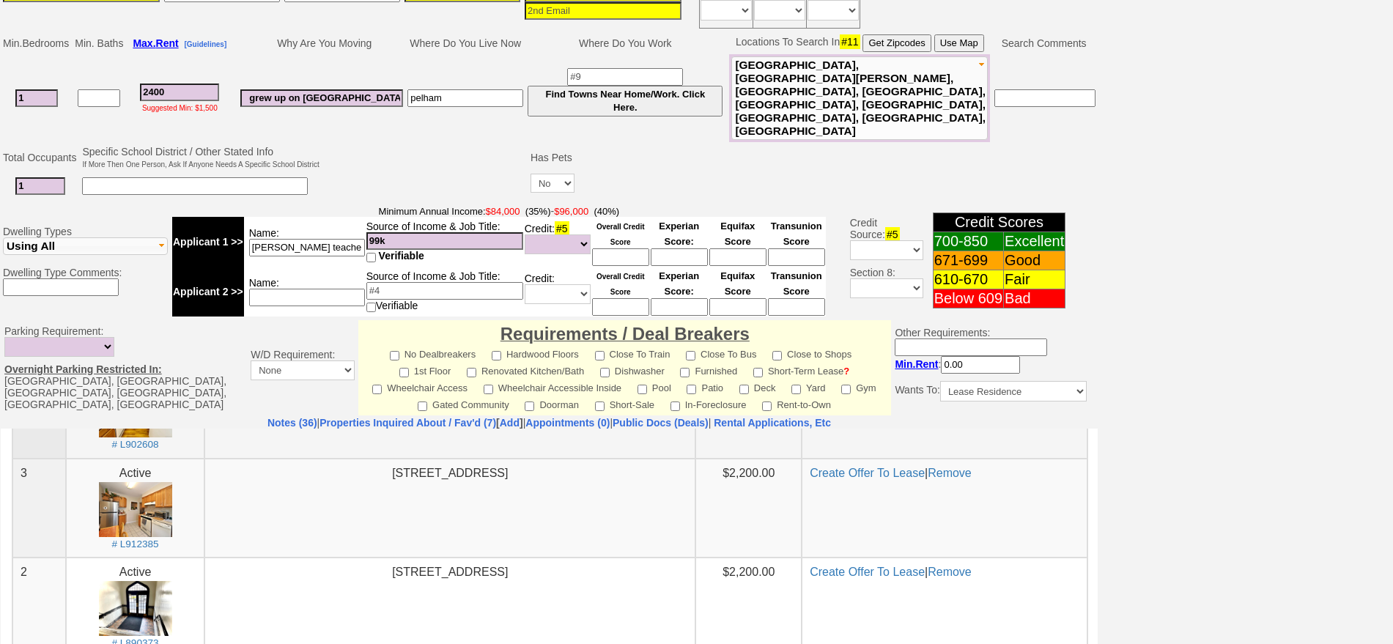
scroll to position [595, 0]
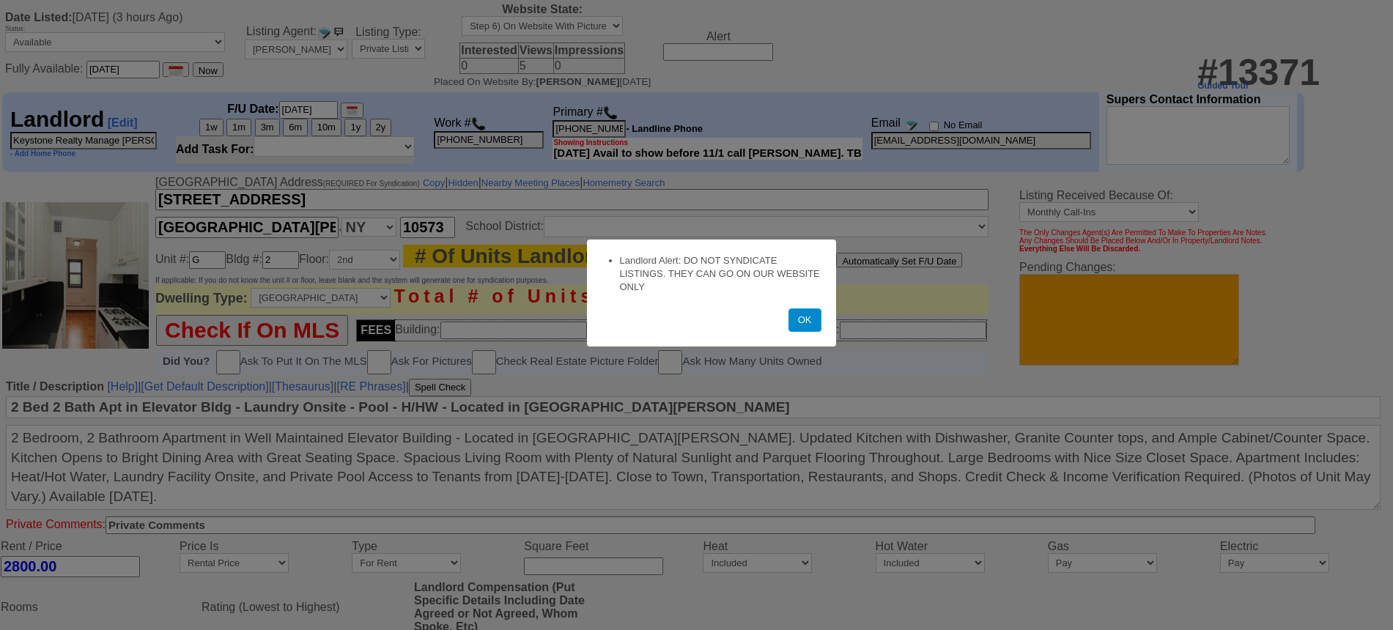
click at [804, 317] on button "OK" at bounding box center [804, 319] width 33 height 23
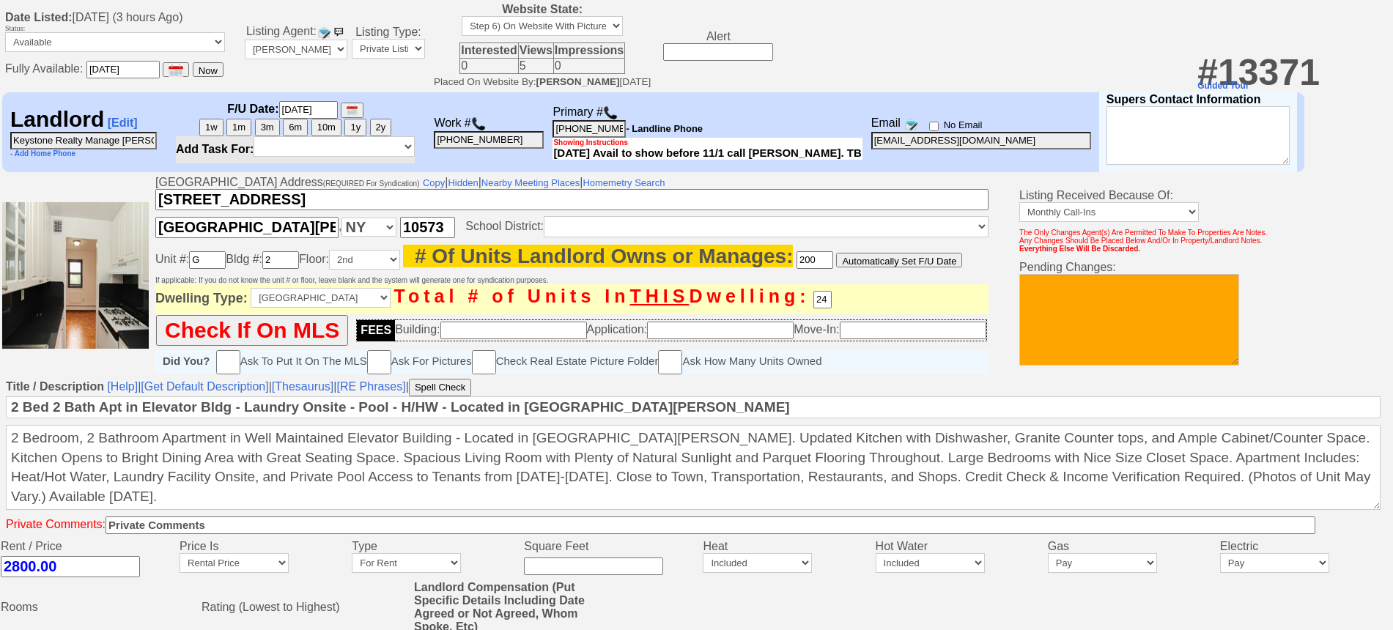
drag, startPoint x: 1406, startPoint y: 261, endPoint x: 1361, endPoint y: 29, distance: 236.0
click at [1361, 29] on html "# 13371 Guided Tour THIS PROPERTY IS SOMEBODY ELSE'S MLS LISTING - DO NOT CONTA…" at bounding box center [696, 577] width 1393 height 1154
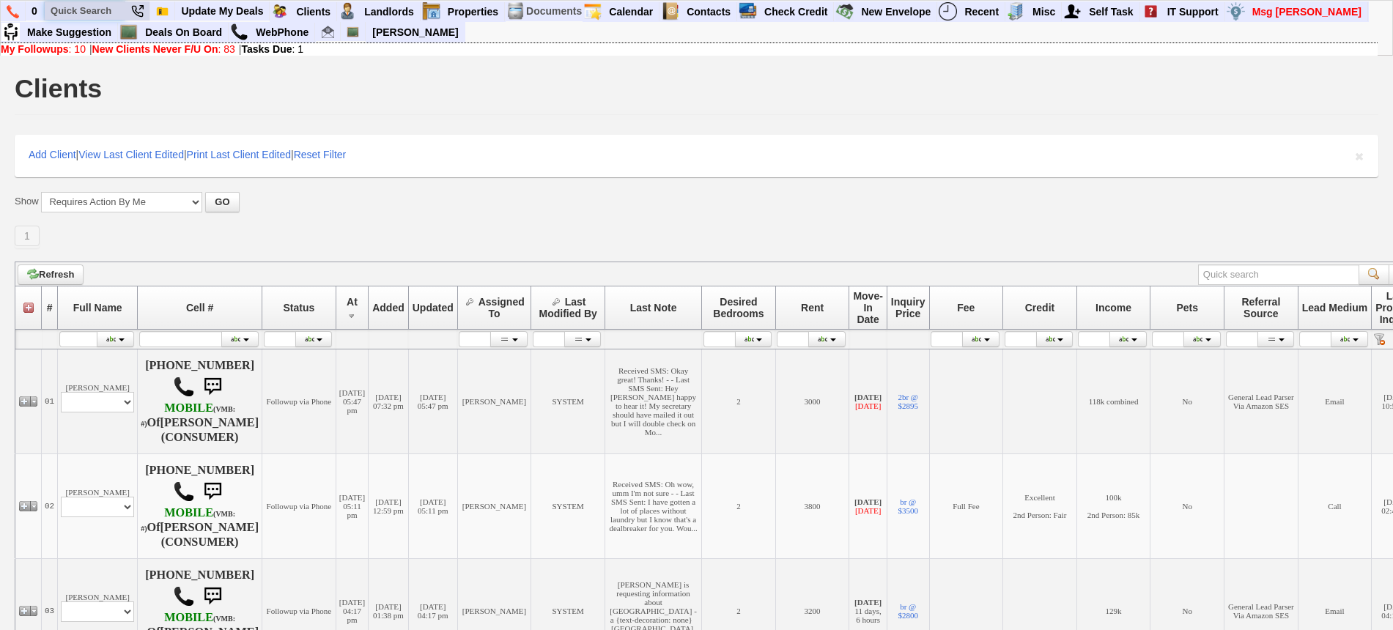
click at [85, 4] on input "text" at bounding box center [85, 10] width 81 height 18
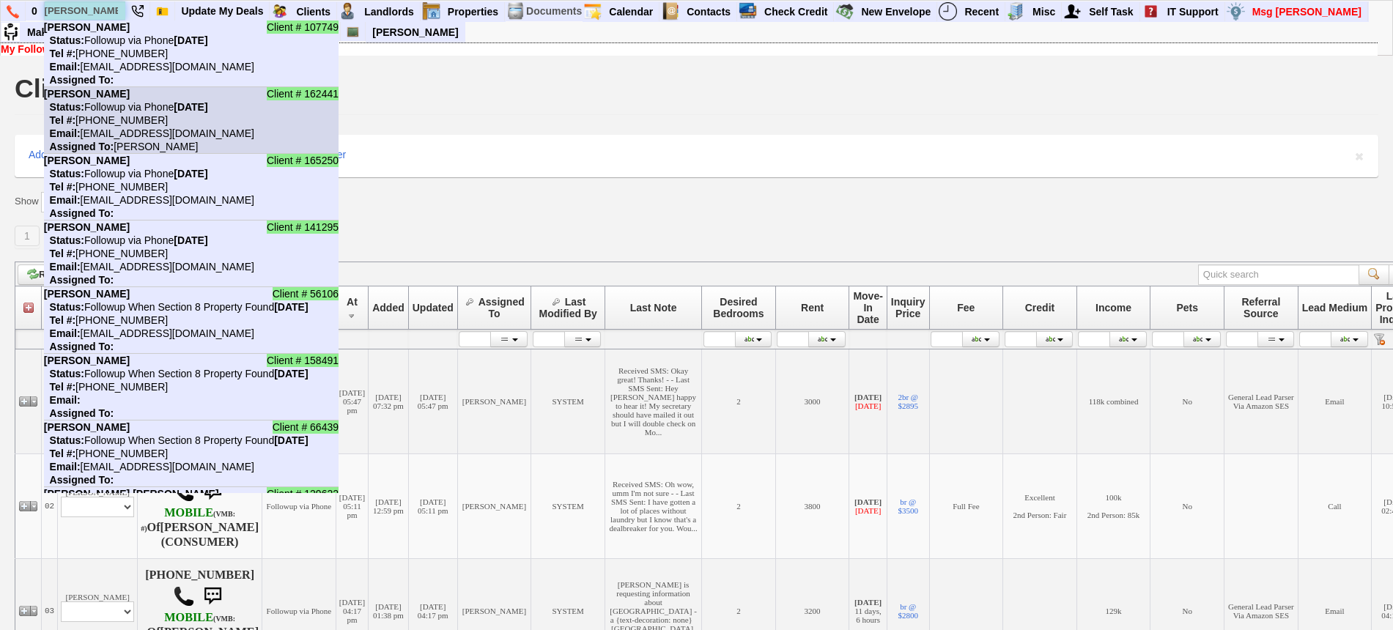
type input "katherine"
click at [217, 130] on nobr "Email: kathyesposito64@yahoo.com" at bounding box center [149, 133] width 210 height 12
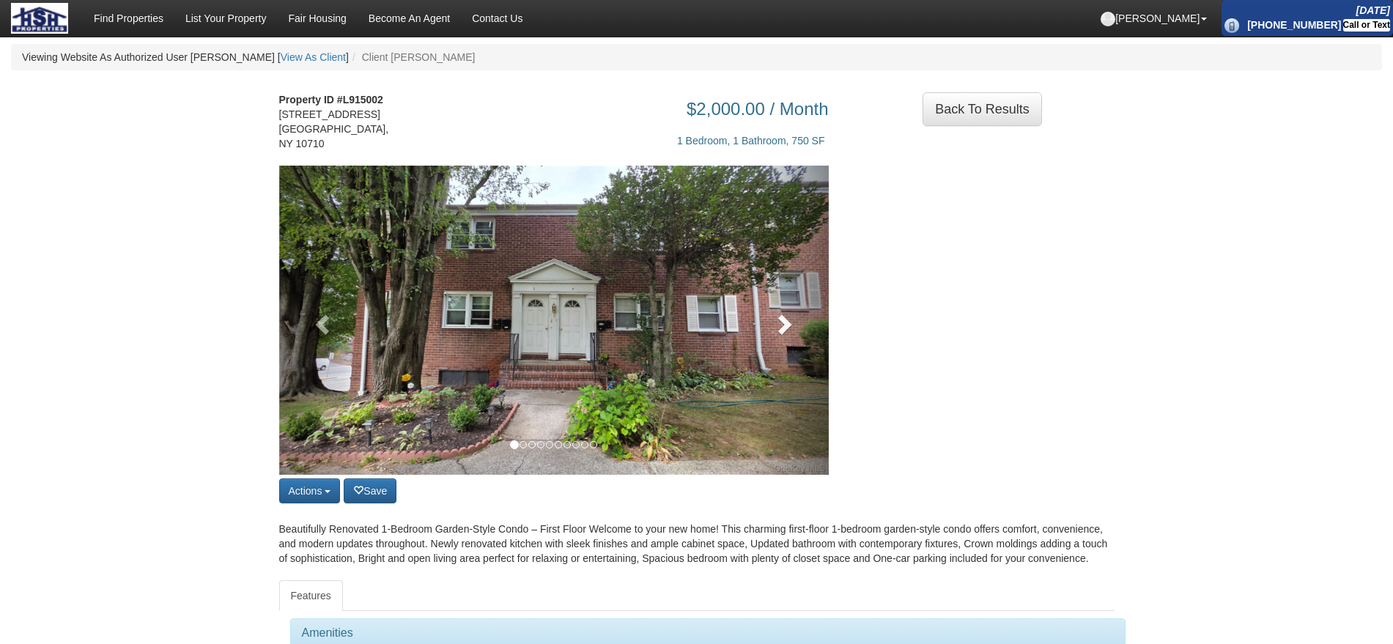
click at [806, 311] on link at bounding box center [787, 320] width 83 height 309
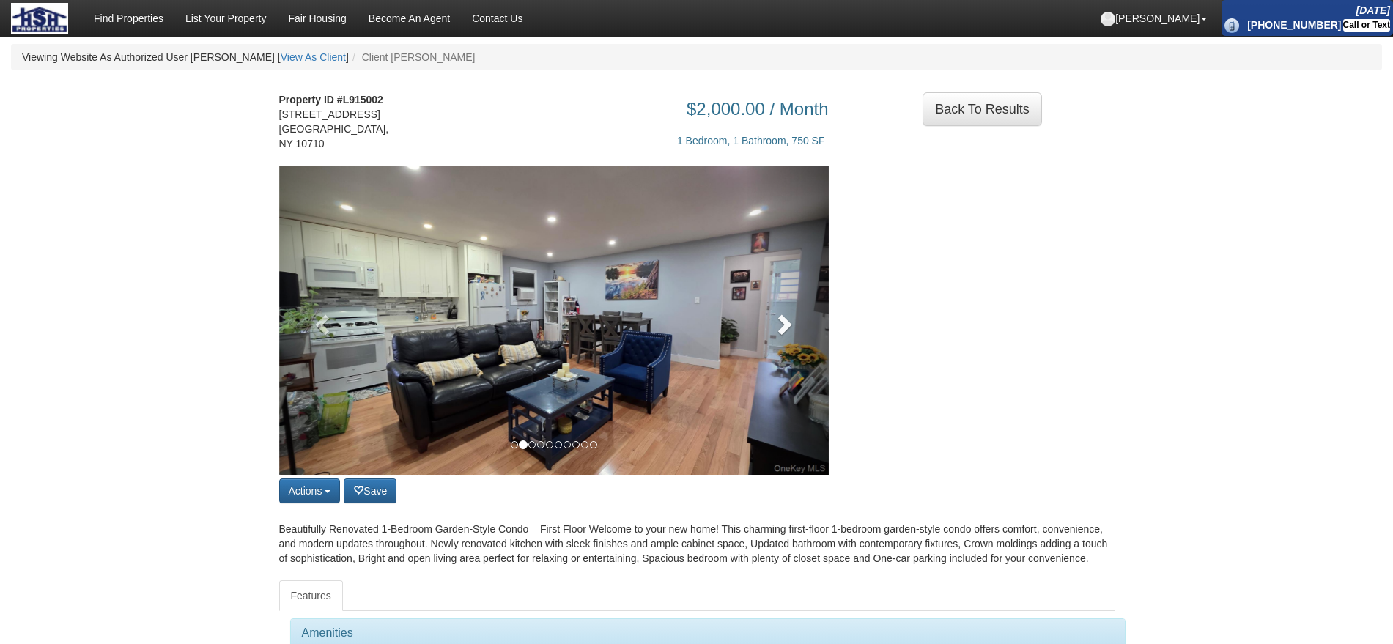
click at [806, 311] on link at bounding box center [787, 320] width 83 height 309
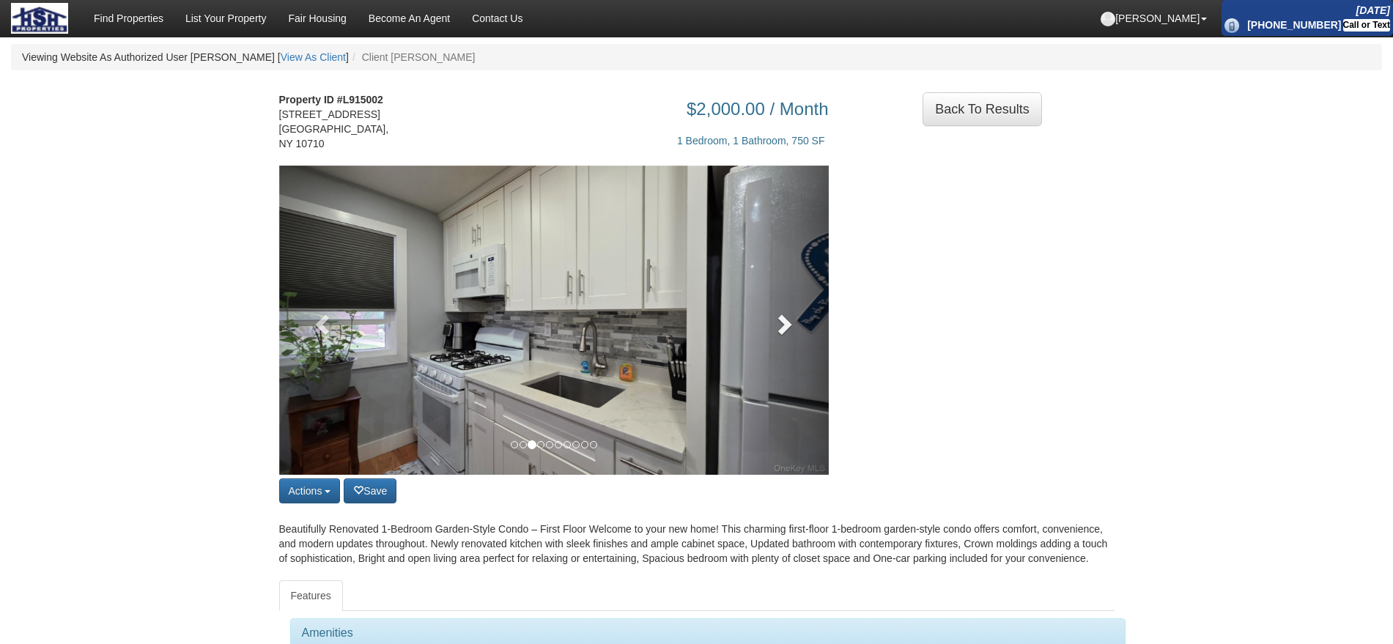
click at [806, 311] on link at bounding box center [787, 320] width 83 height 309
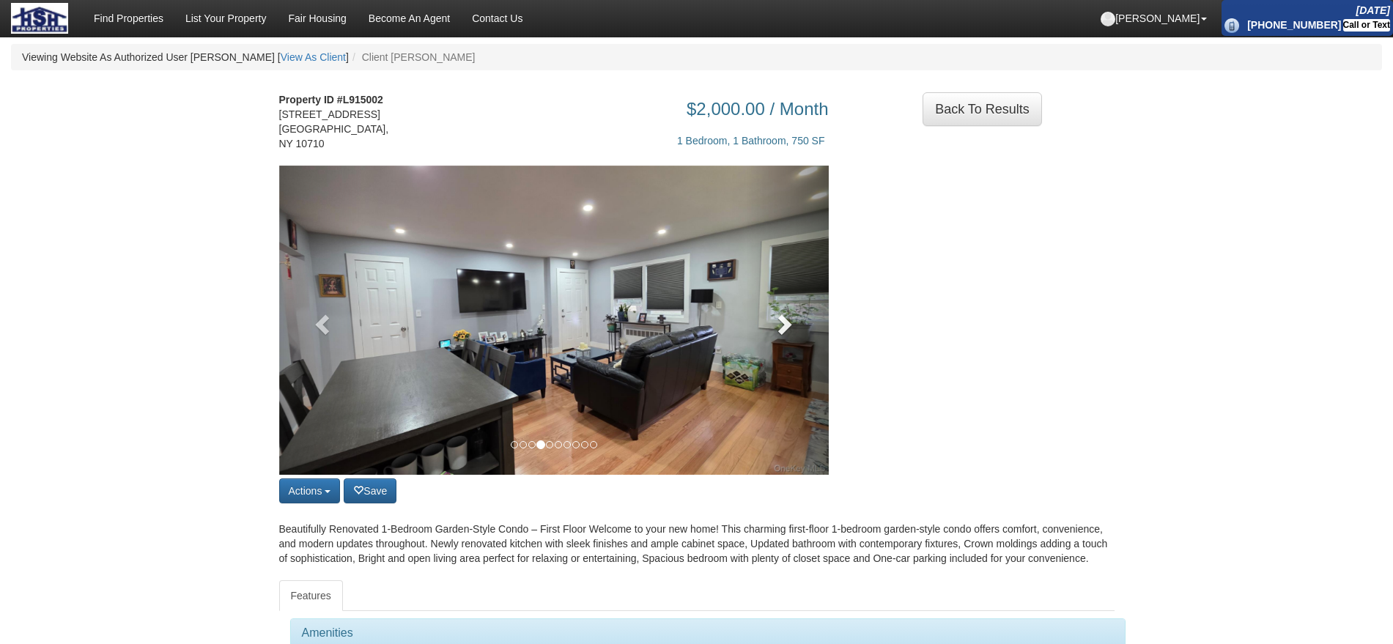
click at [806, 311] on link at bounding box center [787, 320] width 83 height 309
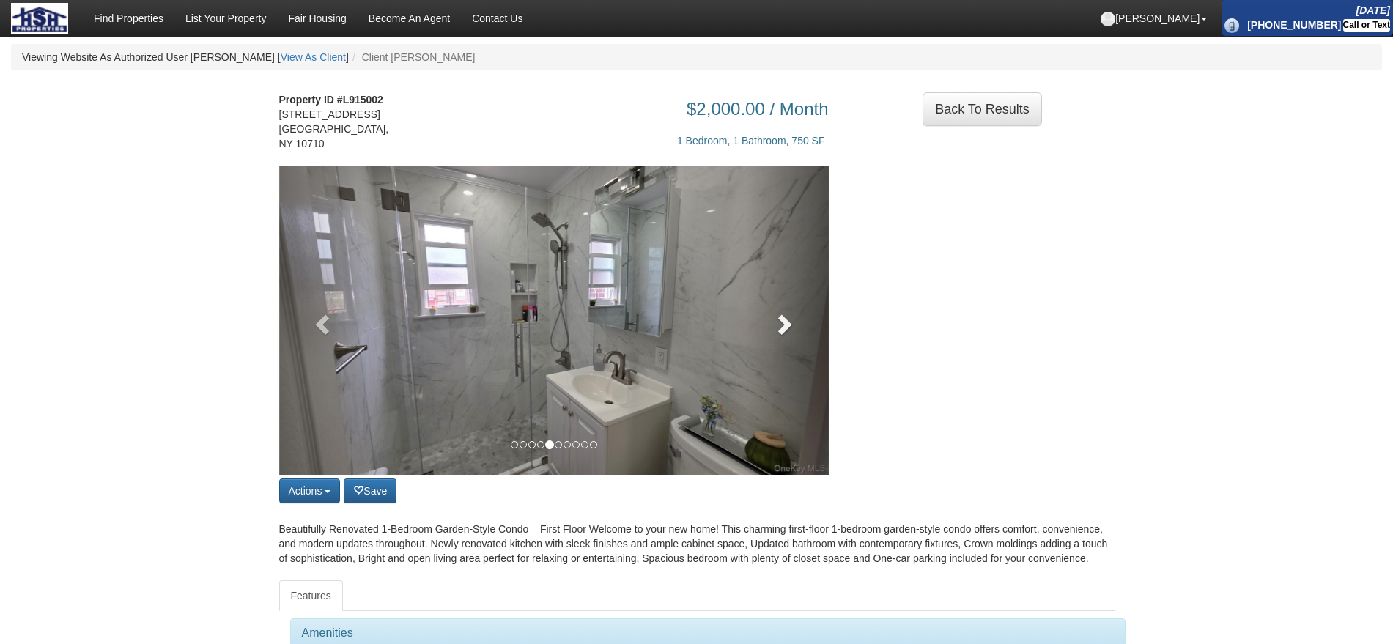
click at [806, 311] on link at bounding box center [787, 320] width 83 height 309
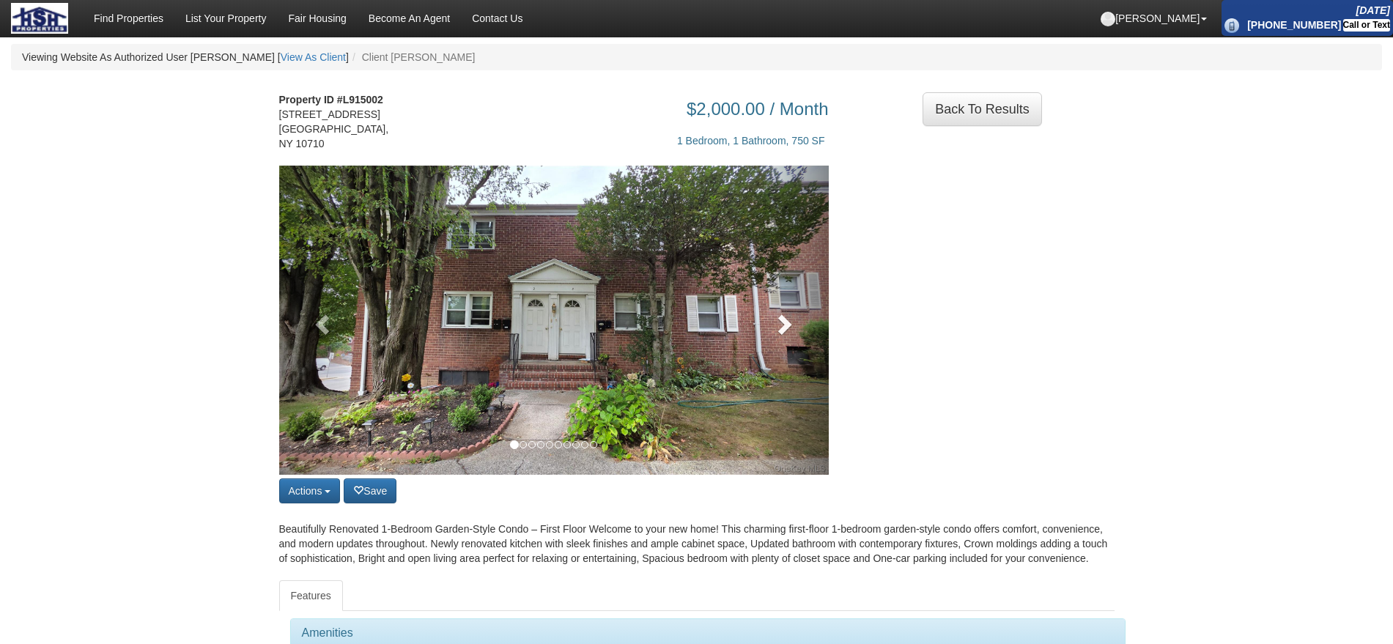
click at [775, 282] on link at bounding box center [787, 320] width 83 height 309
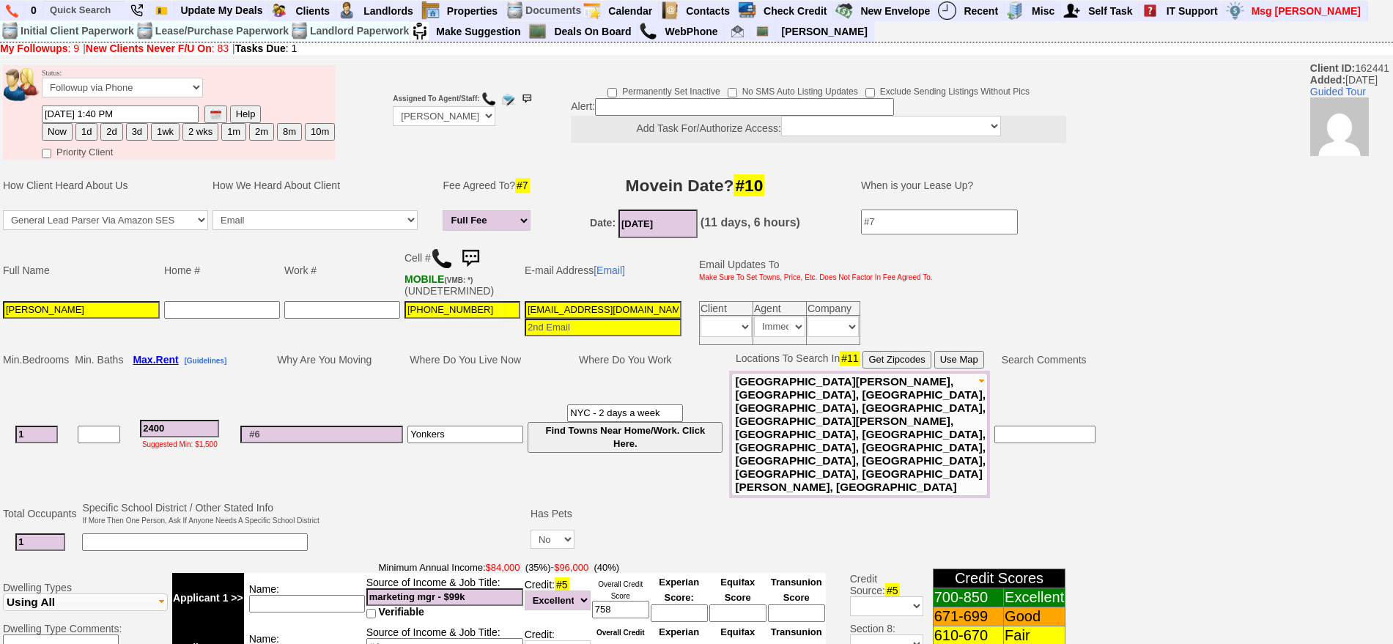
click at [473, 252] on img at bounding box center [470, 258] width 29 height 29
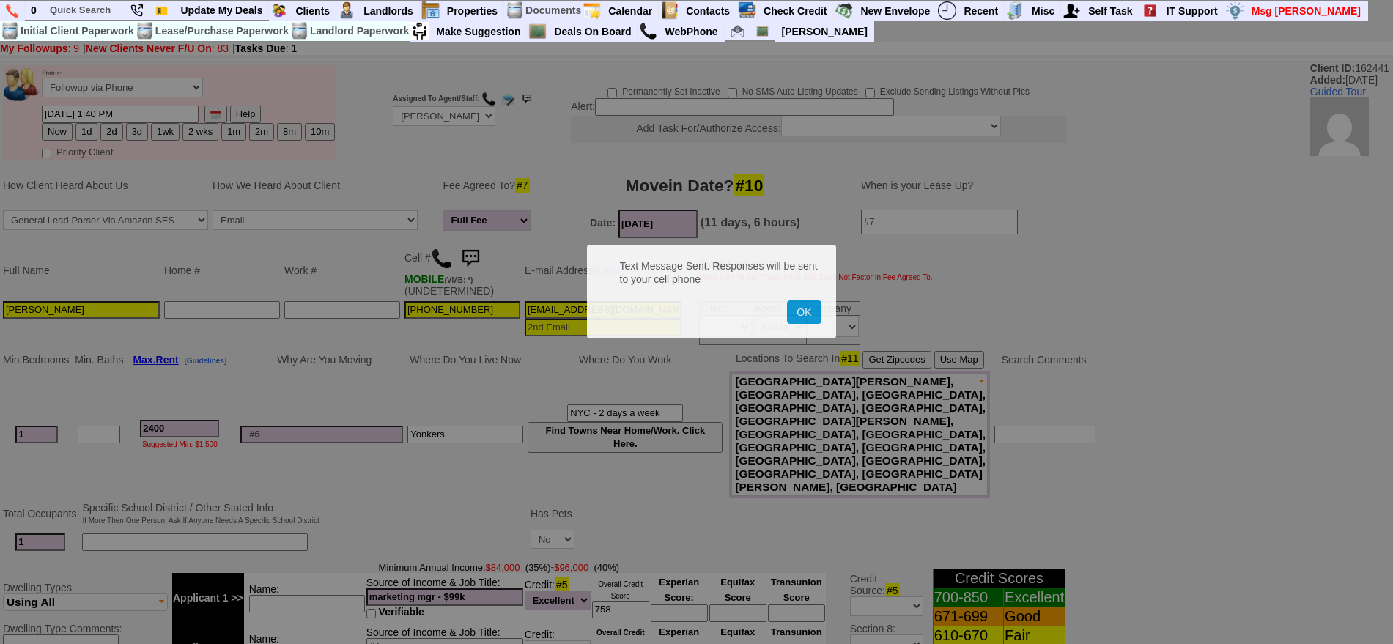
click at [787, 300] on button "OK" at bounding box center [804, 311] width 34 height 23
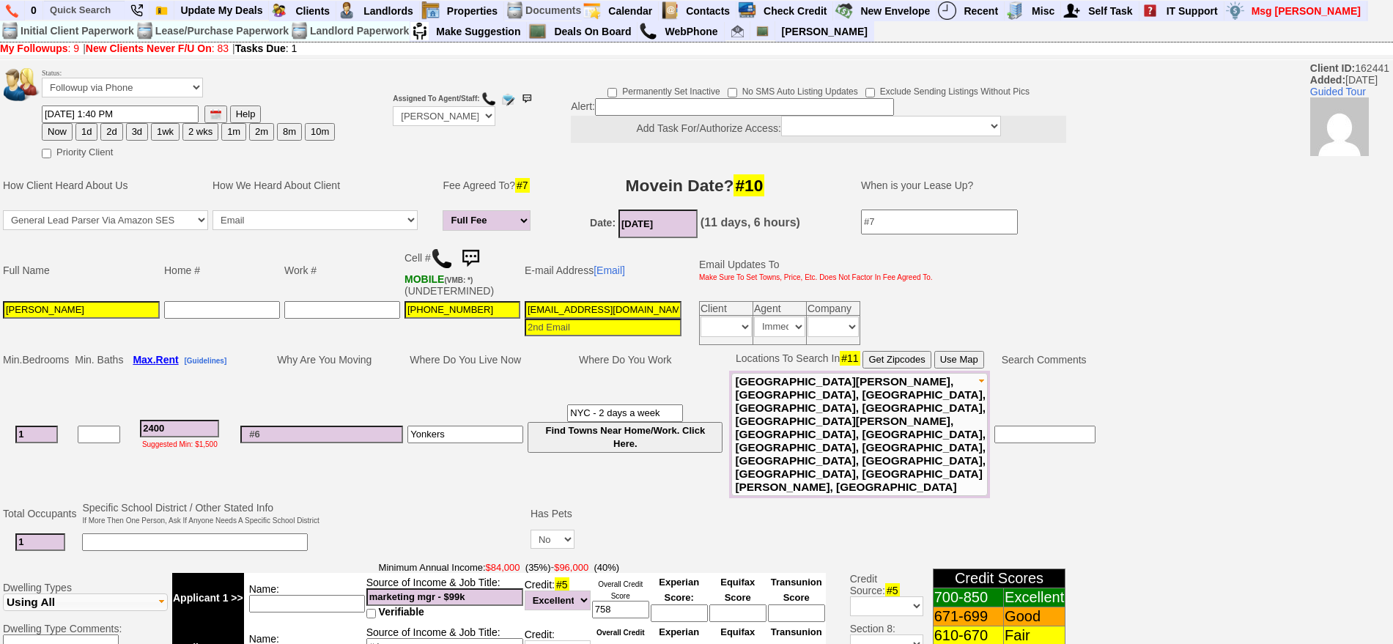
click at [473, 252] on img at bounding box center [470, 258] width 29 height 29
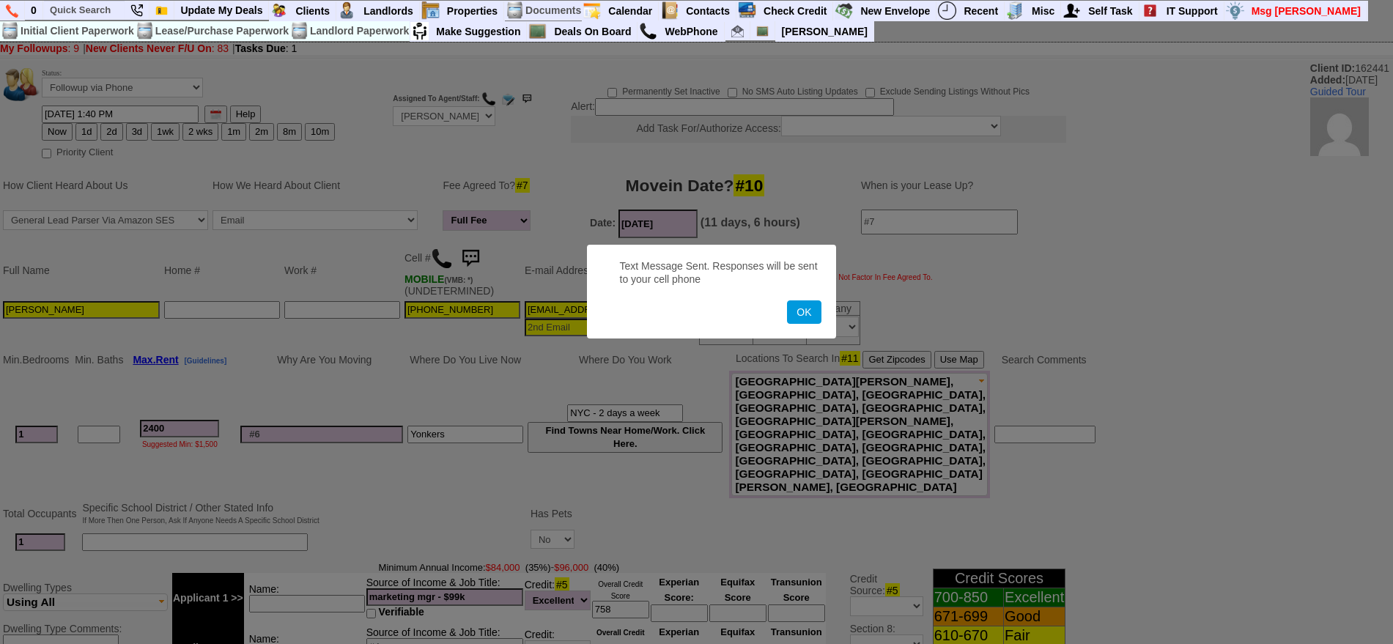
click at [787, 300] on button "OK" at bounding box center [804, 311] width 34 height 23
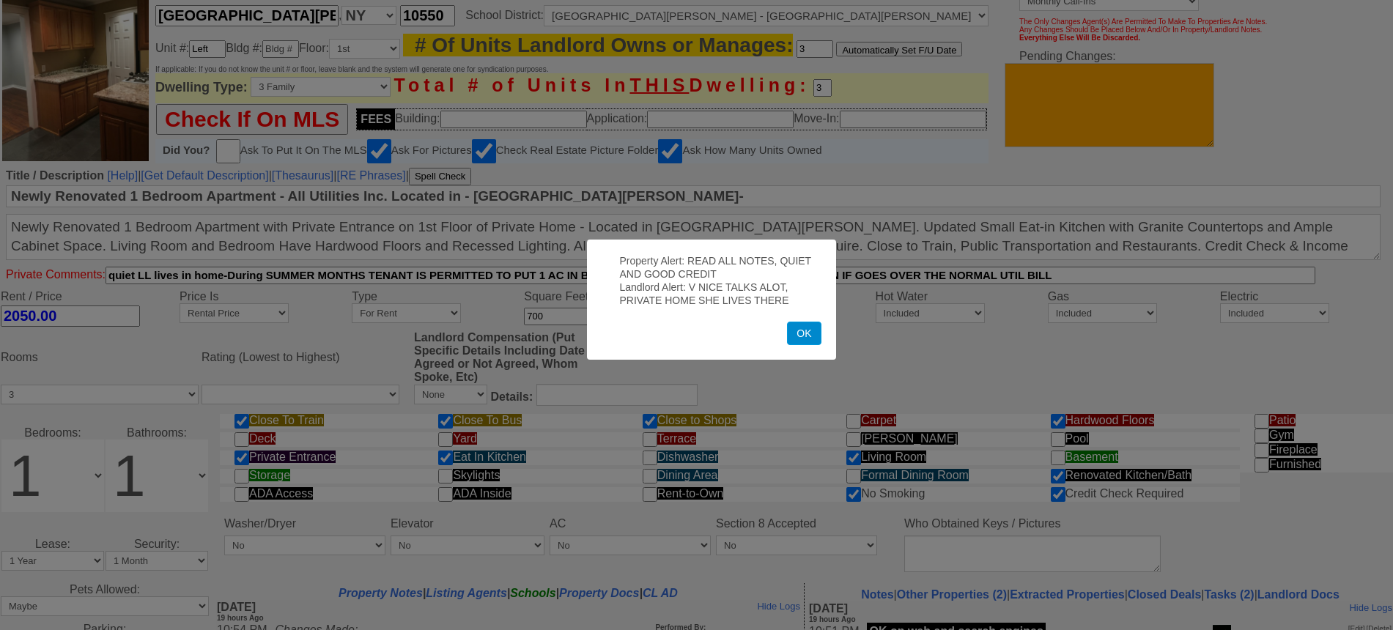
scroll to position [275, 0]
click at [791, 341] on button "OK" at bounding box center [804, 333] width 34 height 23
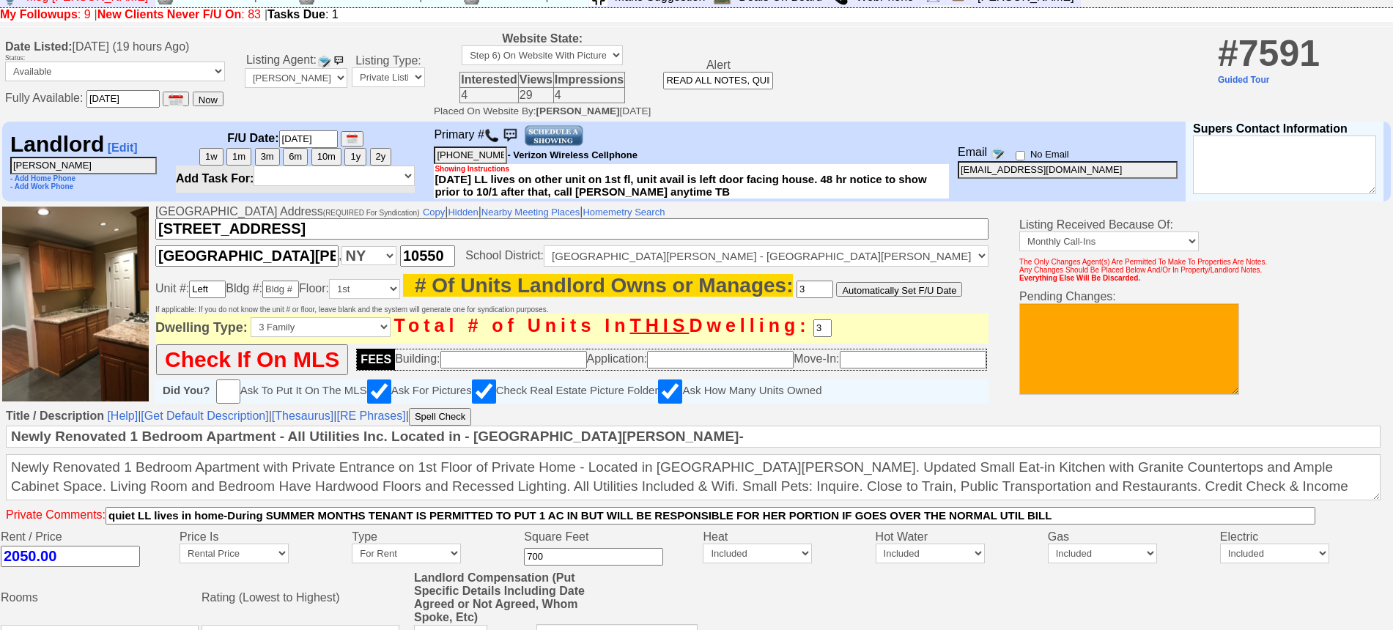
scroll to position [0, 0]
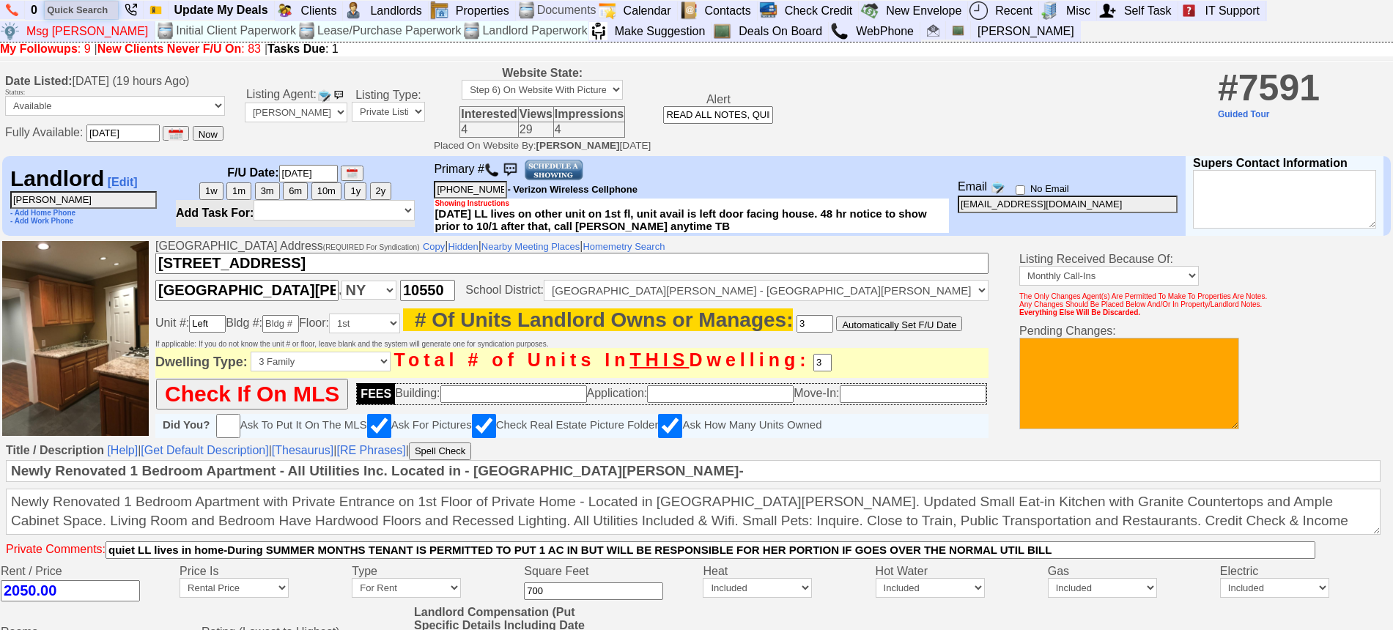
drag, startPoint x: 69, startPoint y: 10, endPoint x: 67, endPoint y: 18, distance: 8.2
click at [68, 17] on input "text" at bounding box center [81, 10] width 73 height 18
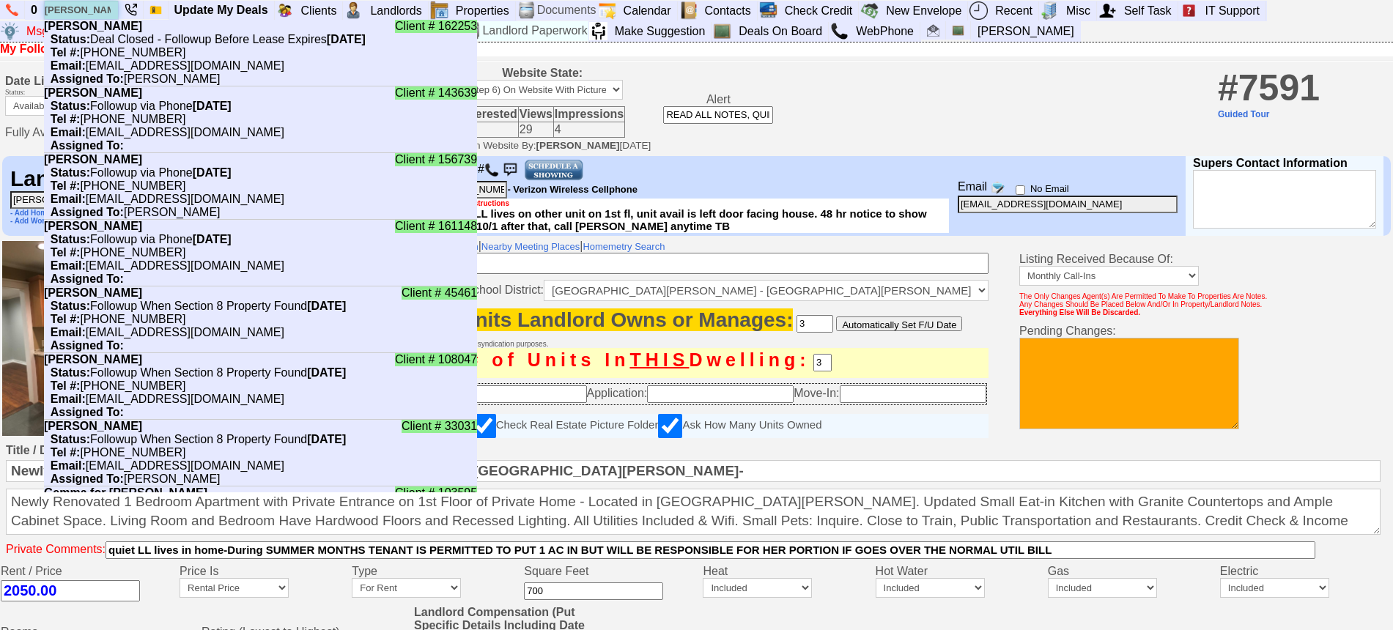
click at [93, 7] on input "[PERSON_NAME]" at bounding box center [81, 10] width 73 height 18
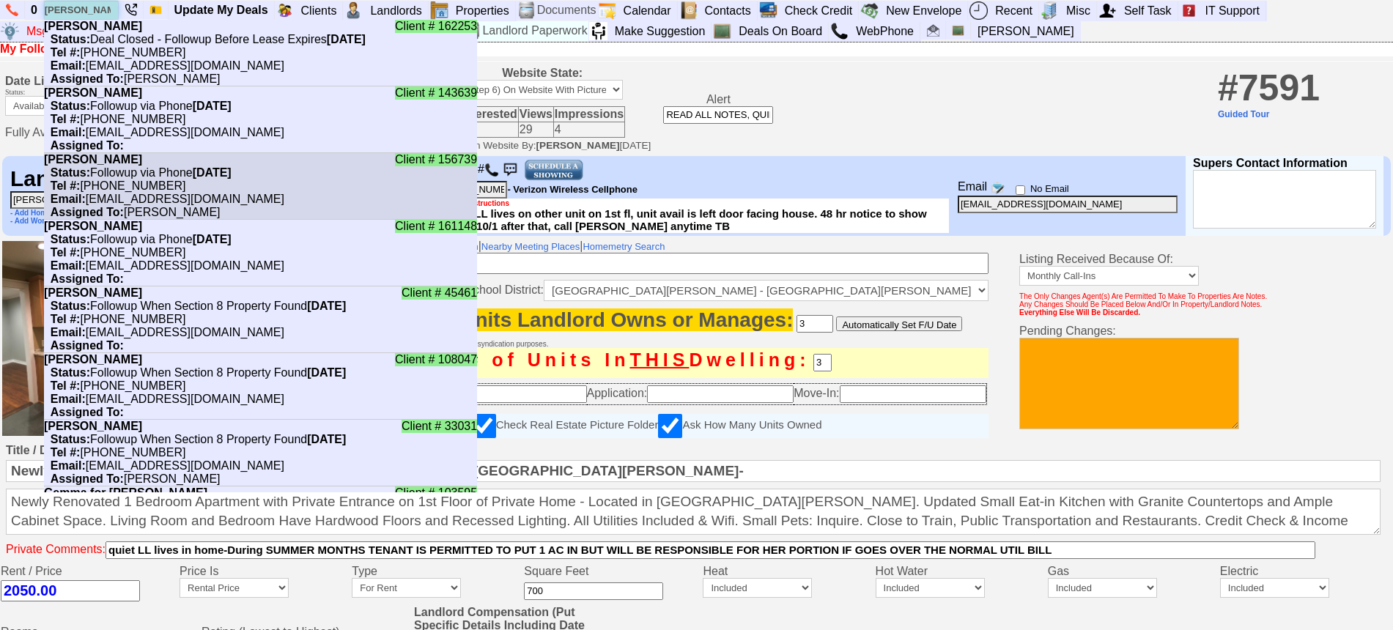
type input "[PERSON_NAME]"
click at [175, 180] on li "Client # 156739 Emma Marshall Status: Followup via Phone Friday, September 19th…" at bounding box center [260, 186] width 433 height 67
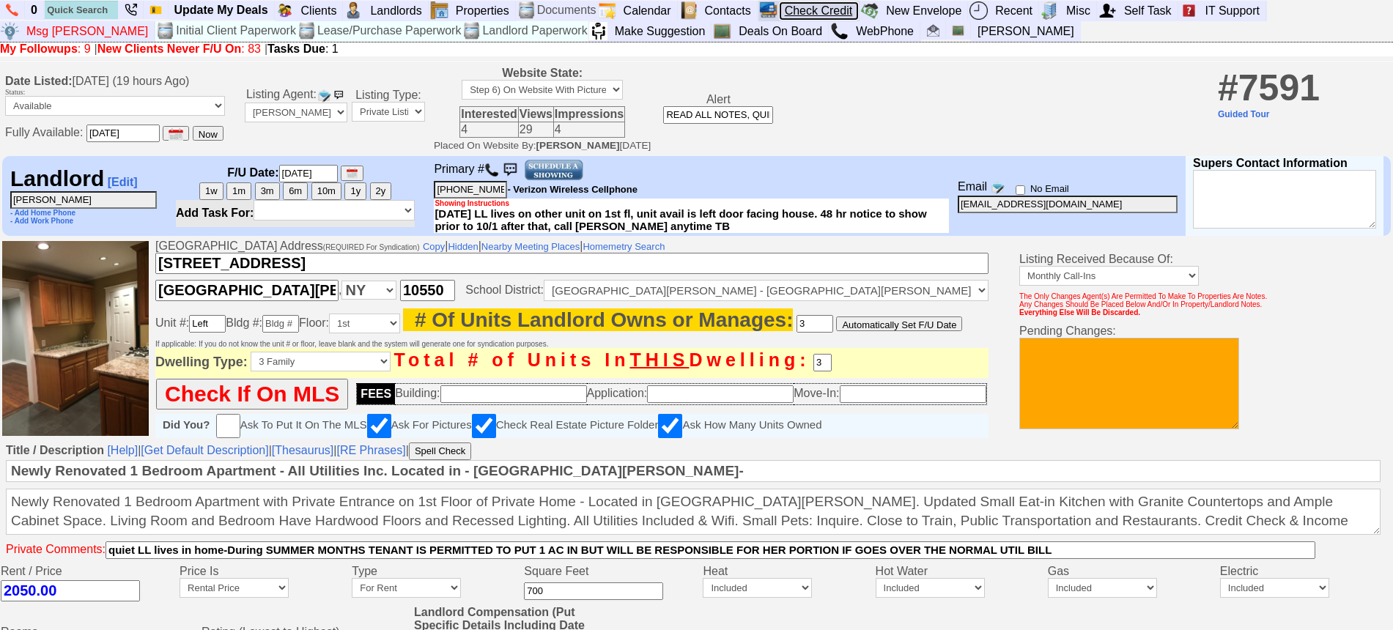
drag, startPoint x: 785, startPoint y: 2, endPoint x: 758, endPoint y: 115, distance: 116.2
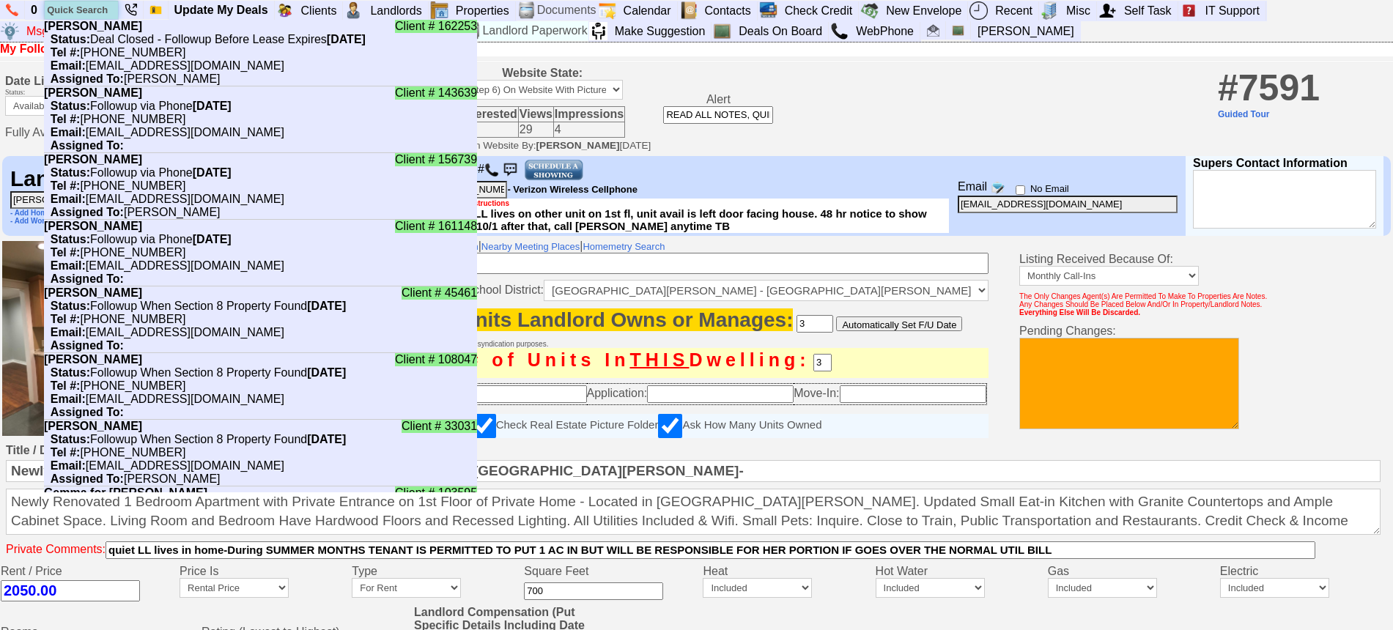
click at [92, 4] on input "text" at bounding box center [81, 10] width 73 height 18
paste input "3w16jv264w3uti5hc3kur8qa0su@convo.zillow.com"
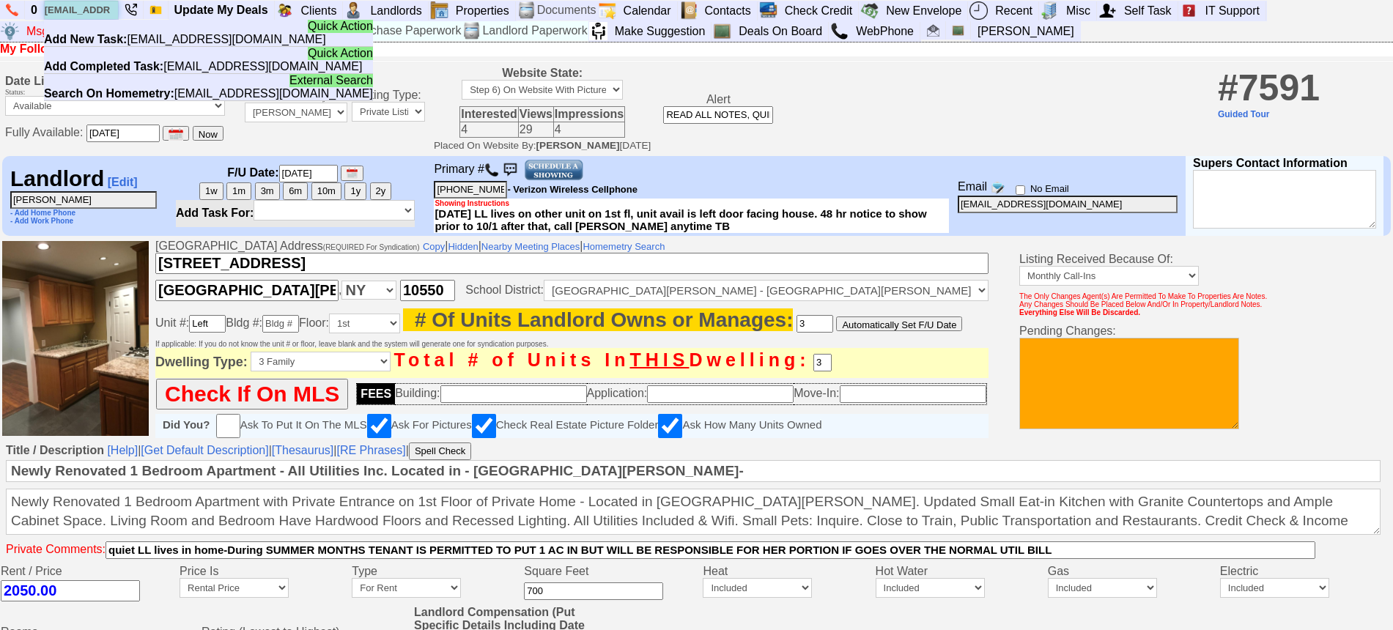
click at [89, 17] on input "3w16jv264w3uti5hc3kur8qa0su@convo.zillow.com" at bounding box center [81, 10] width 73 height 18
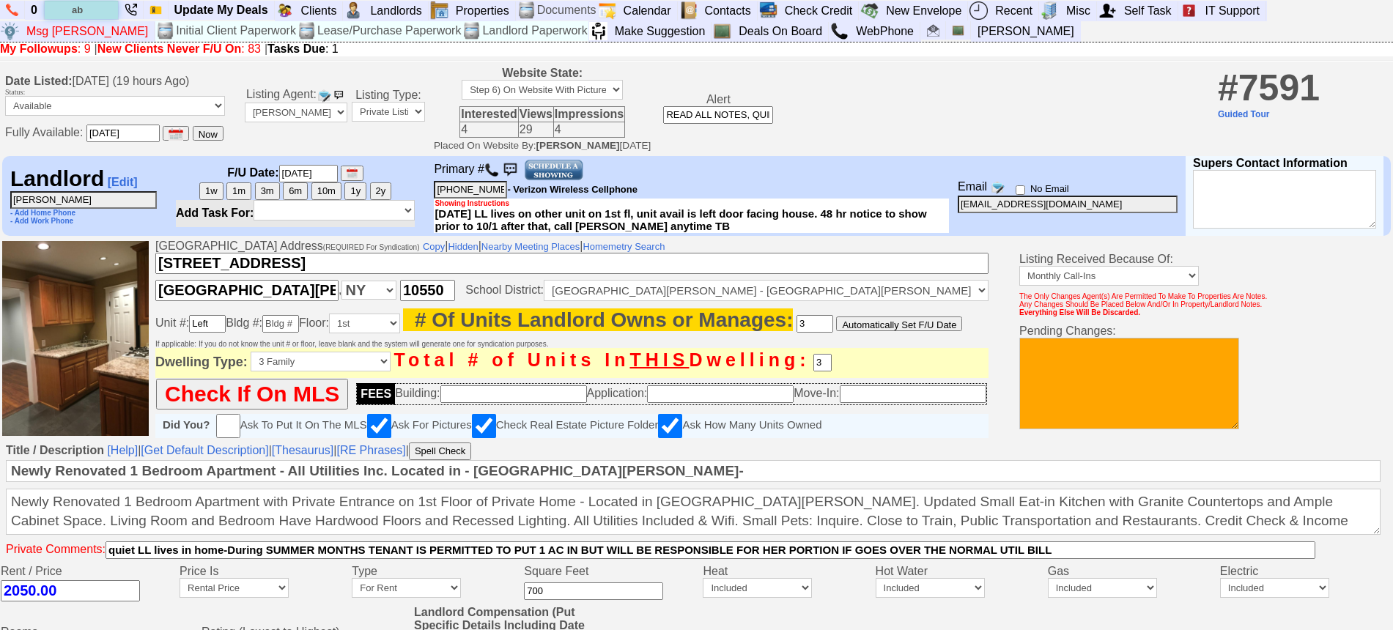
type input "a"
type input "n"
click at [103, 10] on input "annette" at bounding box center [81, 10] width 73 height 18
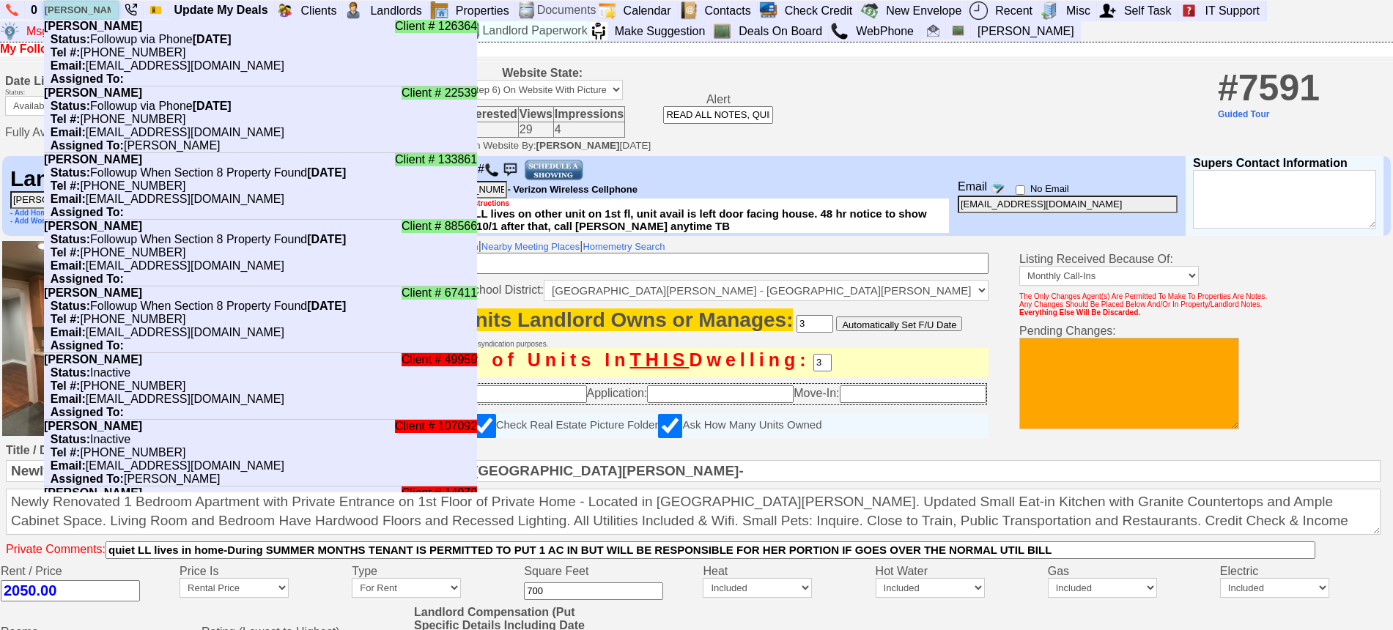
click at [103, 10] on input "annette" at bounding box center [81, 10] width 73 height 18
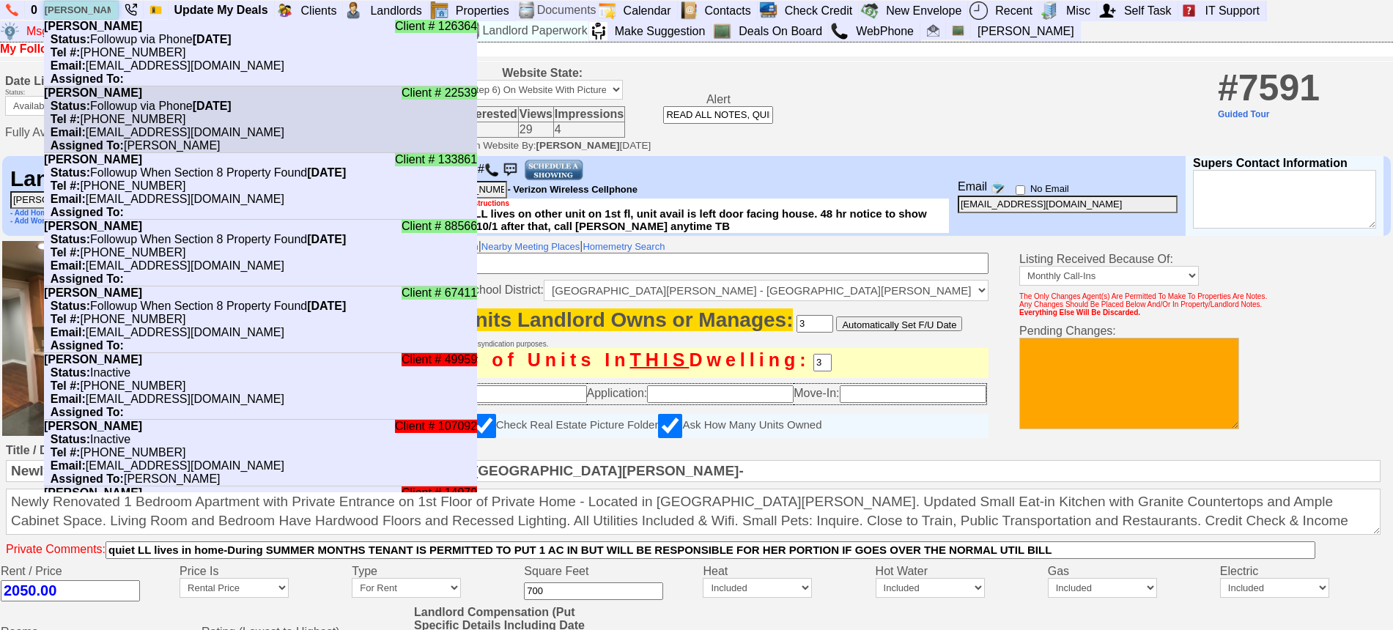
type input "annette"
click at [163, 111] on nobr "Status: Followup via Phone Saturday, September 20th, 2025" at bounding box center [138, 106] width 188 height 12
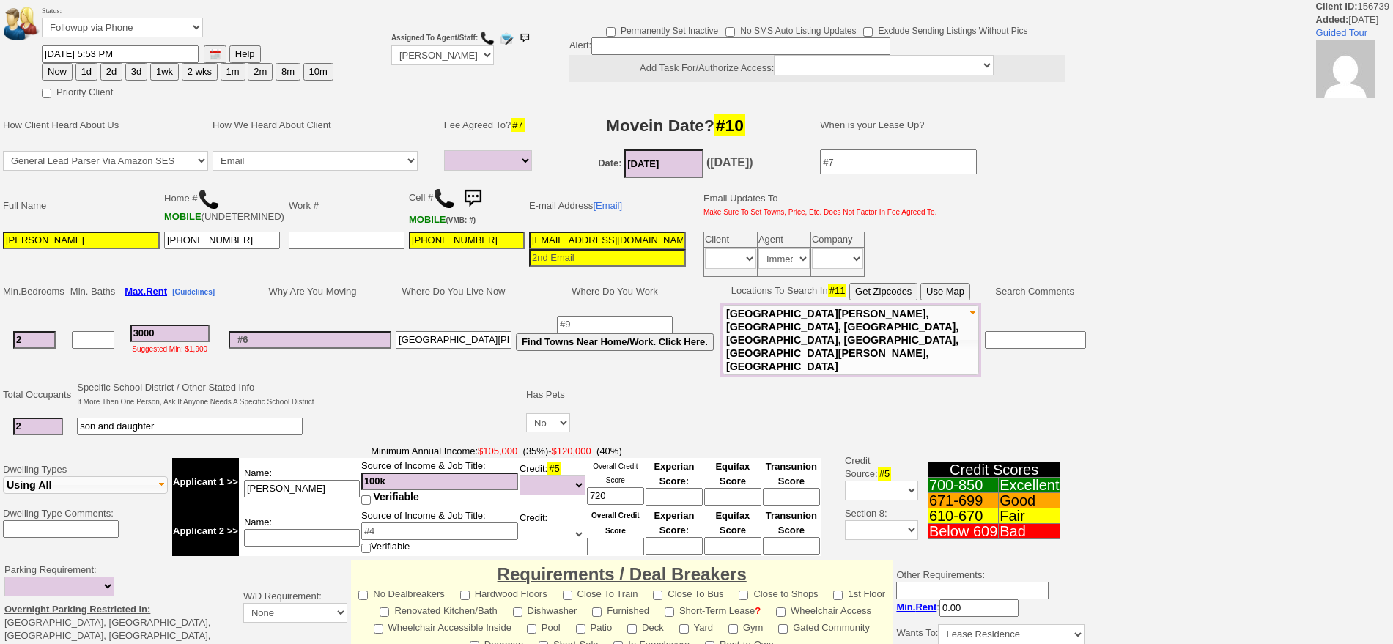
select select
click at [951, 292] on button "Use Map" at bounding box center [945, 292] width 50 height 18
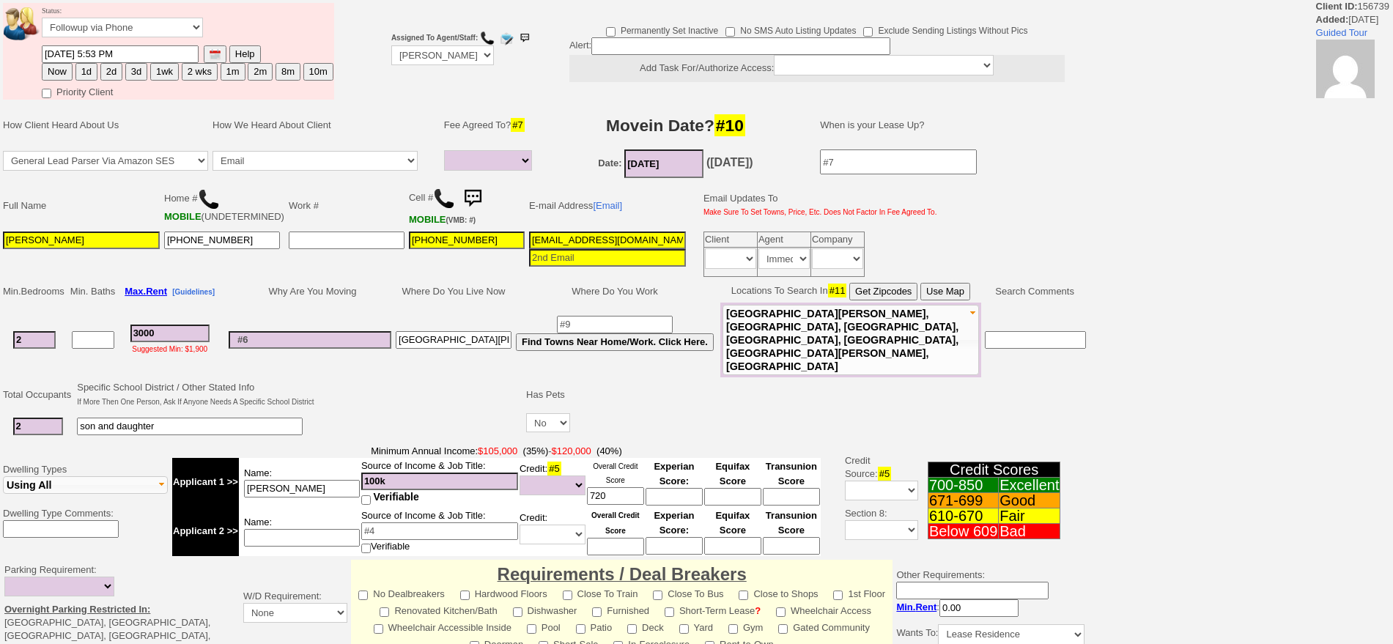
click at [956, 292] on button "Use Map" at bounding box center [945, 292] width 50 height 18
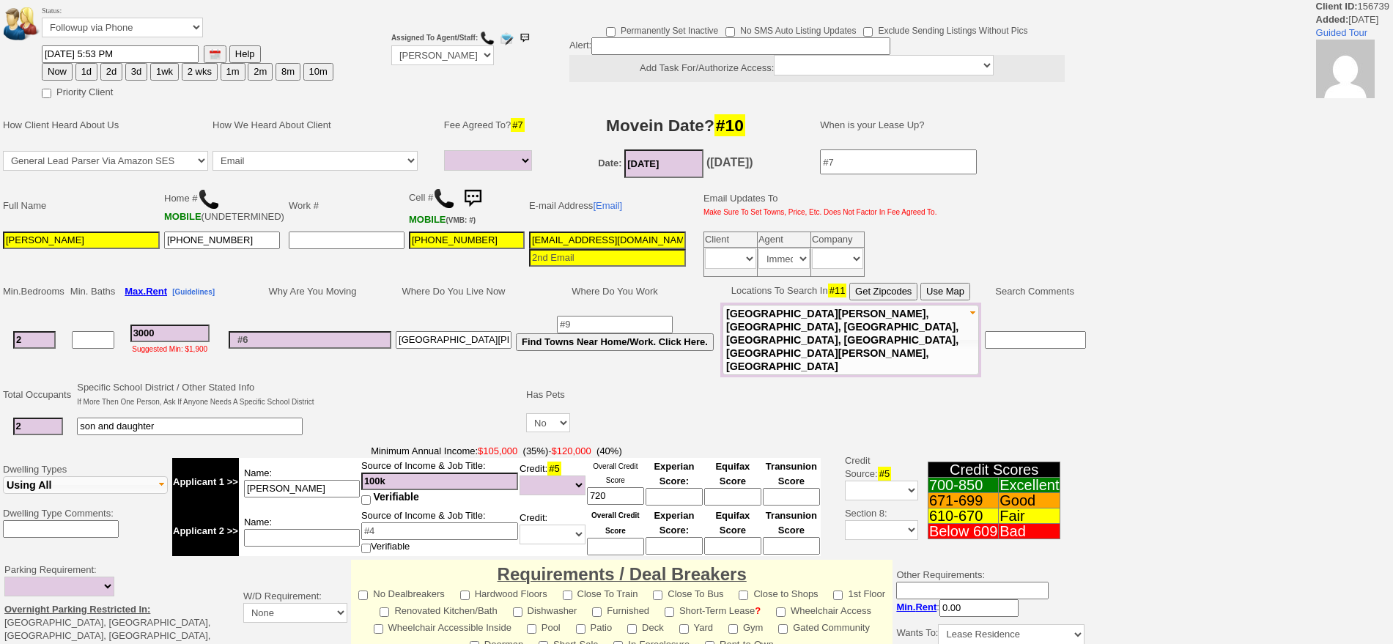
click at [958, 292] on button "Use Map" at bounding box center [945, 292] width 50 height 18
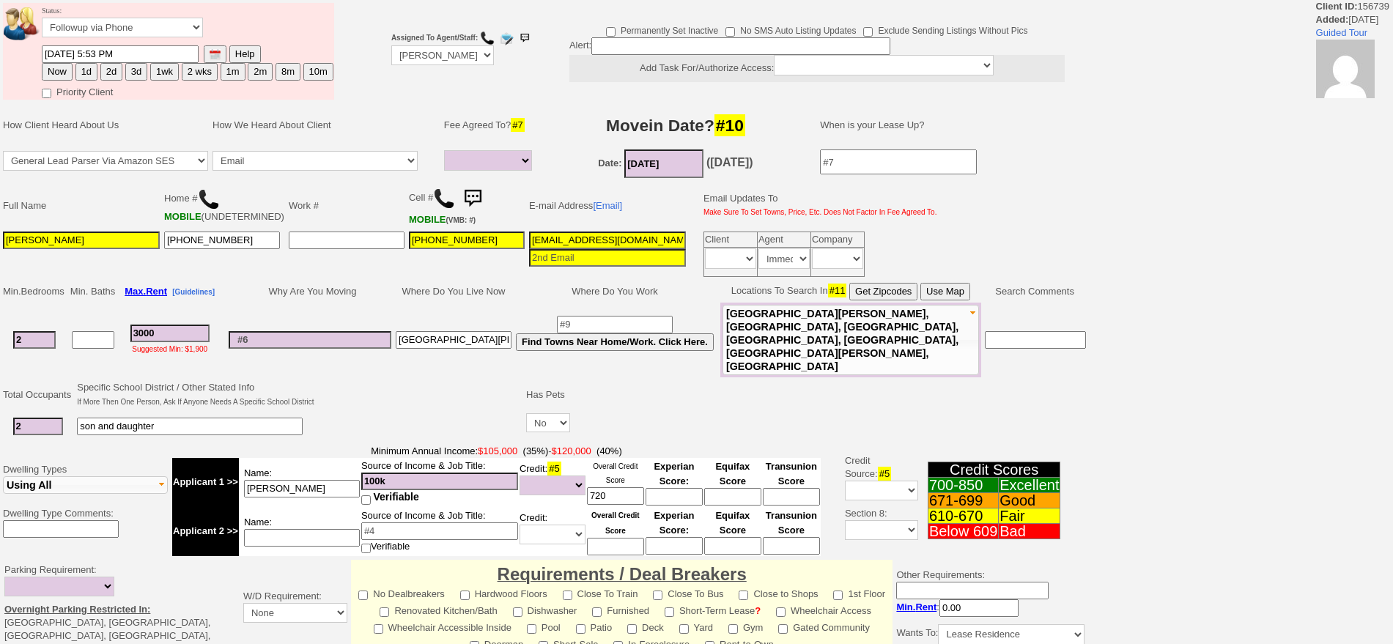
click at [958, 280] on td "Full Name Home # MOBILE (UNDETERMINED) Work # Cell # MOBILE (VMB: #) E-mail Add…" at bounding box center [548, 230] width 1097 height 99
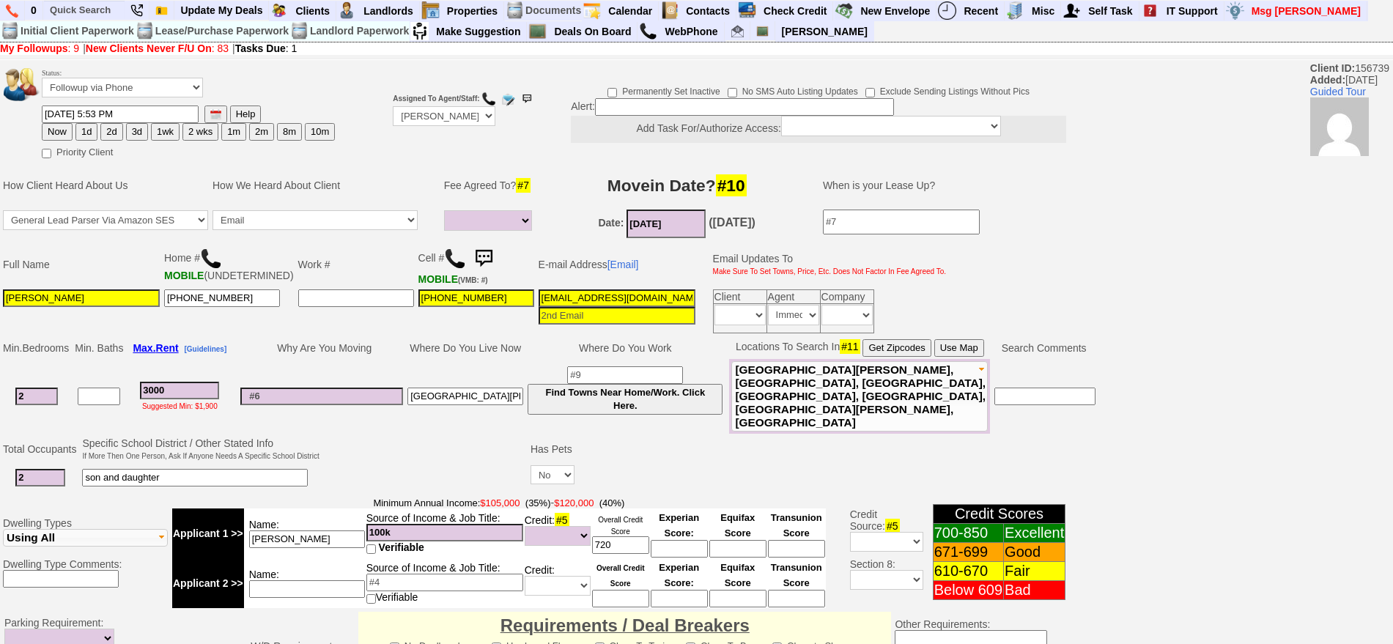
click at [959, 346] on button "Use Map" at bounding box center [959, 348] width 50 height 18
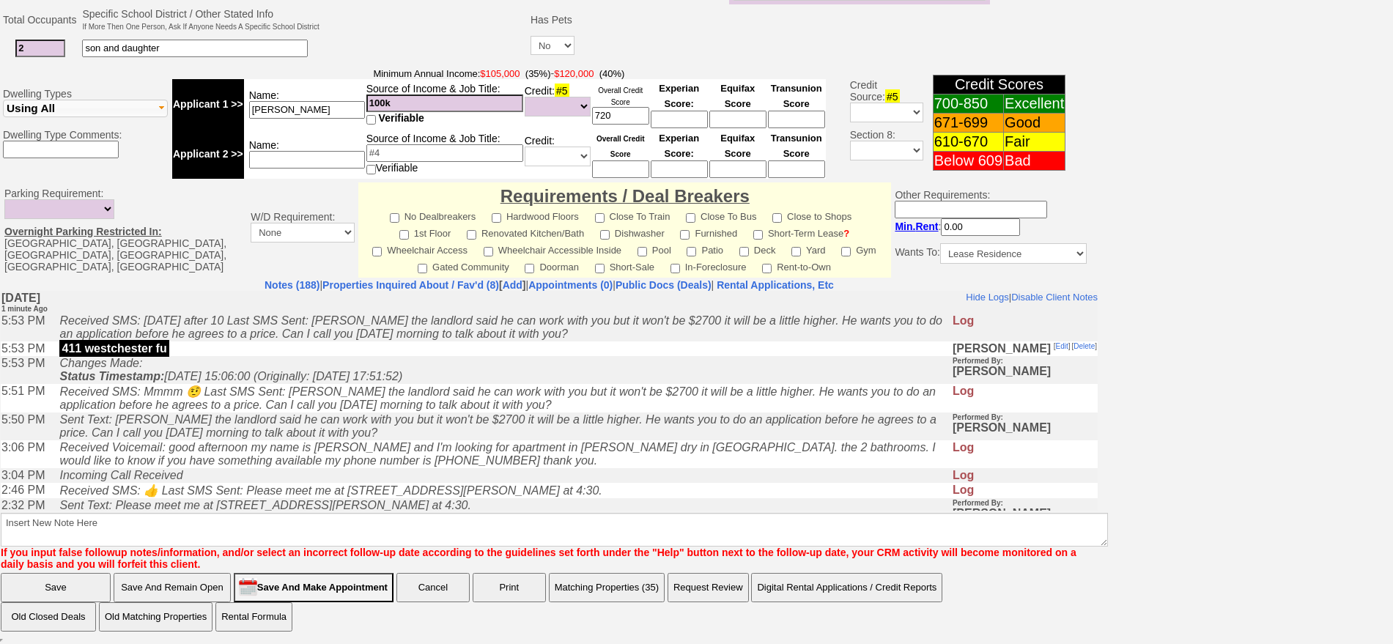
click at [193, 575] on input "Save And Remain Open" at bounding box center [172, 587] width 117 height 29
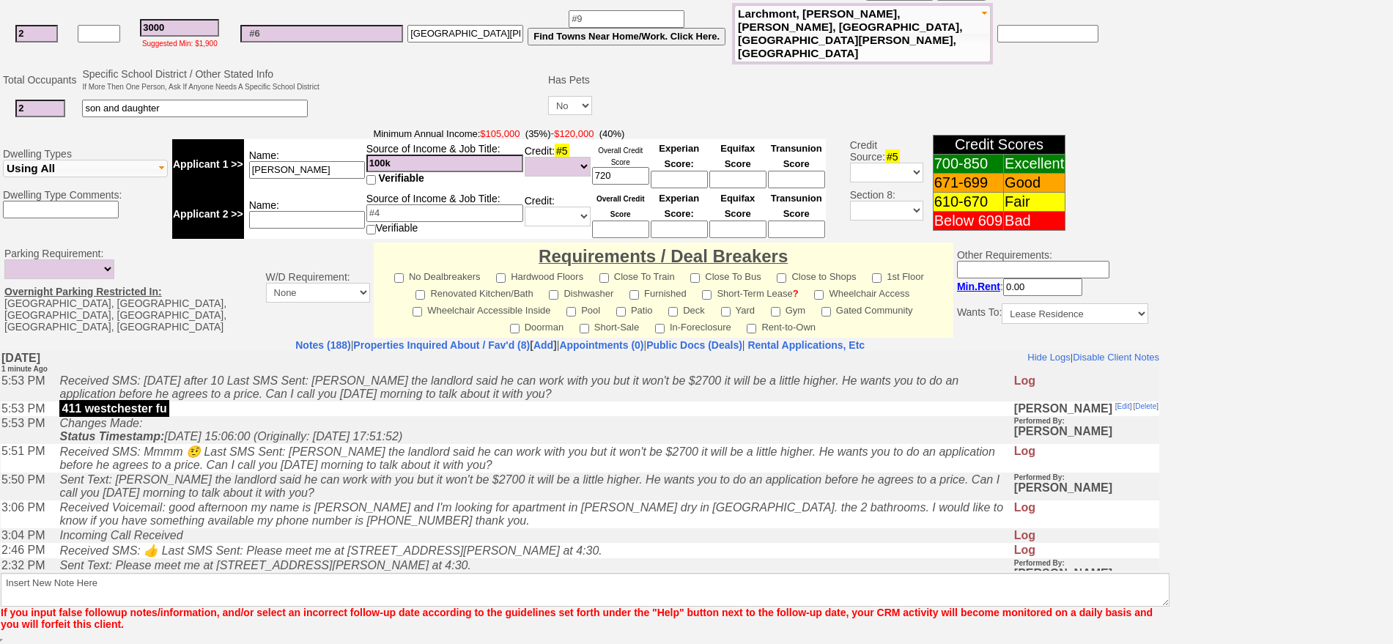
scroll to position [350, 0]
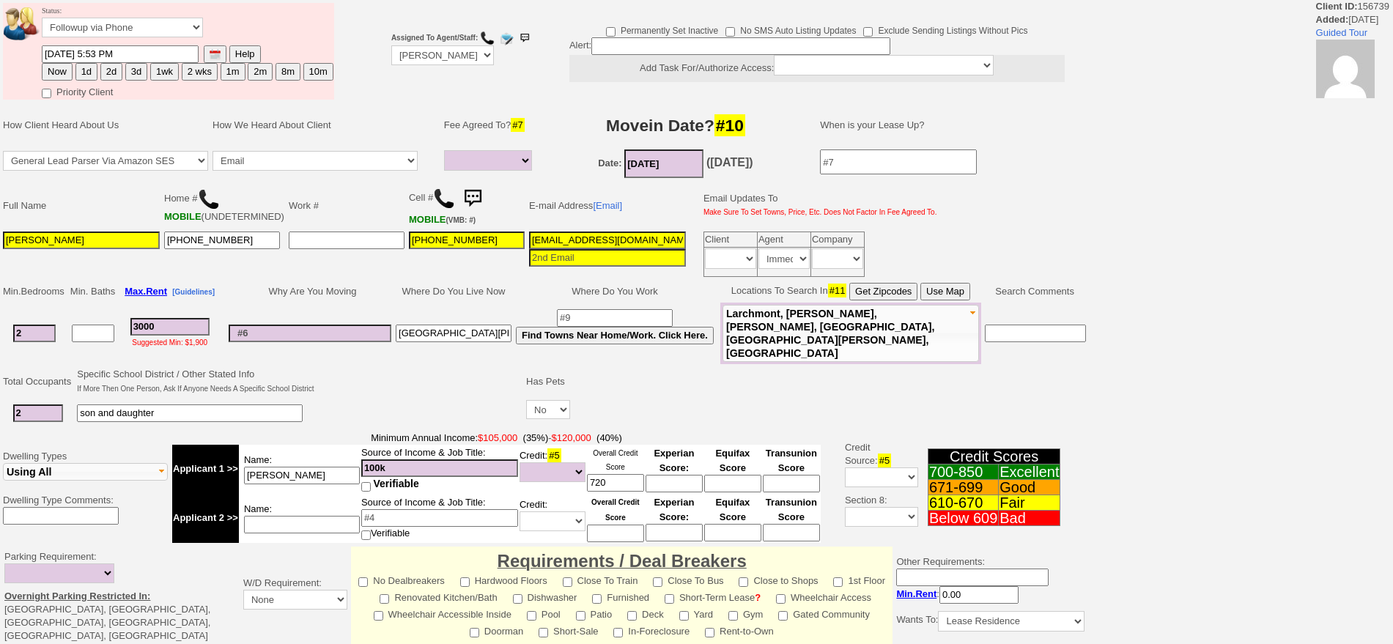
select select
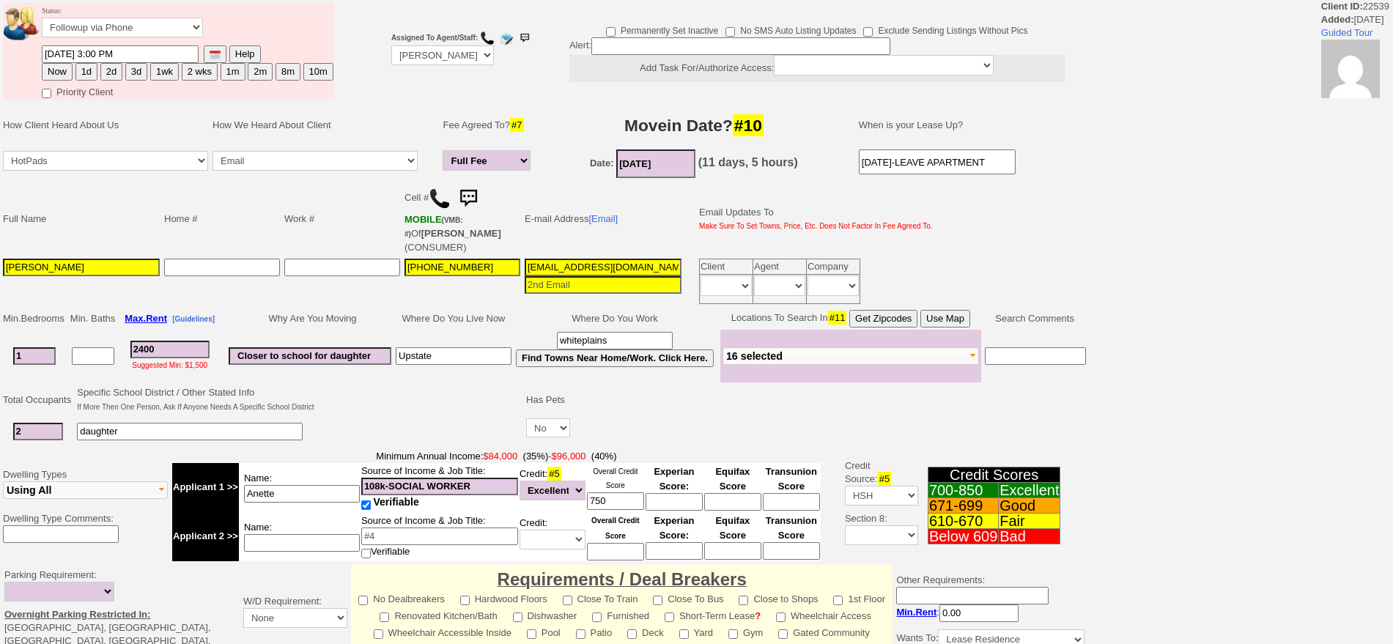
click at [1307, 0] on html "Client ID: 22539 Added: [DATE] Guided Tour Status: Followup via Phone Followup …" at bounding box center [696, 519] width 1393 height 1038
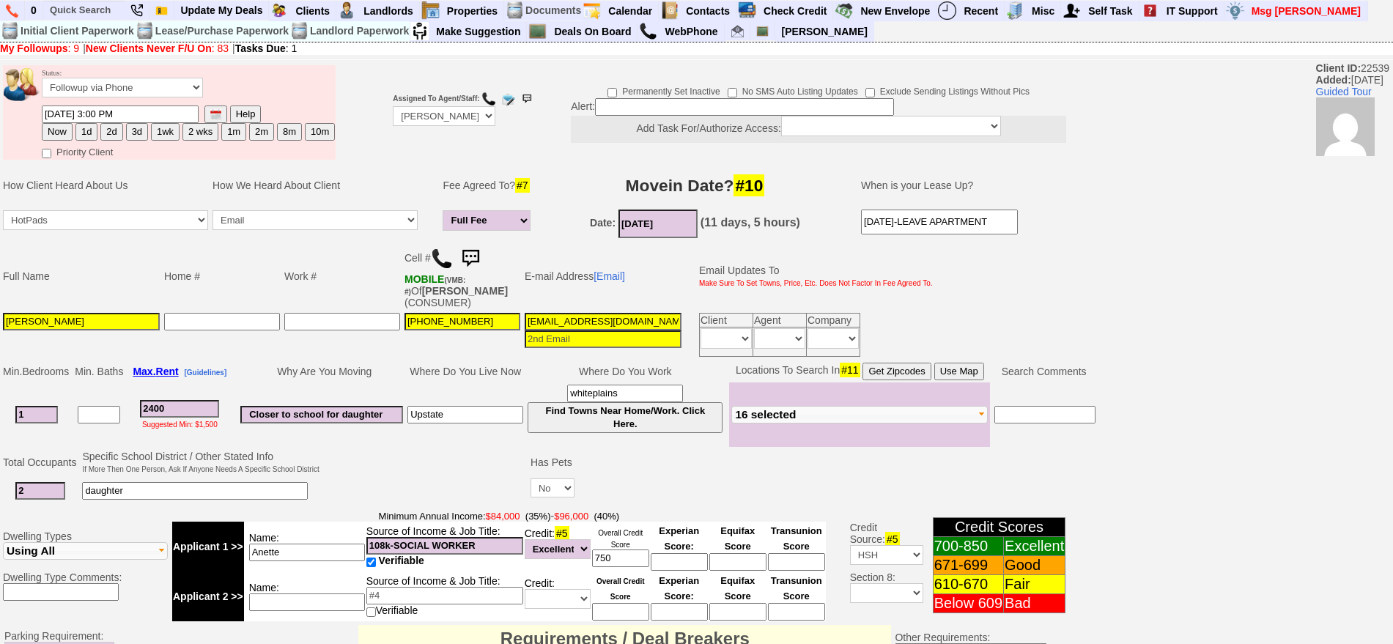
click at [473, 253] on img at bounding box center [470, 258] width 29 height 29
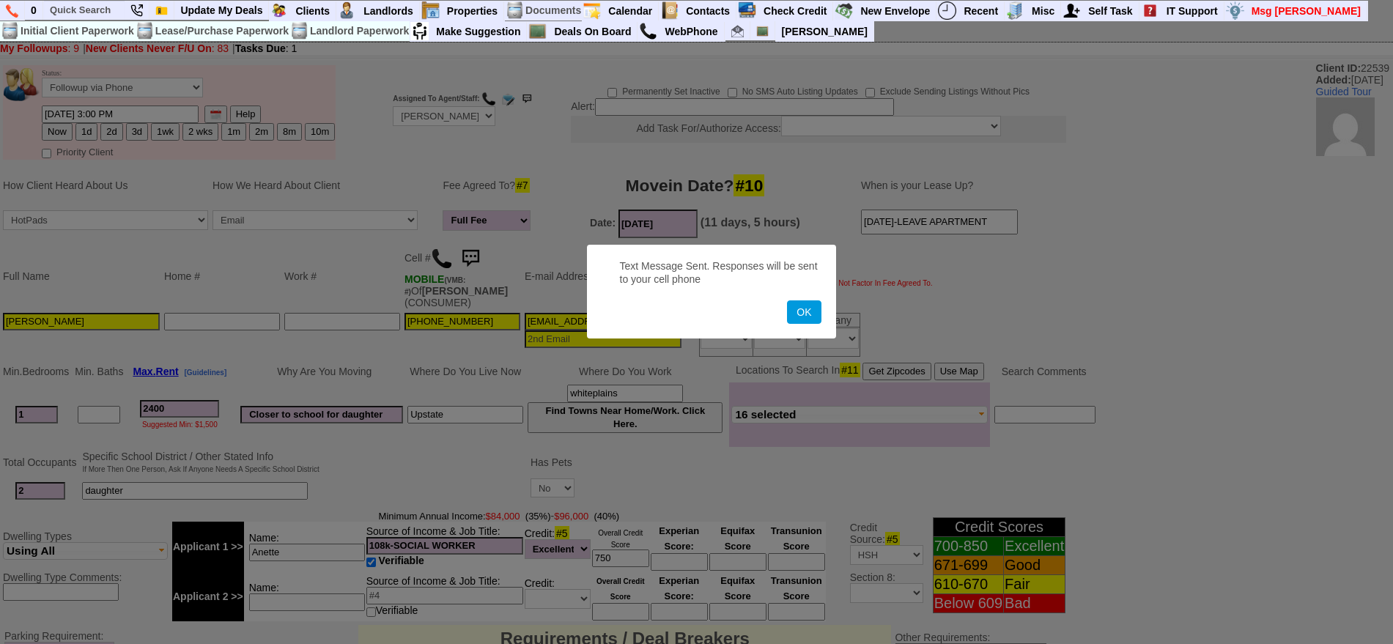
click at [787, 300] on button "OK" at bounding box center [804, 311] width 34 height 23
